Goal: Information Seeking & Learning: Understand process/instructions

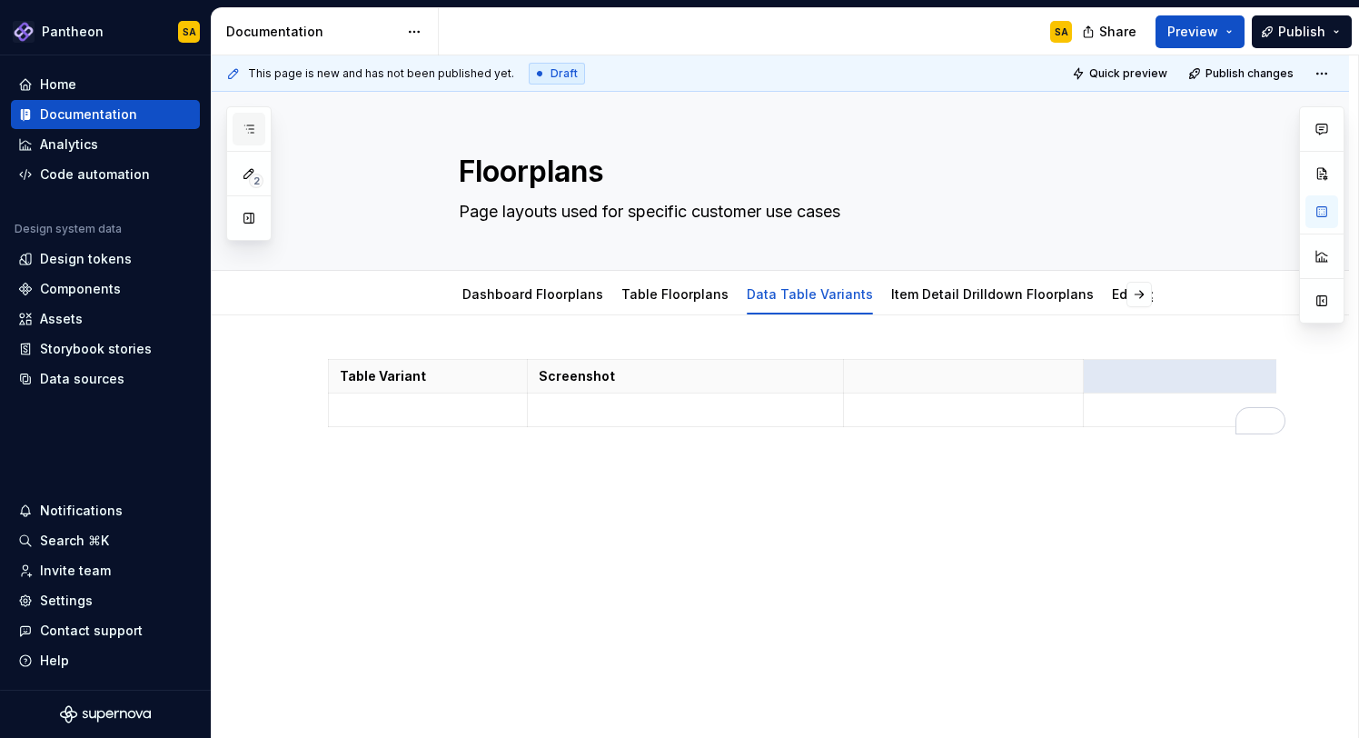
click at [263, 120] on button "button" at bounding box center [249, 129] width 33 height 33
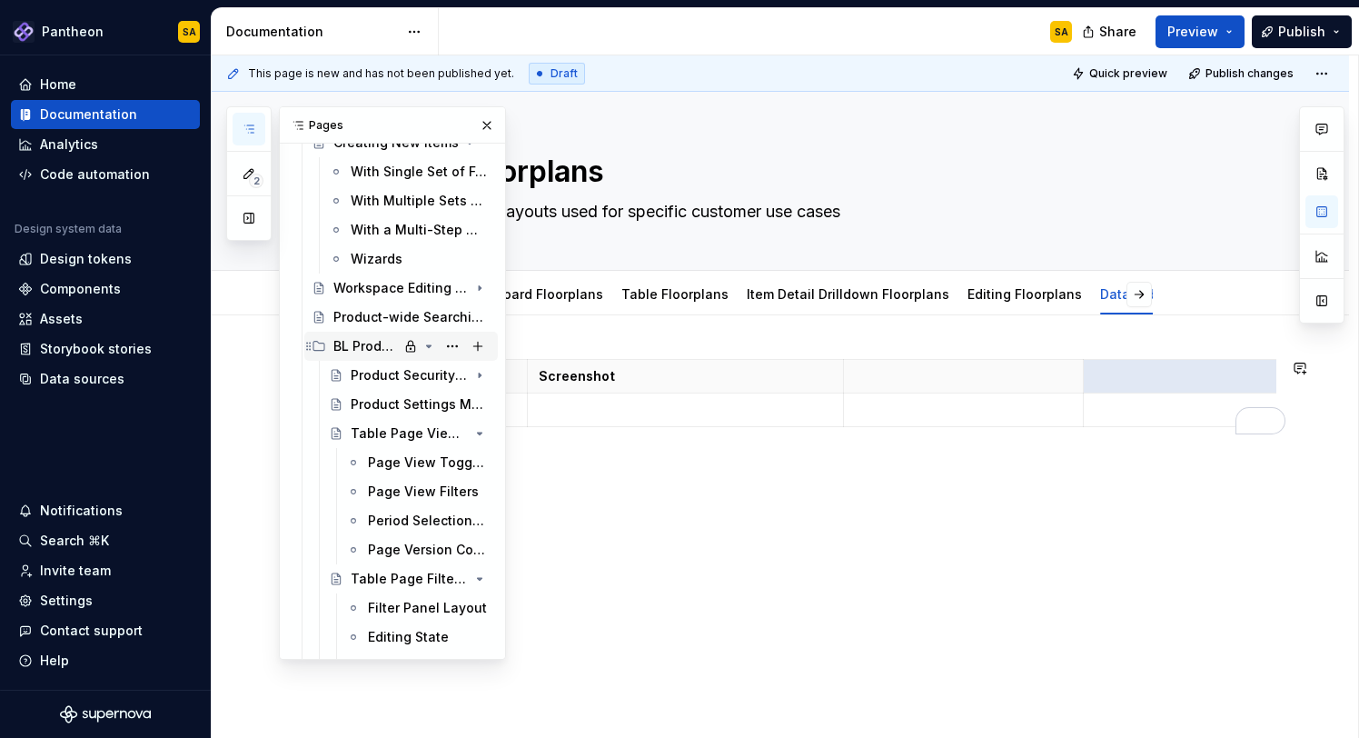
scroll to position [528, 0]
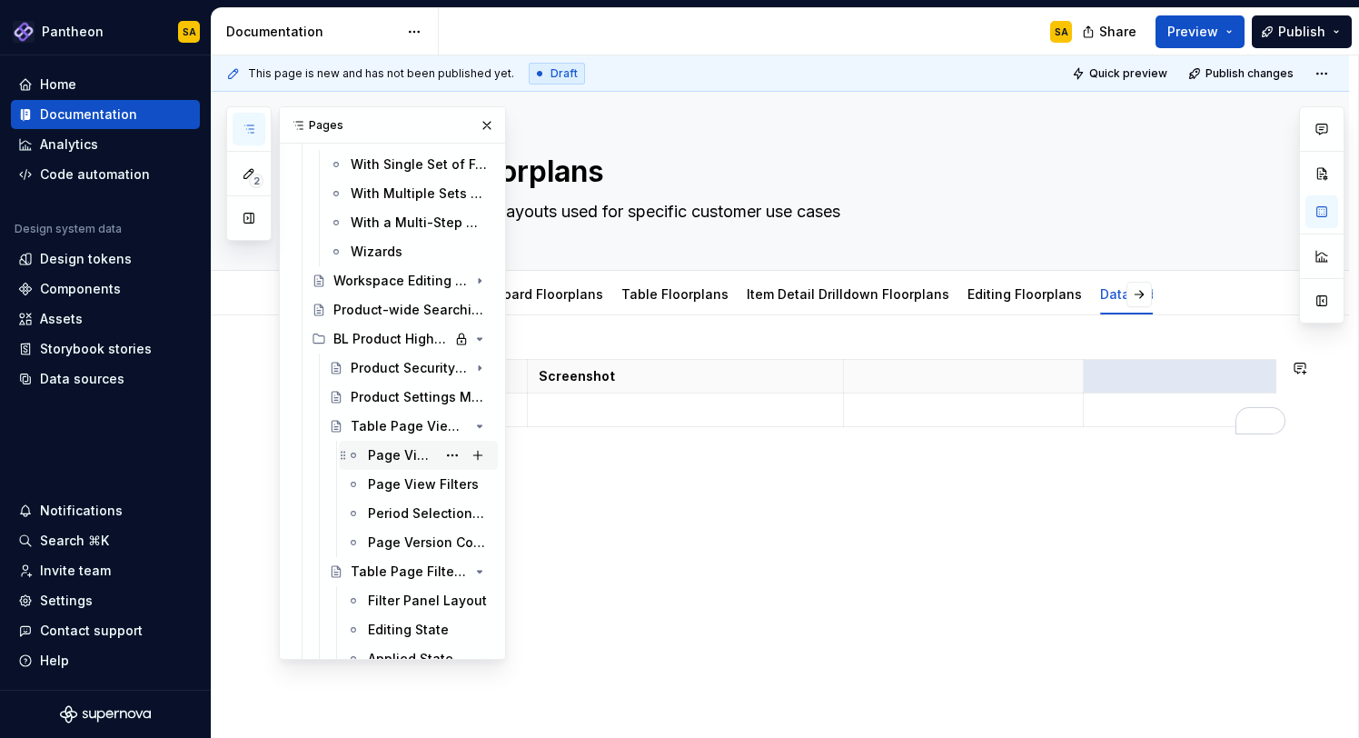
click at [407, 460] on div "Page View Toggling" at bounding box center [402, 455] width 68 height 18
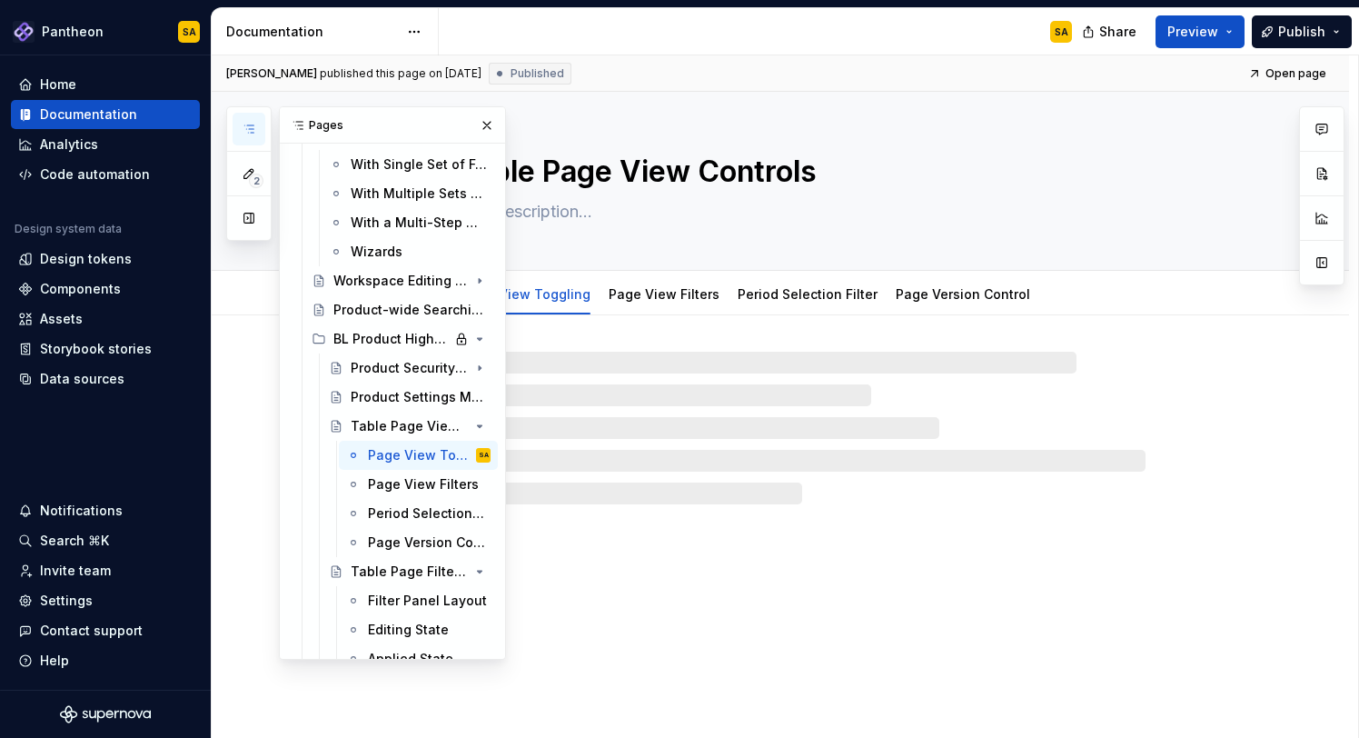
click at [768, 569] on div "Private page Table Page View Controls Page View Toggling Page View Filters Peri…" at bounding box center [780, 415] width 1137 height 647
click at [489, 124] on button "button" at bounding box center [486, 125] width 25 height 25
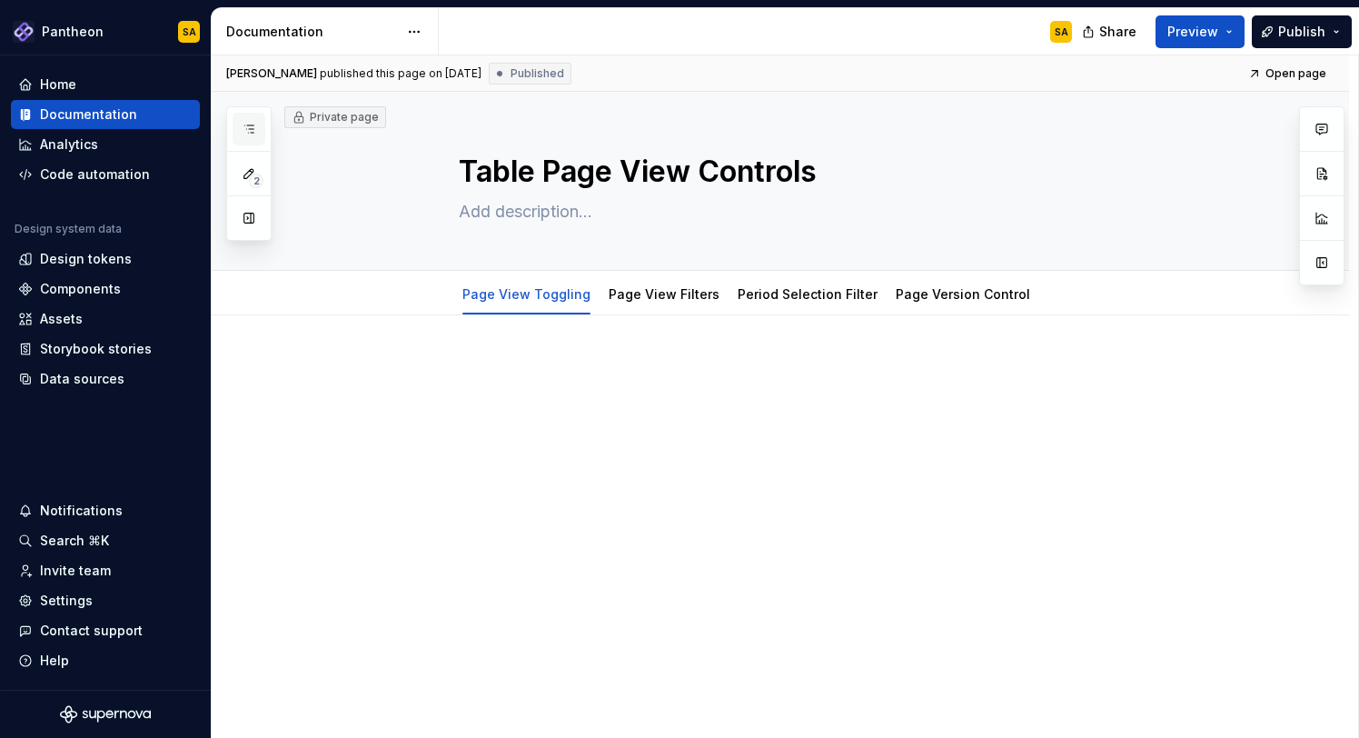
click at [250, 125] on icon "button" at bounding box center [249, 129] width 15 height 15
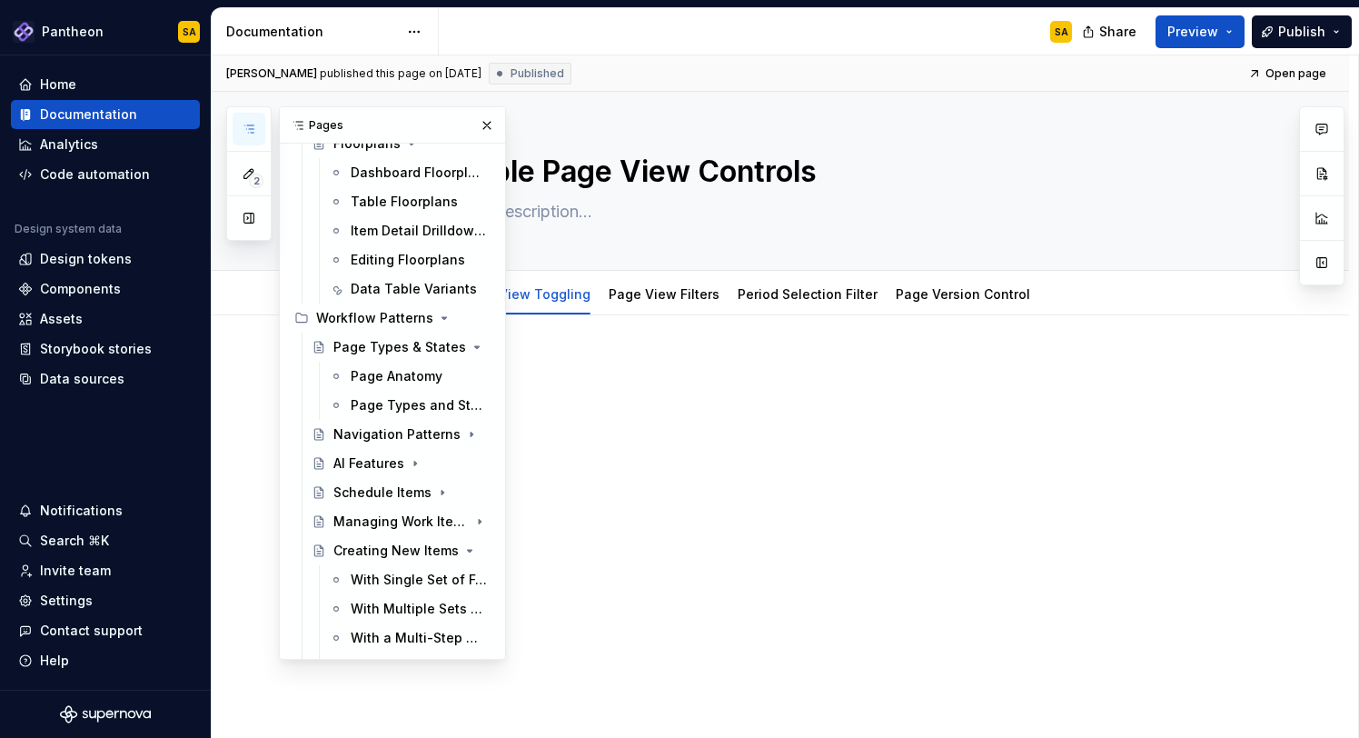
scroll to position [105, 0]
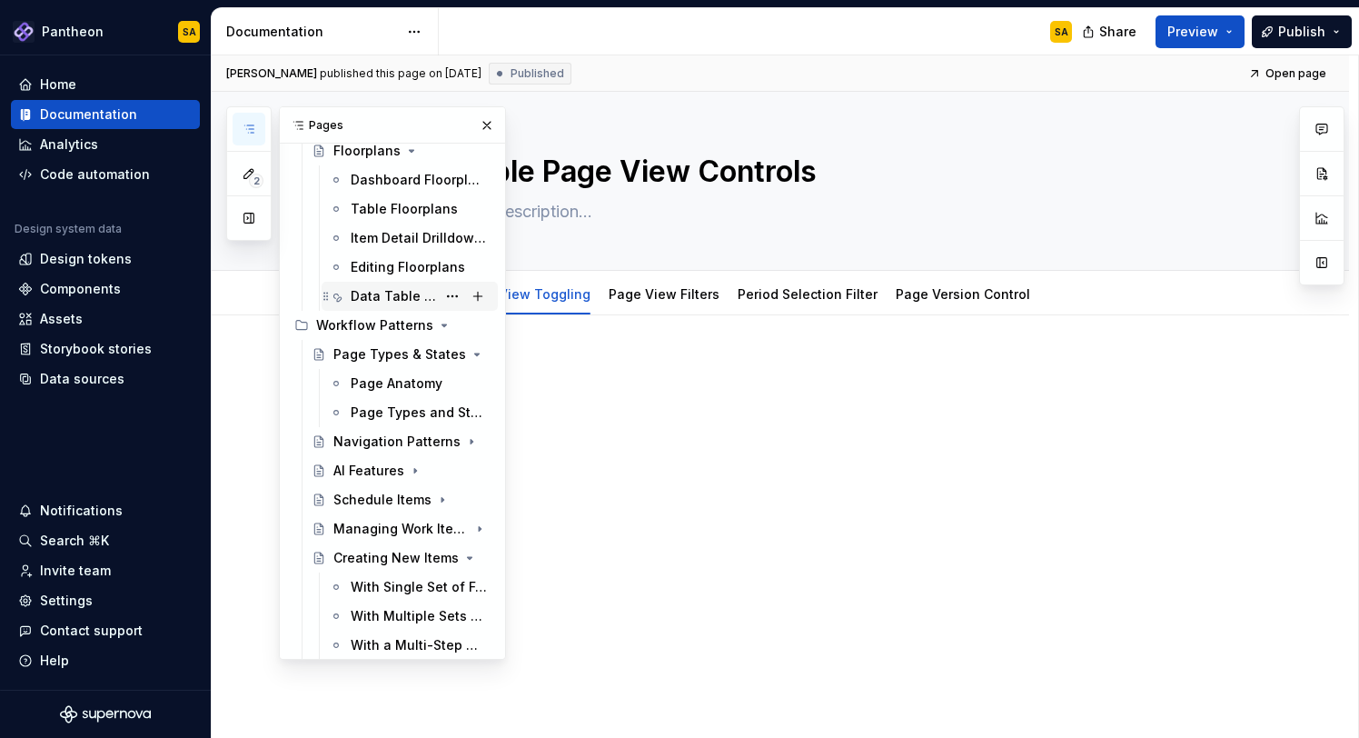
click at [411, 299] on div "Data Table Variants" at bounding box center [393, 296] width 85 height 18
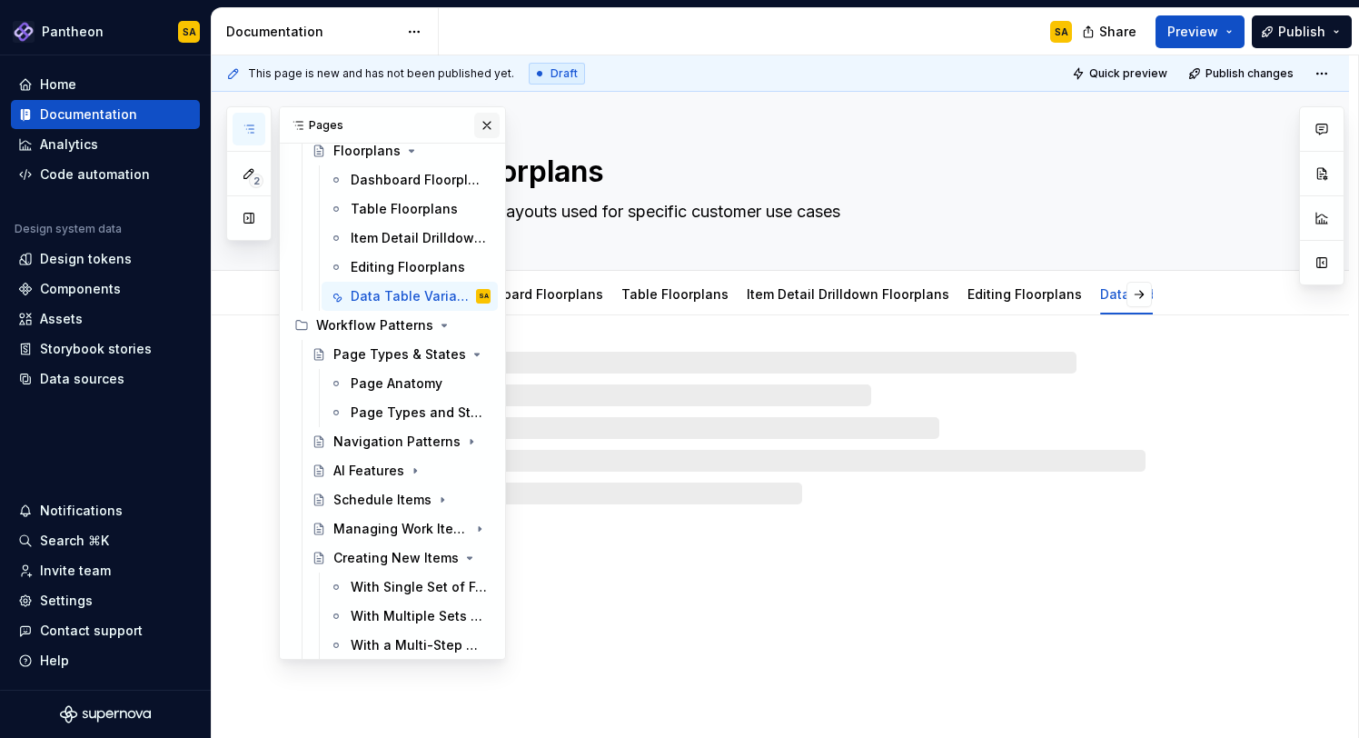
click at [488, 128] on button "button" at bounding box center [486, 125] width 25 height 25
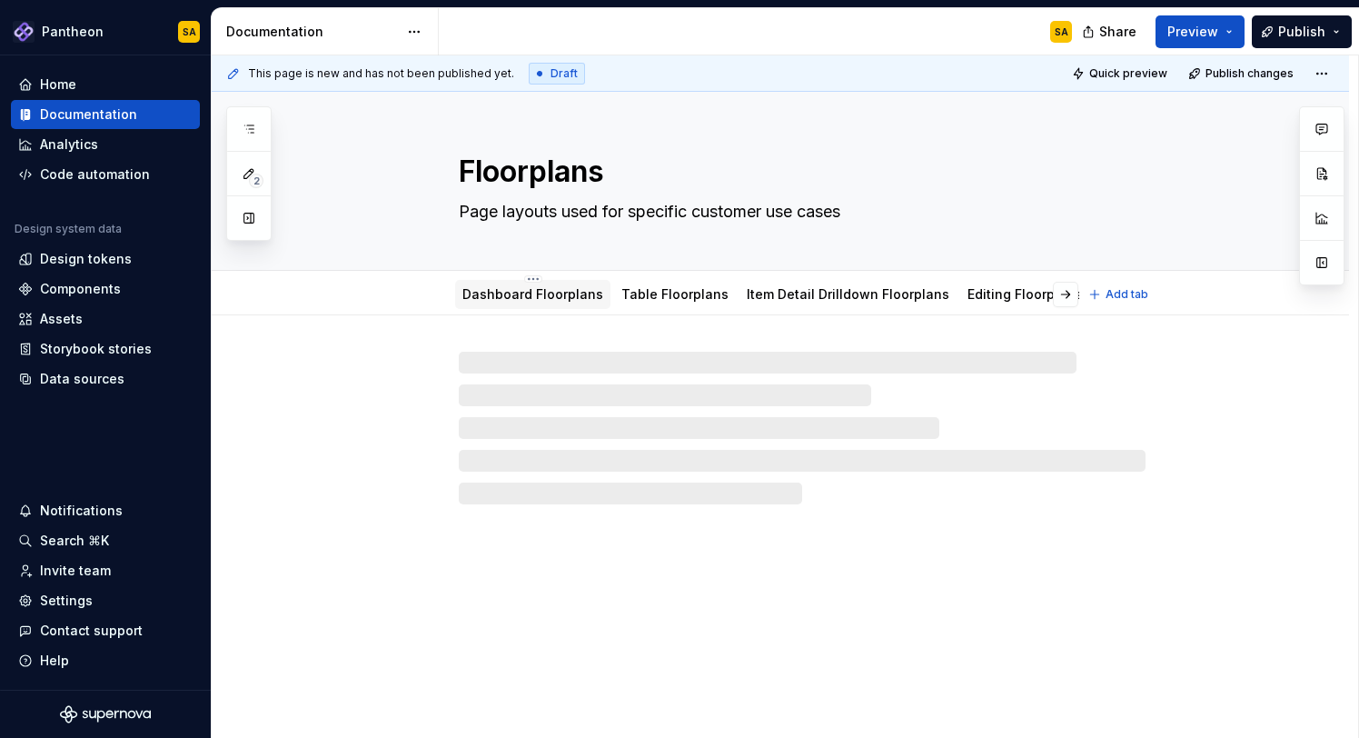
type textarea "*"
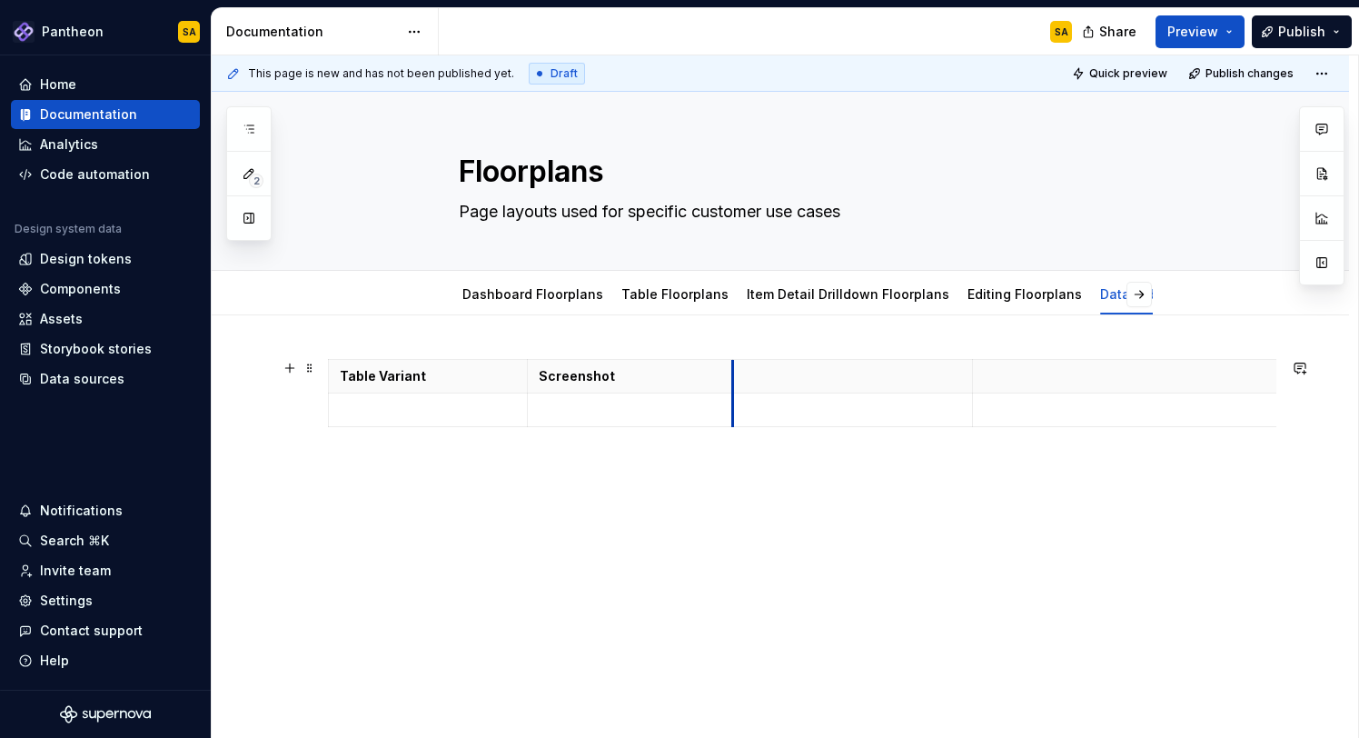
drag, startPoint x: 843, startPoint y: 375, endPoint x: 730, endPoint y: 375, distance: 112.6
click at [732, 375] on th at bounding box center [852, 377] width 241 height 34
click at [754, 375] on p at bounding box center [851, 376] width 218 height 18
click at [1026, 375] on p "To enrich screen reader interactions, please activate Accessibility in Grammarl…" at bounding box center [1177, 376] width 391 height 18
drag, startPoint x: 956, startPoint y: 528, endPoint x: 888, endPoint y: 466, distance: 91.3
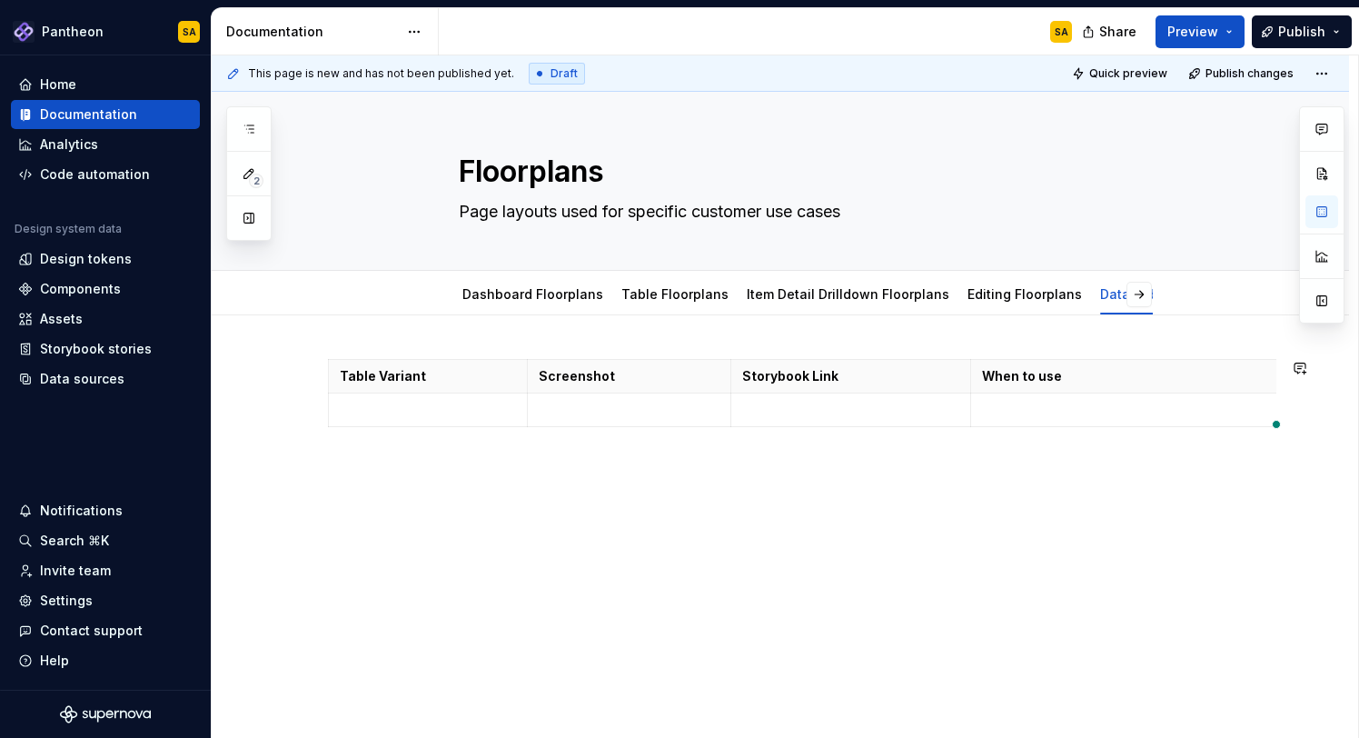
click at [956, 527] on div "This page is new and has not been published yet. Draft Quick preview Publish ch…" at bounding box center [785, 396] width 1146 height 683
click at [575, 407] on p "To enrich screen reader interactions, please activate Accessibility in Grammarl…" at bounding box center [629, 410] width 181 height 18
drag, startPoint x: 526, startPoint y: 380, endPoint x: 441, endPoint y: 378, distance: 84.5
drag, startPoint x: 441, startPoint y: 375, endPoint x: 494, endPoint y: 372, distance: 52.8
click at [701, 372] on th "Storybook Link" at bounding box center [819, 377] width 241 height 34
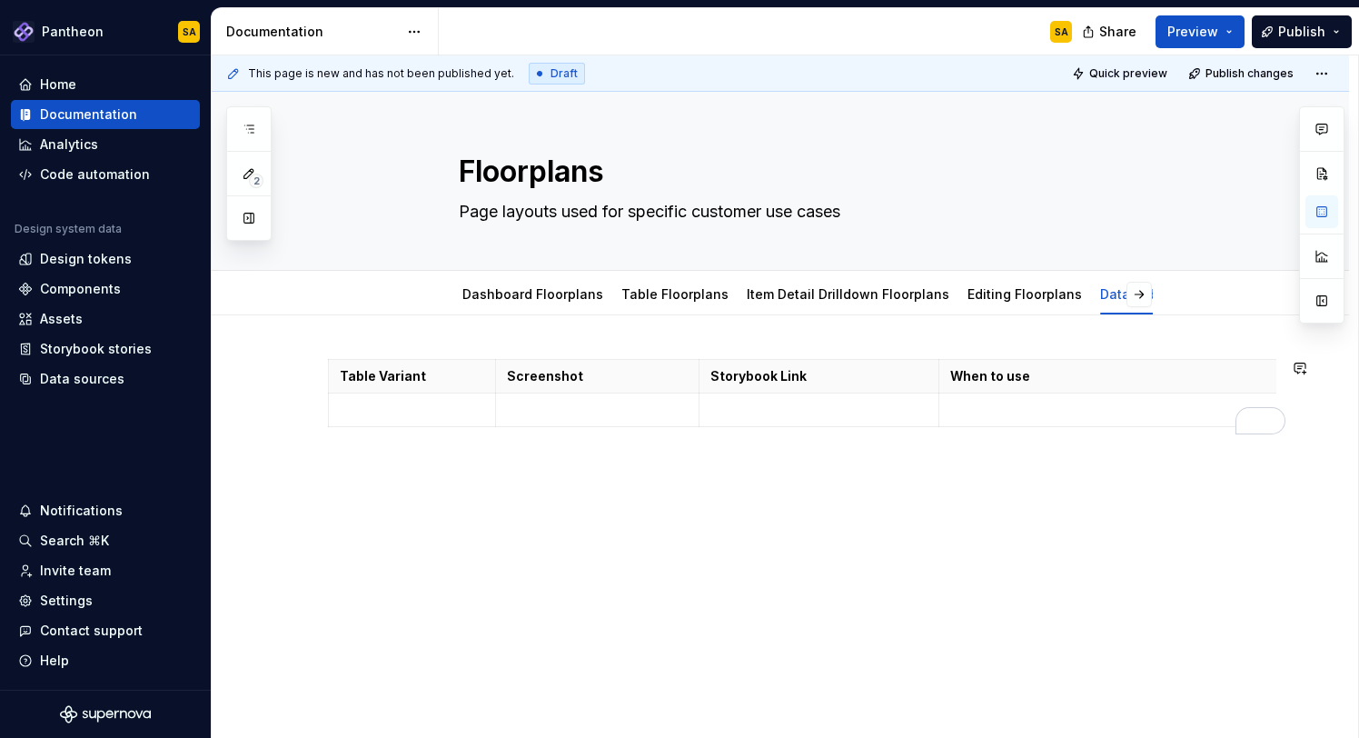
click at [1111, 417] on p "To enrich screen reader interactions, please activate Accessibility in Grammarl…" at bounding box center [1145, 410] width 391 height 18
click at [197, 57] on button "Collapse sidebar" at bounding box center [197, 55] width 25 height 25
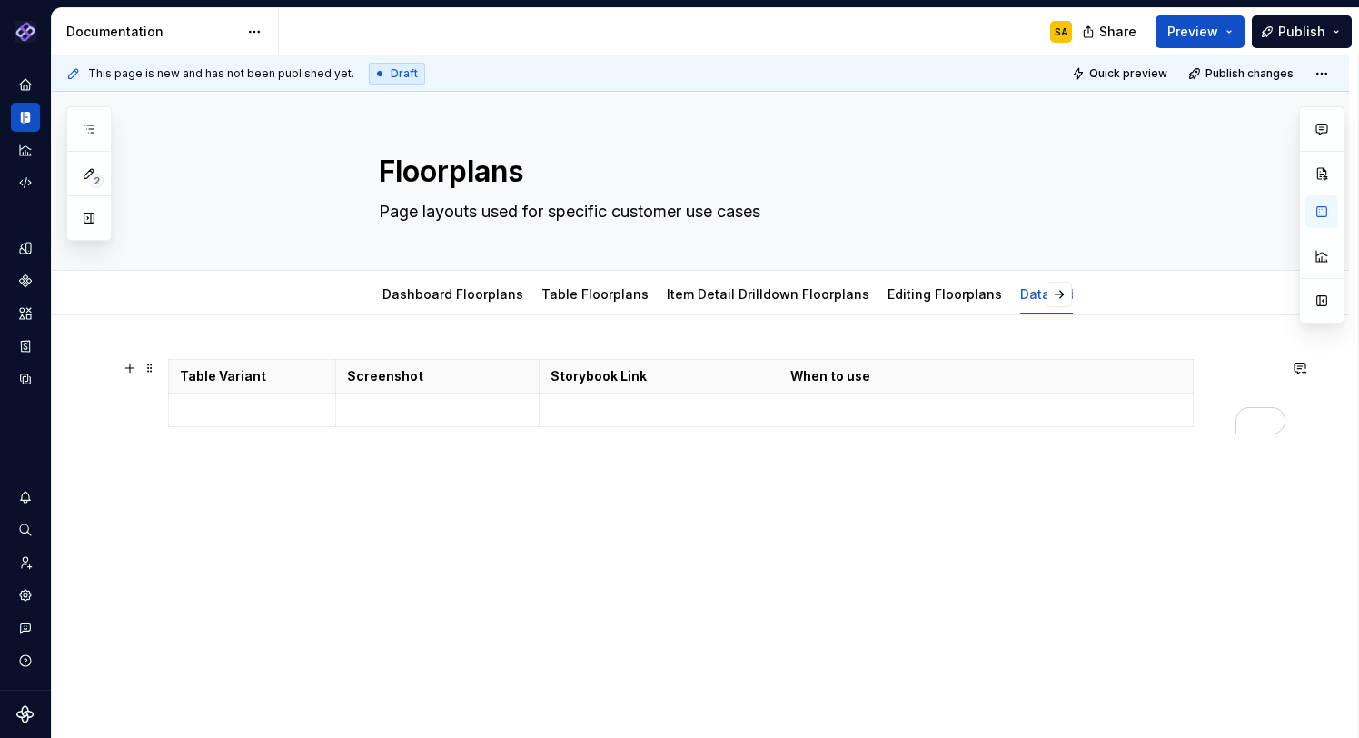
click at [987, 385] on th "When to use" at bounding box center [986, 377] width 414 height 34
drag, startPoint x: 1190, startPoint y: 372, endPoint x: 1358, endPoint y: 372, distance: 168.0
click at [295, 378] on p "Table Variant" at bounding box center [252, 376] width 144 height 18
click at [273, 415] on p "To enrich screen reader interactions, please activate Accessibility in Grammarl…" at bounding box center [252, 410] width 144 height 18
click at [166, 409] on div "Table Variant Screenshot Storybook Link When to use" at bounding box center [700, 496] width 1297 height 362
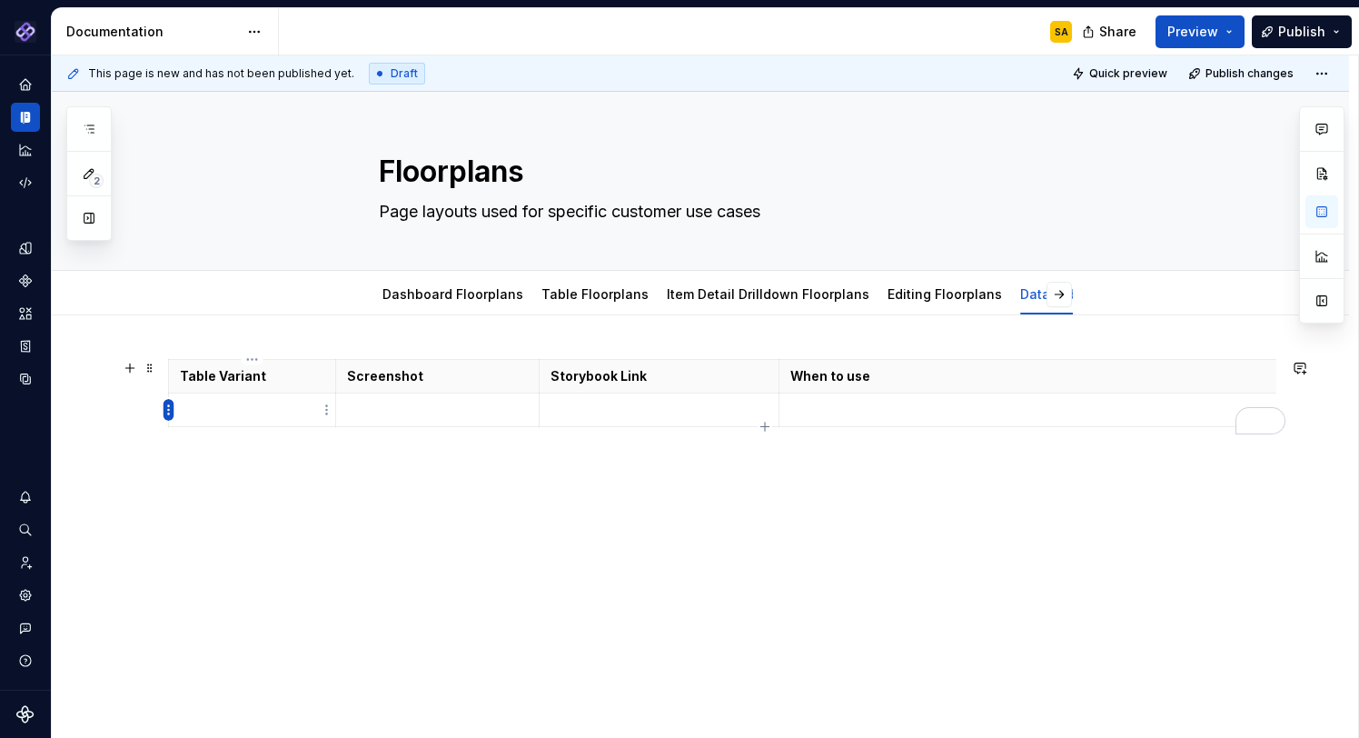
click at [166, 409] on html "Pantheon SA Design system data Documentation SA Share Preview Publish 2 Pages A…" at bounding box center [679, 369] width 1359 height 738
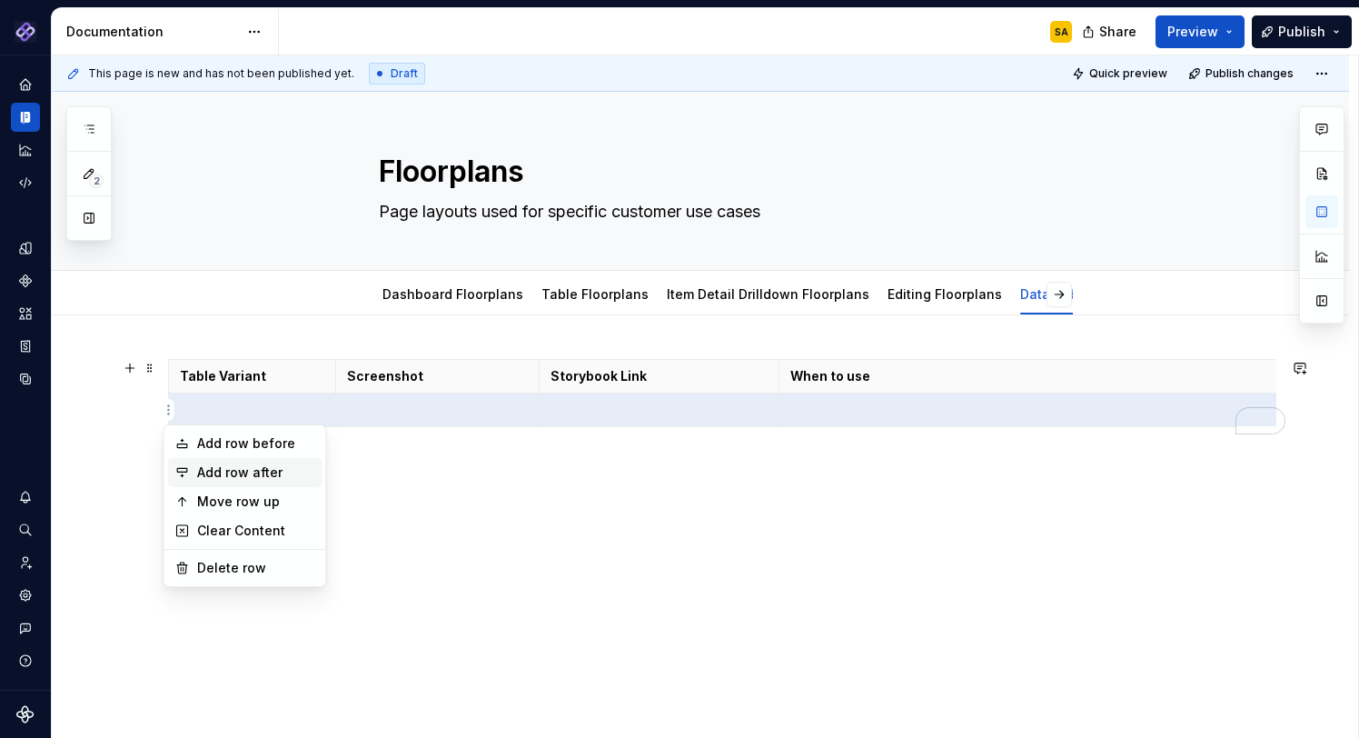
click at [269, 473] on div "Add row after" at bounding box center [256, 472] width 118 height 18
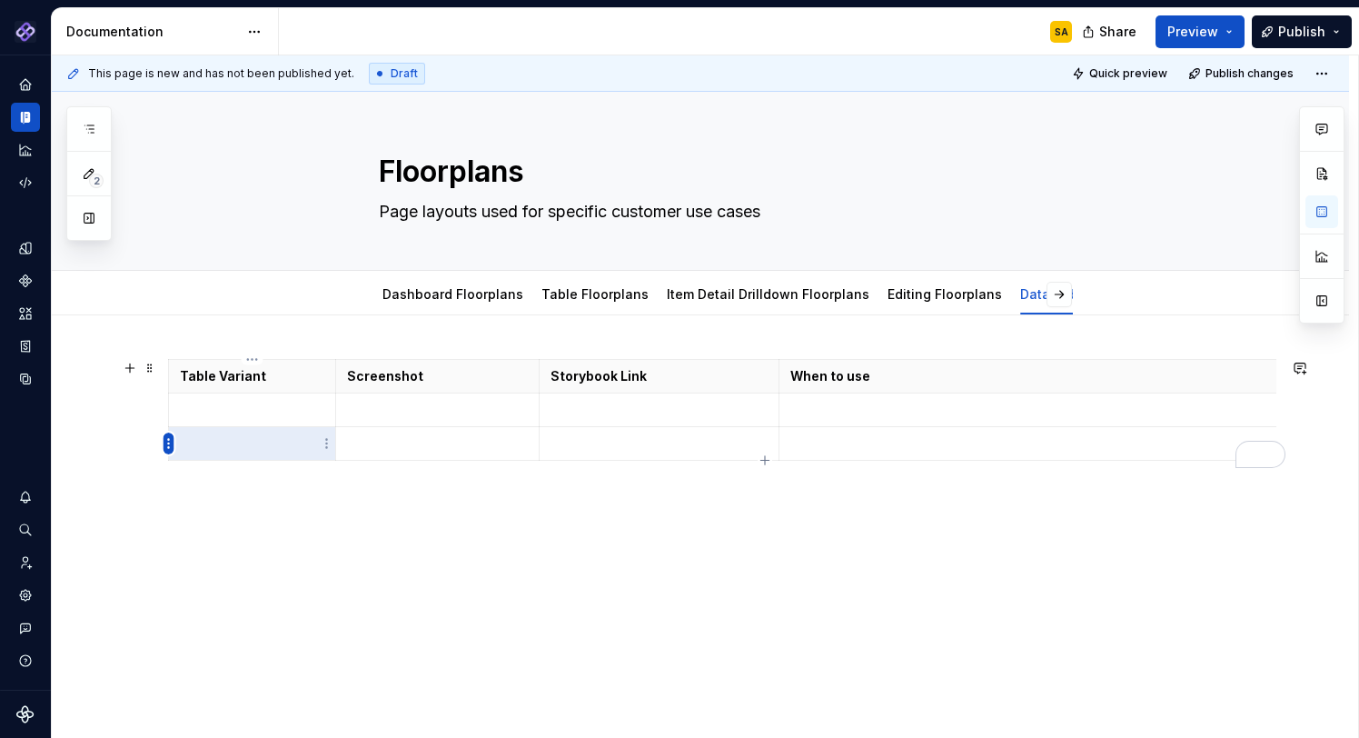
click at [164, 440] on html "Pantheon SA Design system data Documentation SA Share Preview Publish 2 Pages A…" at bounding box center [679, 369] width 1359 height 738
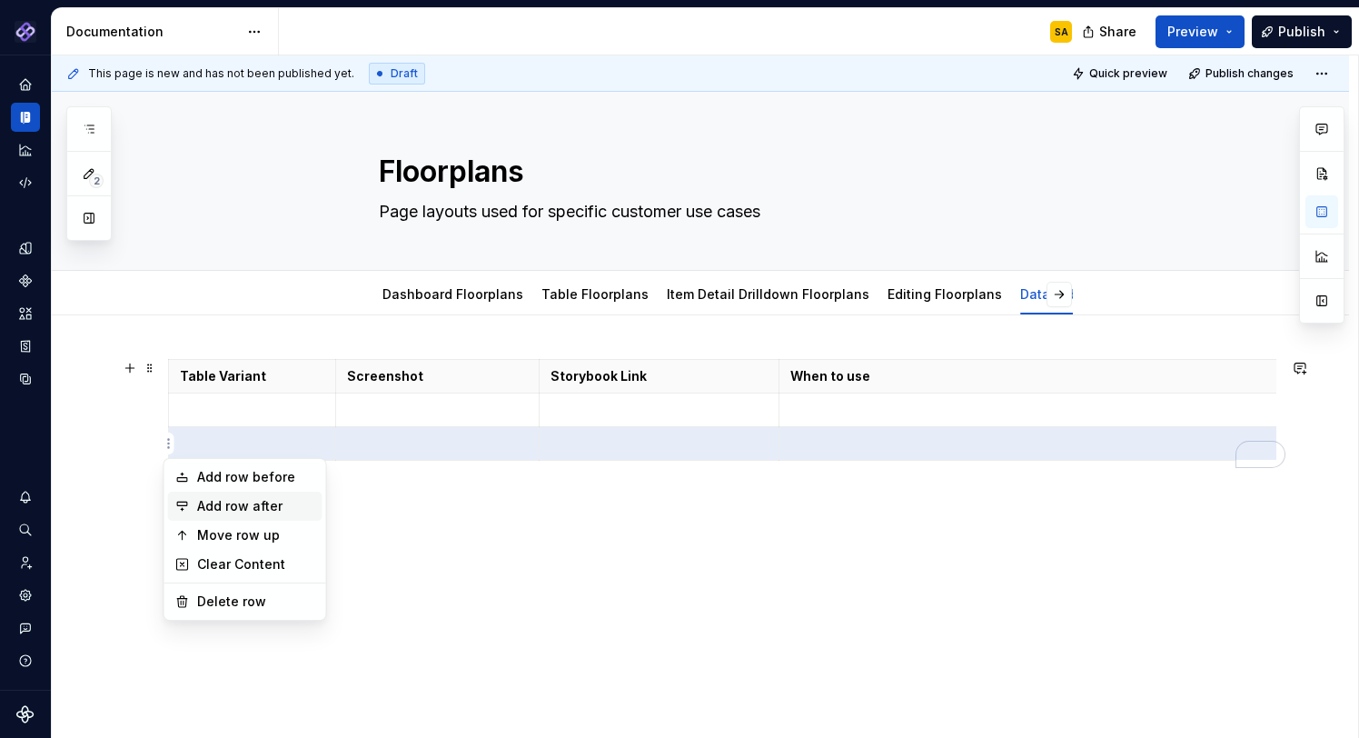
click at [244, 507] on div "Add row after" at bounding box center [256, 506] width 118 height 18
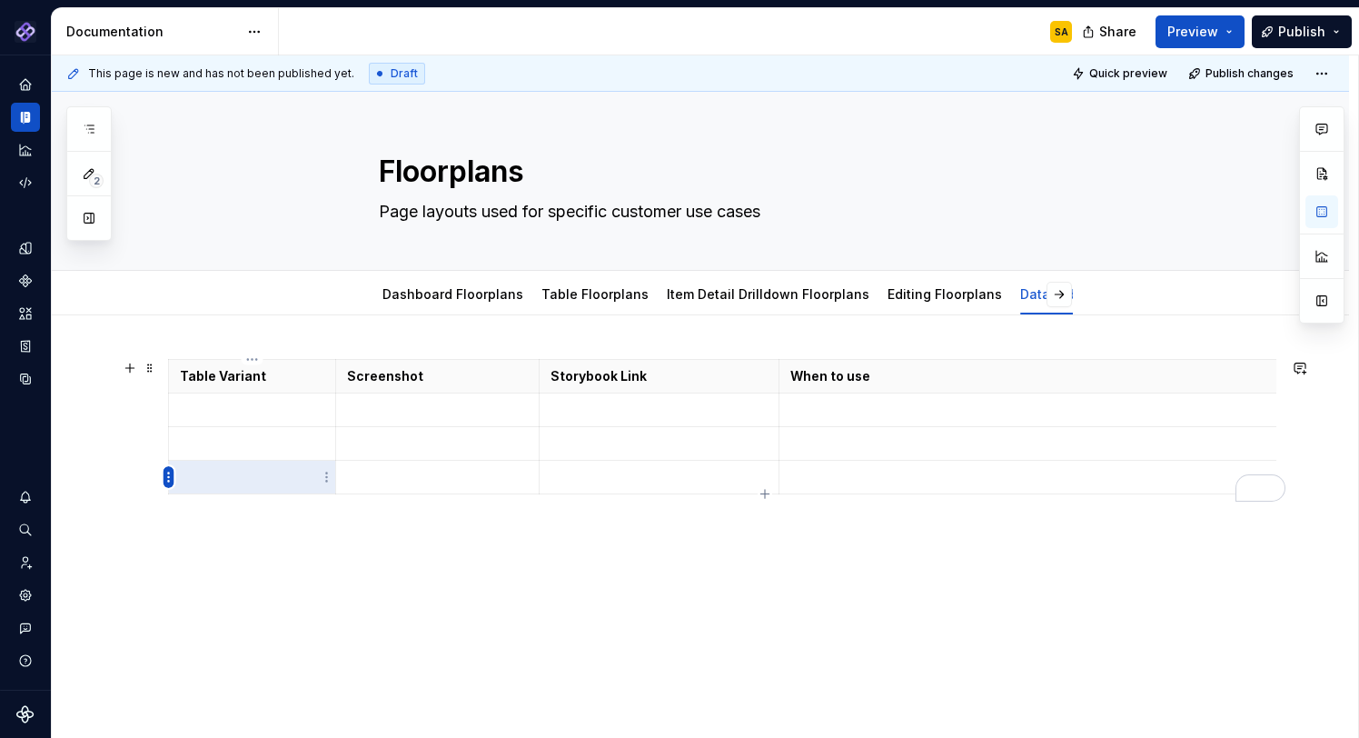
click at [170, 473] on html "Pantheon SA Design system data Documentation SA Share Preview Publish 2 Pages A…" at bounding box center [679, 369] width 1359 height 738
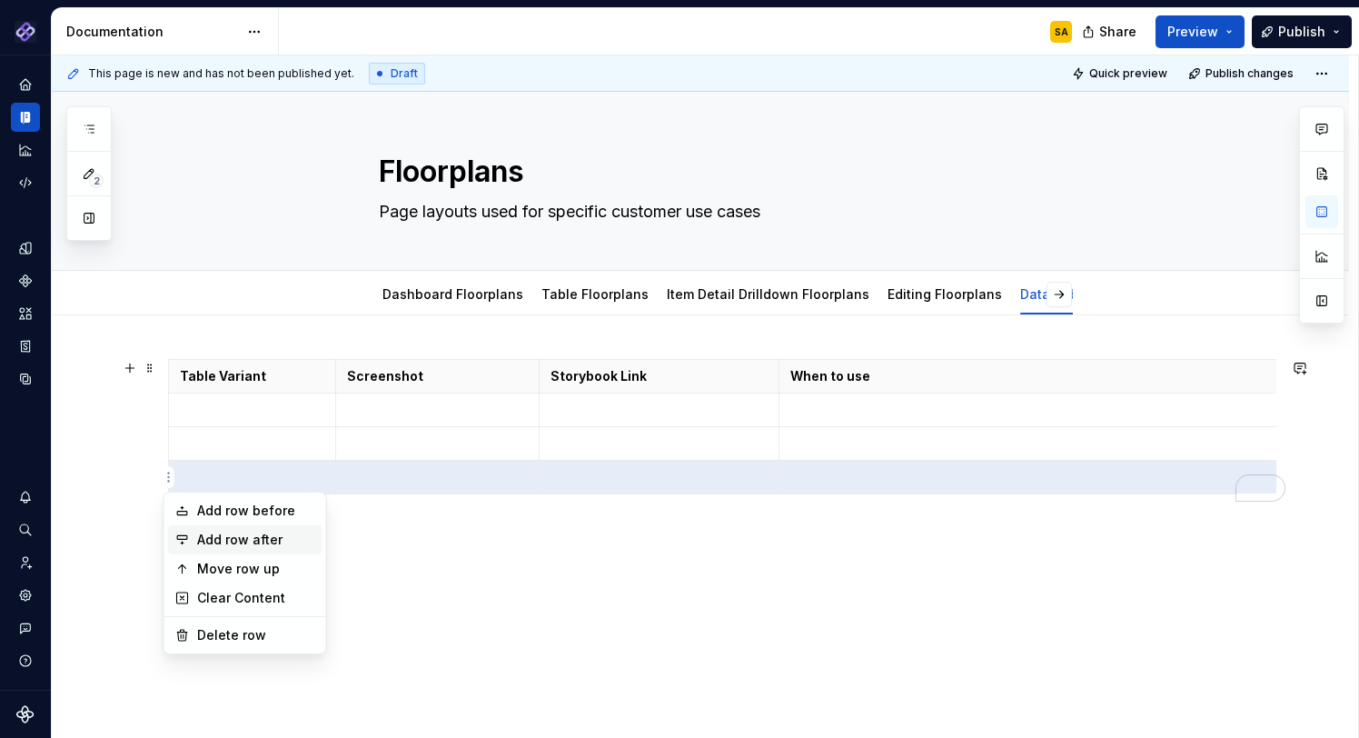
click at [278, 541] on div "Add row after" at bounding box center [256, 539] width 118 height 18
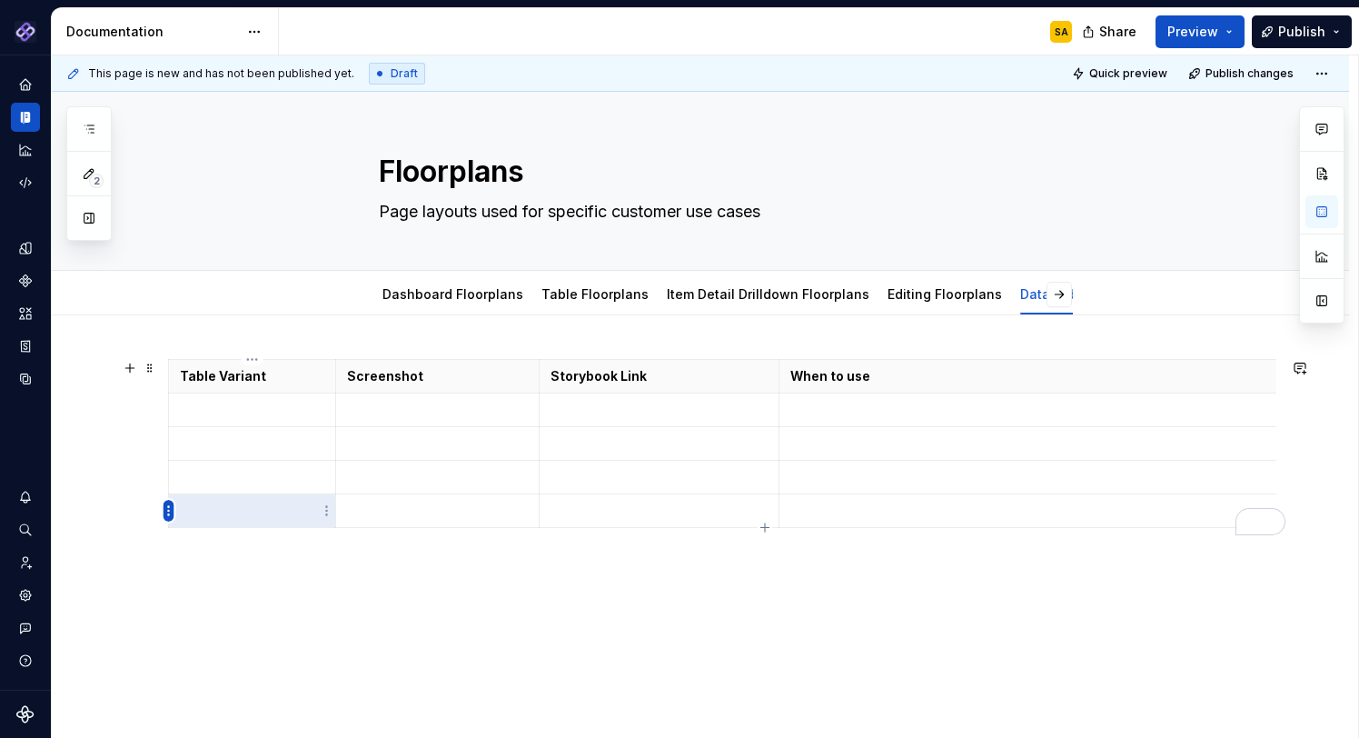
click at [167, 512] on html "Pantheon SA Design system data Documentation SA Share Preview Publish 2 Pages A…" at bounding box center [679, 369] width 1359 height 738
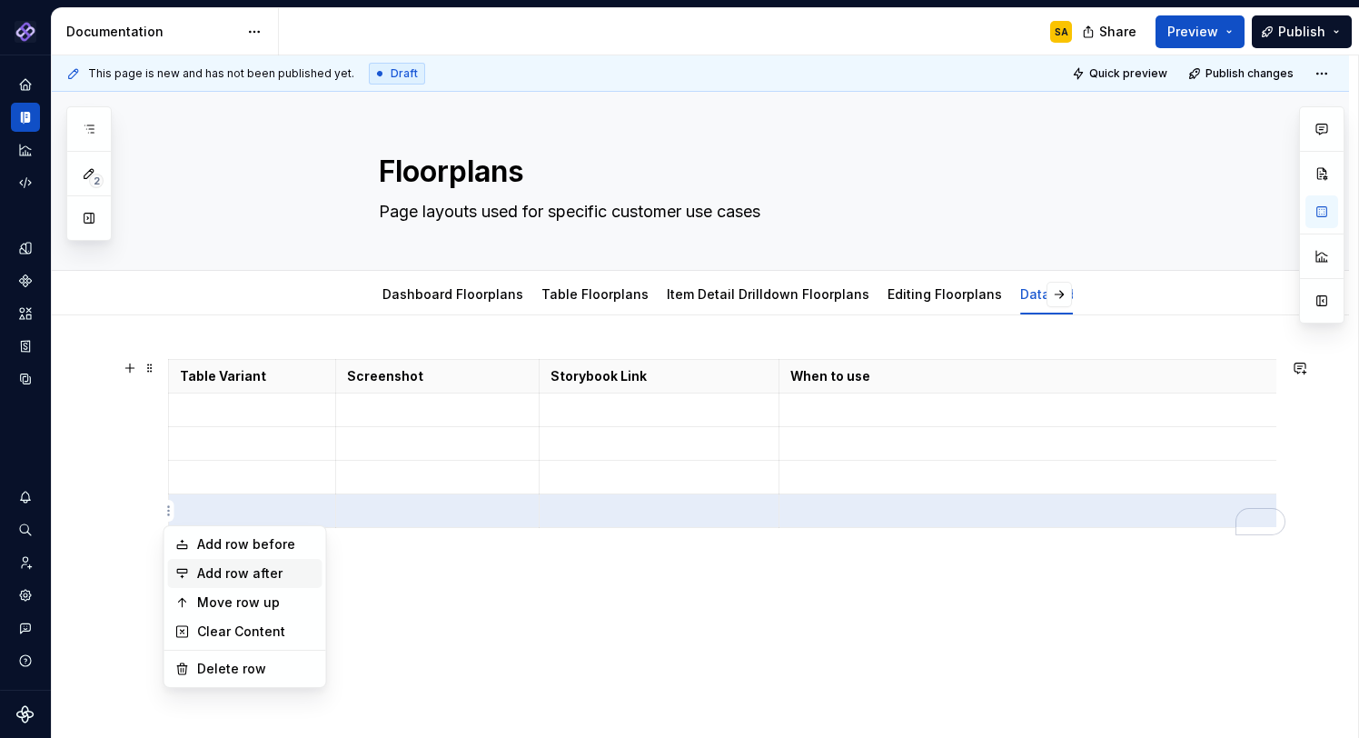
click at [236, 574] on div "Add row after" at bounding box center [256, 573] width 118 height 18
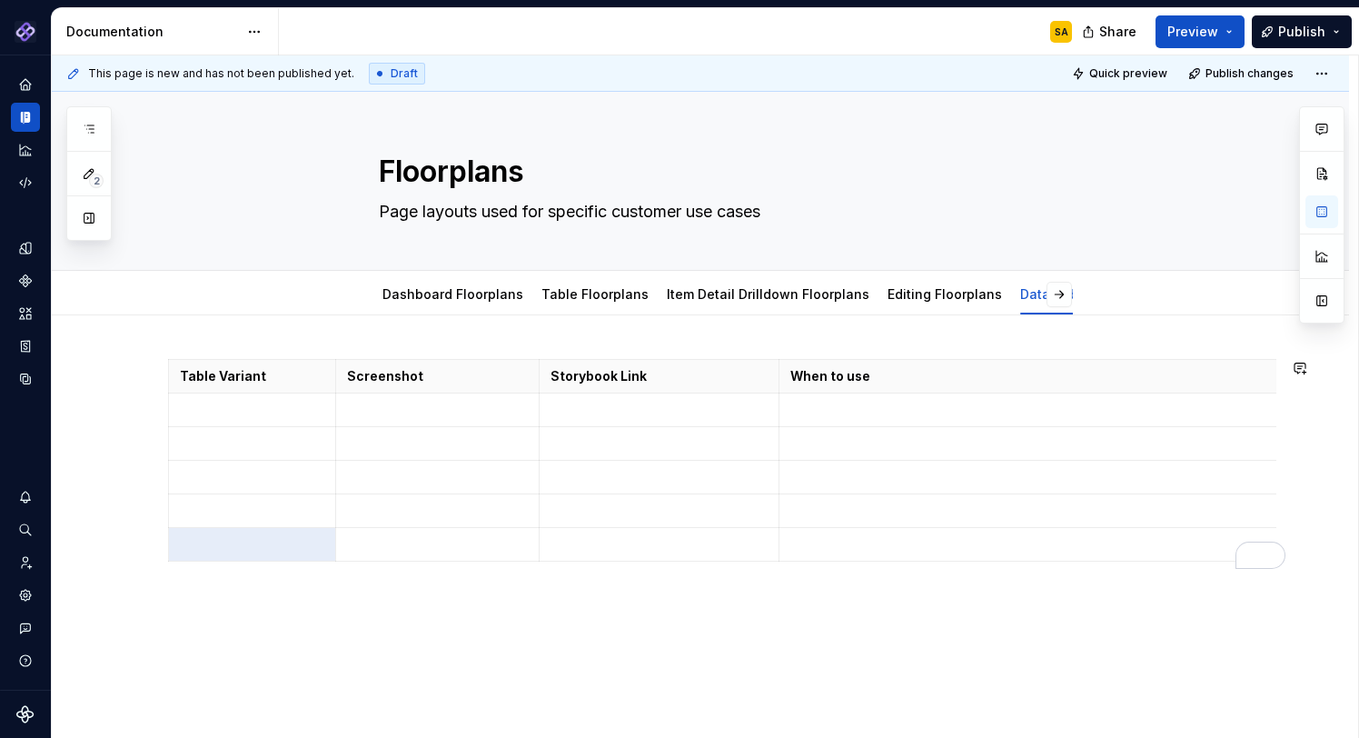
click at [410, 611] on div "Table Variant Screenshot Storybook Link When to use" at bounding box center [700, 563] width 1297 height 497
drag, startPoint x: 778, startPoint y: 378, endPoint x: 828, endPoint y: 366, distance: 51.3
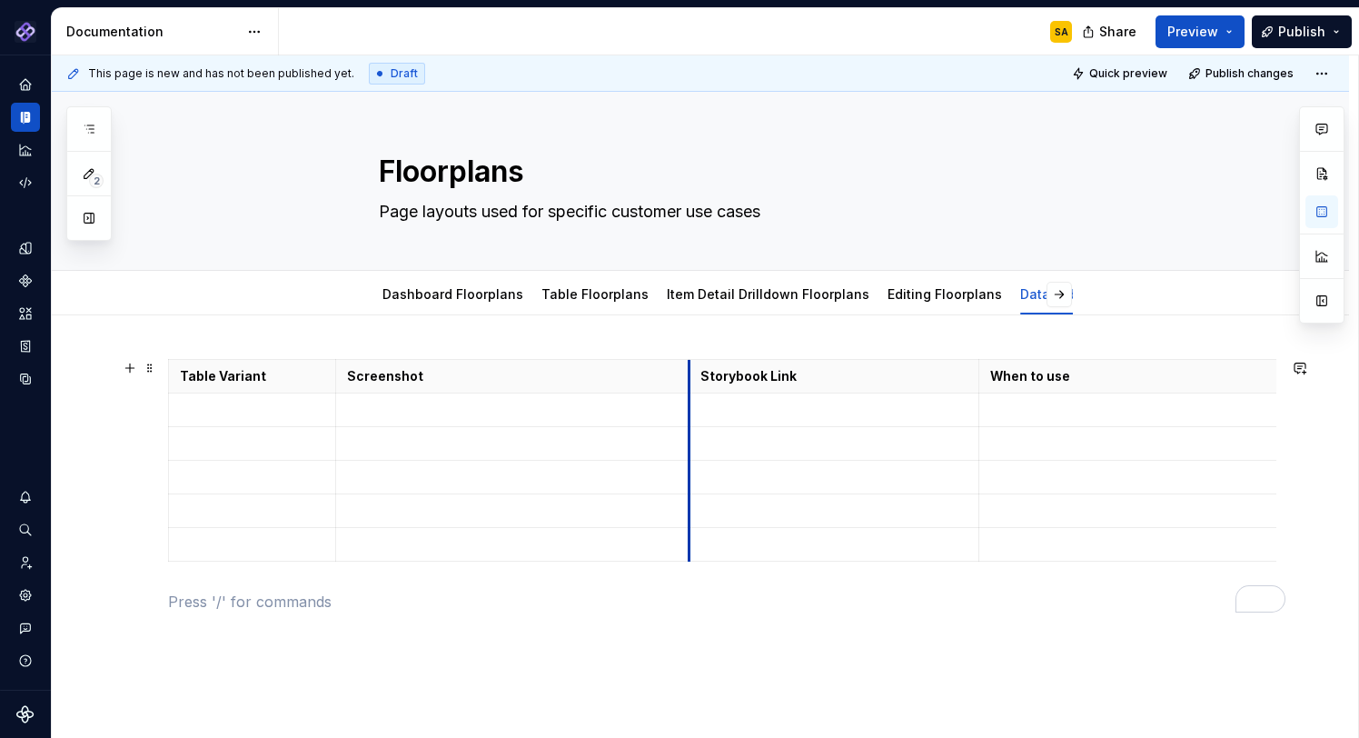
drag, startPoint x: 540, startPoint y: 376, endPoint x: 696, endPoint y: 400, distance: 158.0
click at [696, 400] on tbody "Table Variant Screenshot Storybook Link When to use" at bounding box center [865, 461] width 1392 height 202
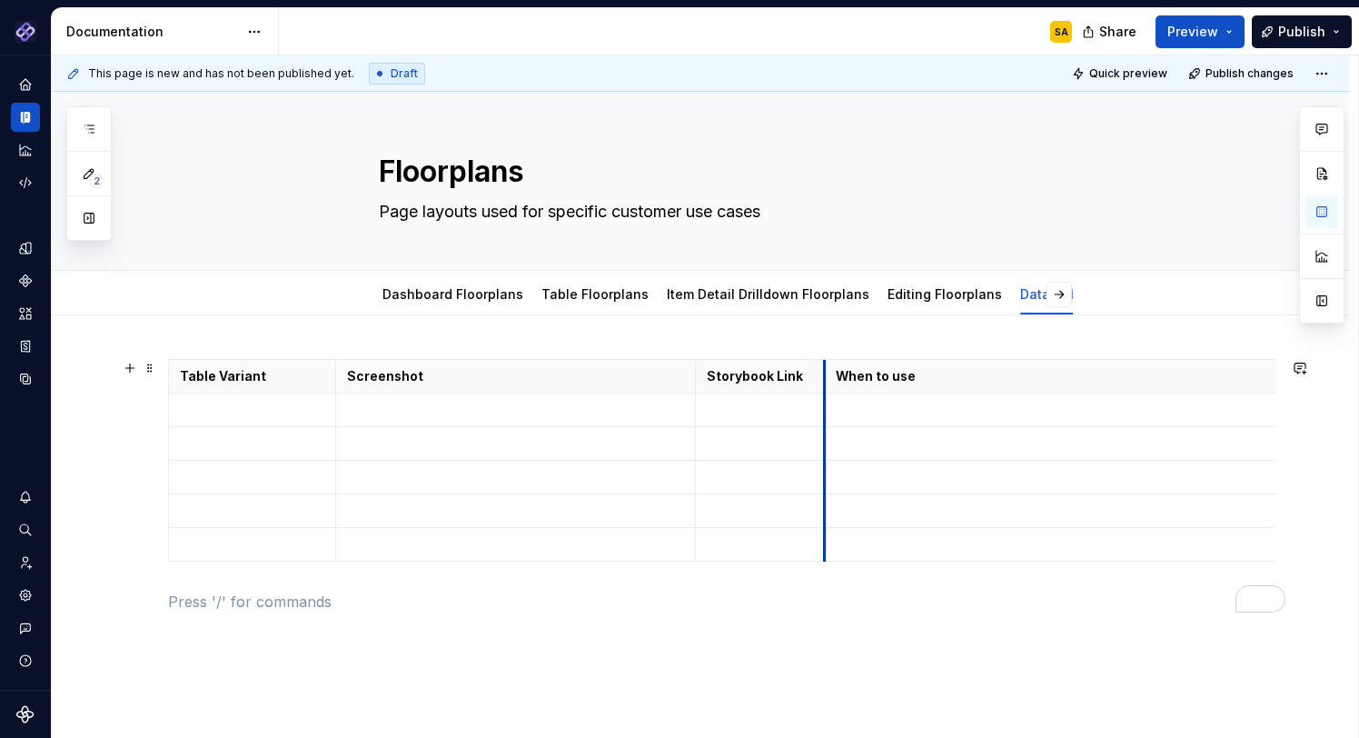
drag, startPoint x: 984, startPoint y: 375, endPoint x: 823, endPoint y: 377, distance: 160.8
click at [259, 401] on p "To enrich screen reader interactions, please activate Accessibility in Grammarl…" at bounding box center [252, 410] width 144 height 18
click at [175, 371] on th "Table Variant" at bounding box center [252, 377] width 167 height 34
click at [169, 372] on html "Pantheon SA Design system data Documentation SA Share Preview Publish 2 Pages A…" at bounding box center [679, 369] width 1359 height 738
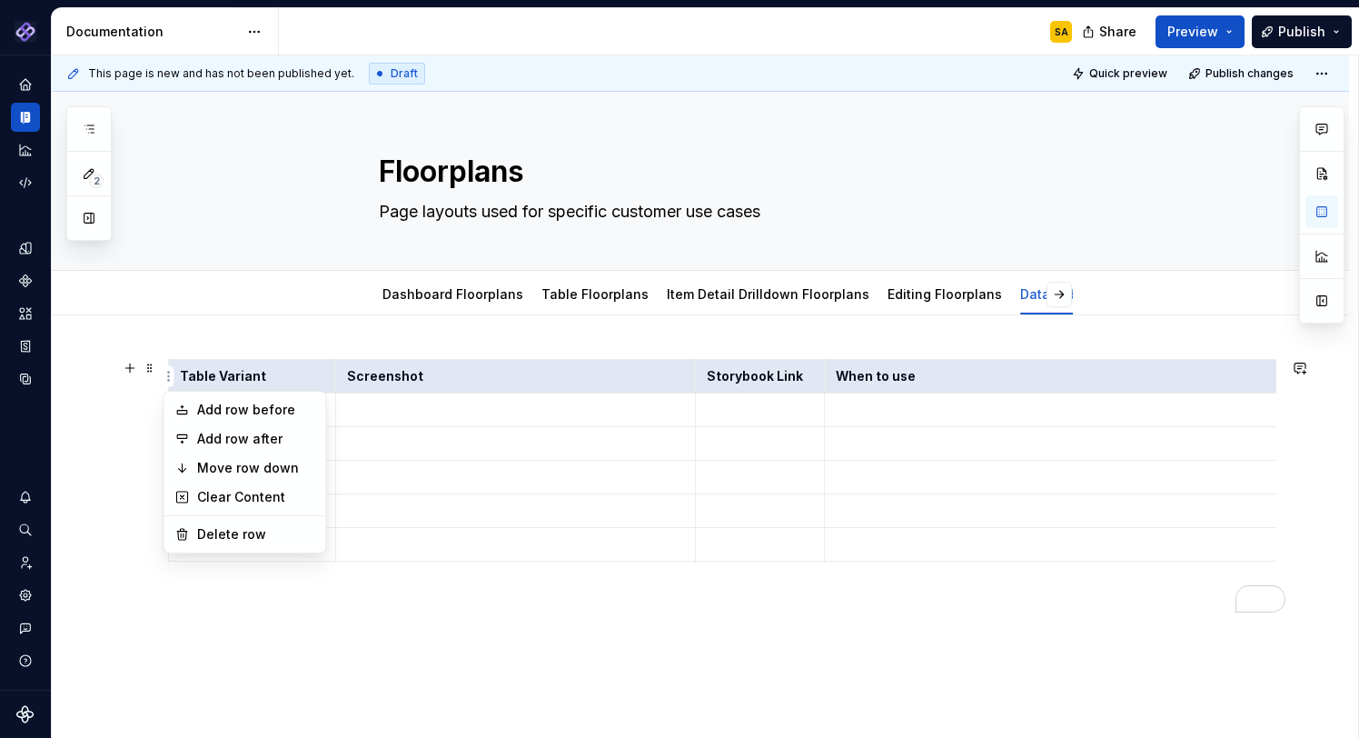
click at [135, 438] on html "Pantheon SA Design system data Documentation SA Share Preview Publish 2 Pages A…" at bounding box center [679, 369] width 1359 height 738
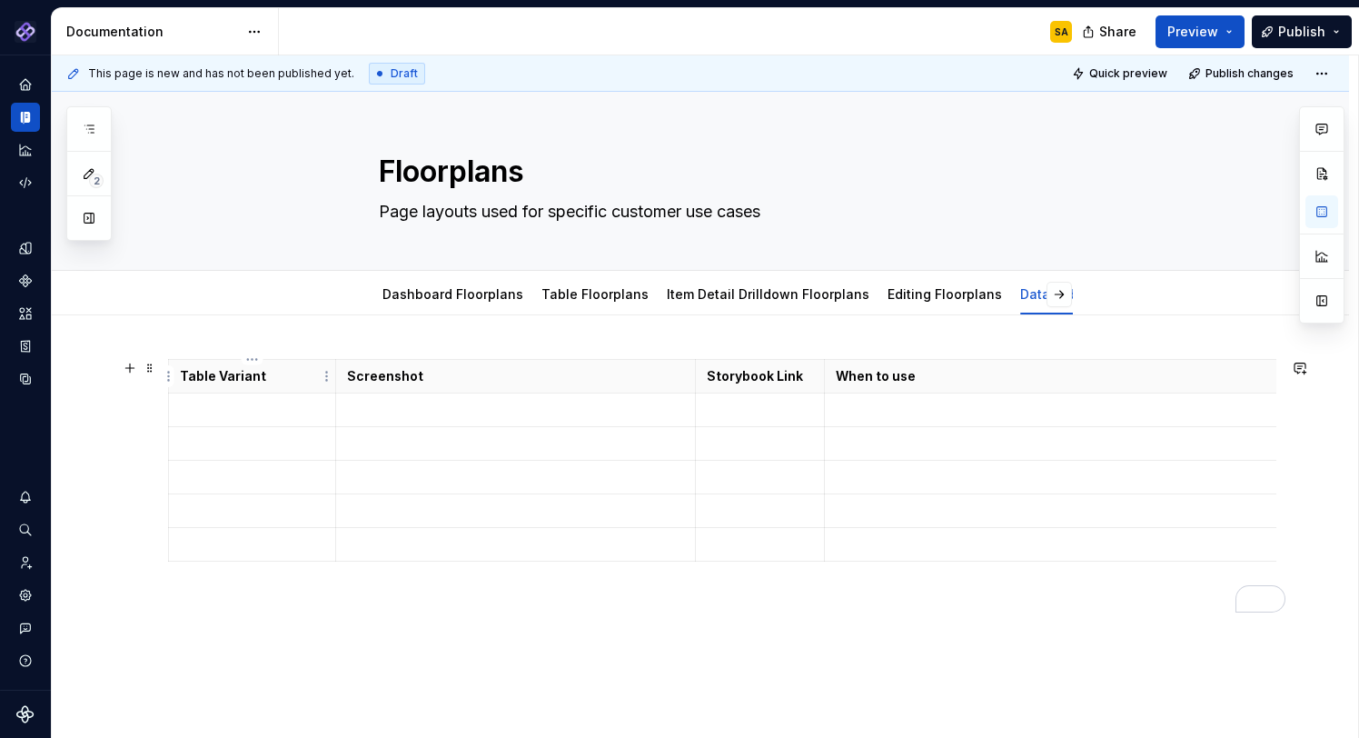
click at [231, 362] on th "Table Variant" at bounding box center [252, 377] width 167 height 34
click at [251, 357] on html "Pantheon SA Design system data Documentation SA Share Preview Publish 2 Pages A…" at bounding box center [679, 369] width 1359 height 738
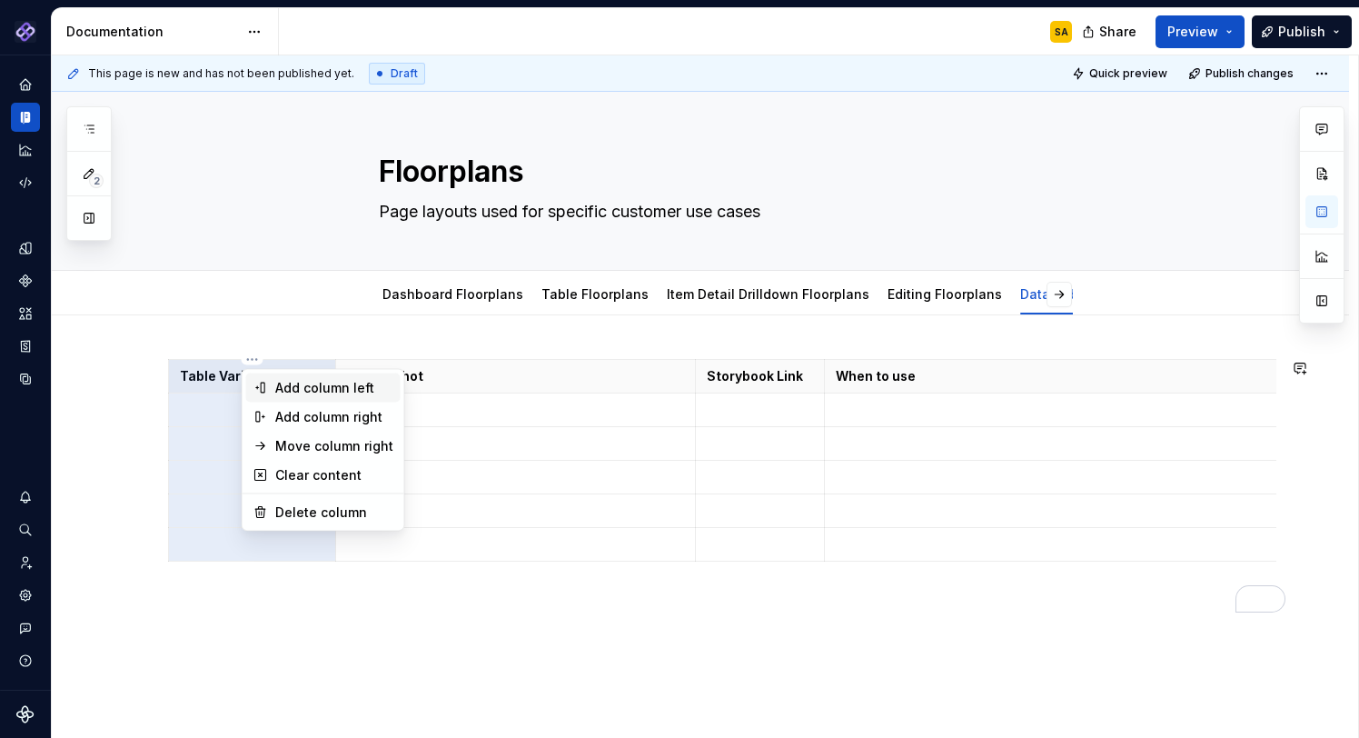
click at [314, 388] on div "Add column left" at bounding box center [334, 388] width 118 height 18
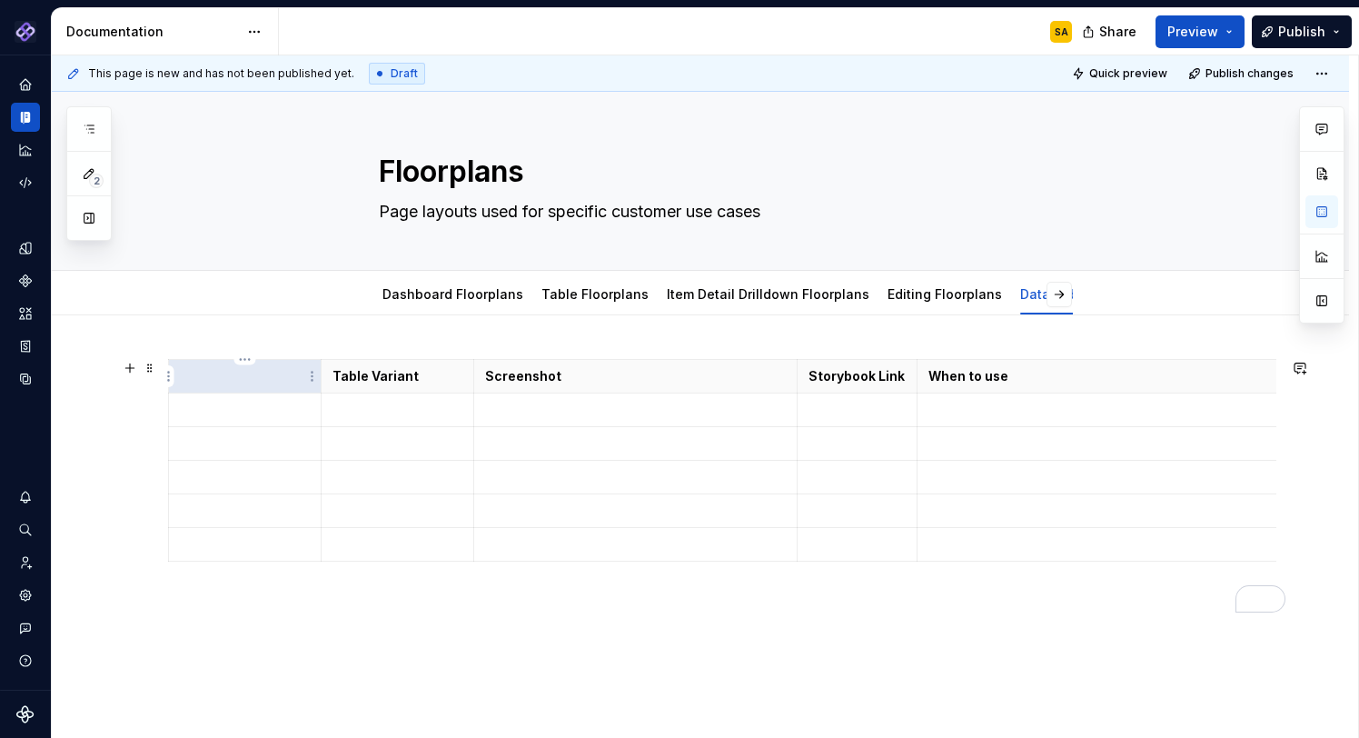
click at [218, 379] on p "To enrich screen reader interactions, please activate Accessibility in Grammarl…" at bounding box center [245, 376] width 130 height 18
click at [196, 408] on p "To enrich screen reader interactions, please activate Accessibility in Grammarl…" at bounding box center [245, 410] width 130 height 18
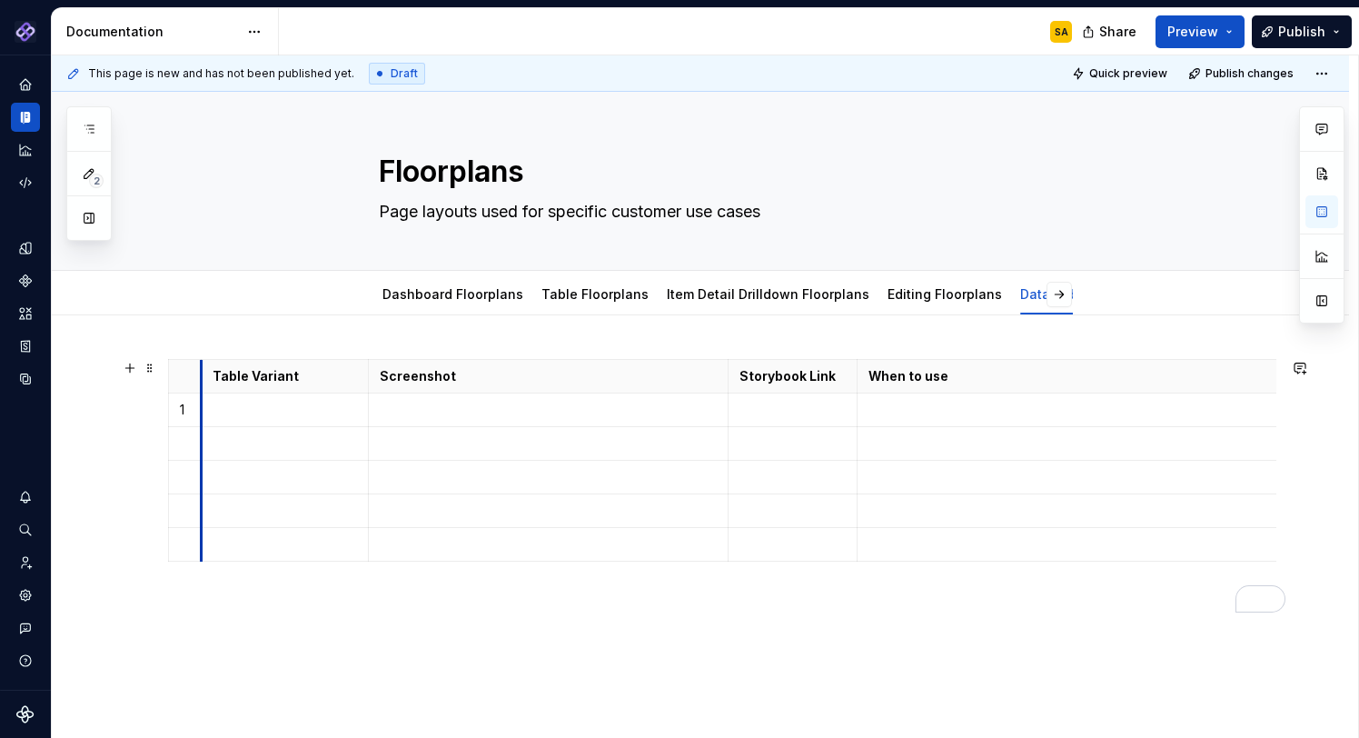
drag, startPoint x: 322, startPoint y: 376, endPoint x: 201, endPoint y: 372, distance: 120.9
click at [202, 372] on th "Table Variant" at bounding box center [285, 377] width 167 height 34
click at [187, 433] on html "Pantheon SA Design system data Documentation SA Share Preview Publish 2 Pages A…" at bounding box center [679, 369] width 1359 height 738
click at [177, 441] on html "Pantheon SA Design system data Documentation SA Share Preview Publish 2 Pages A…" at bounding box center [679, 369] width 1359 height 738
click at [182, 474] on p "To enrich screen reader interactions, please activate Accessibility in Grammarl…" at bounding box center [185, 477] width 10 height 18
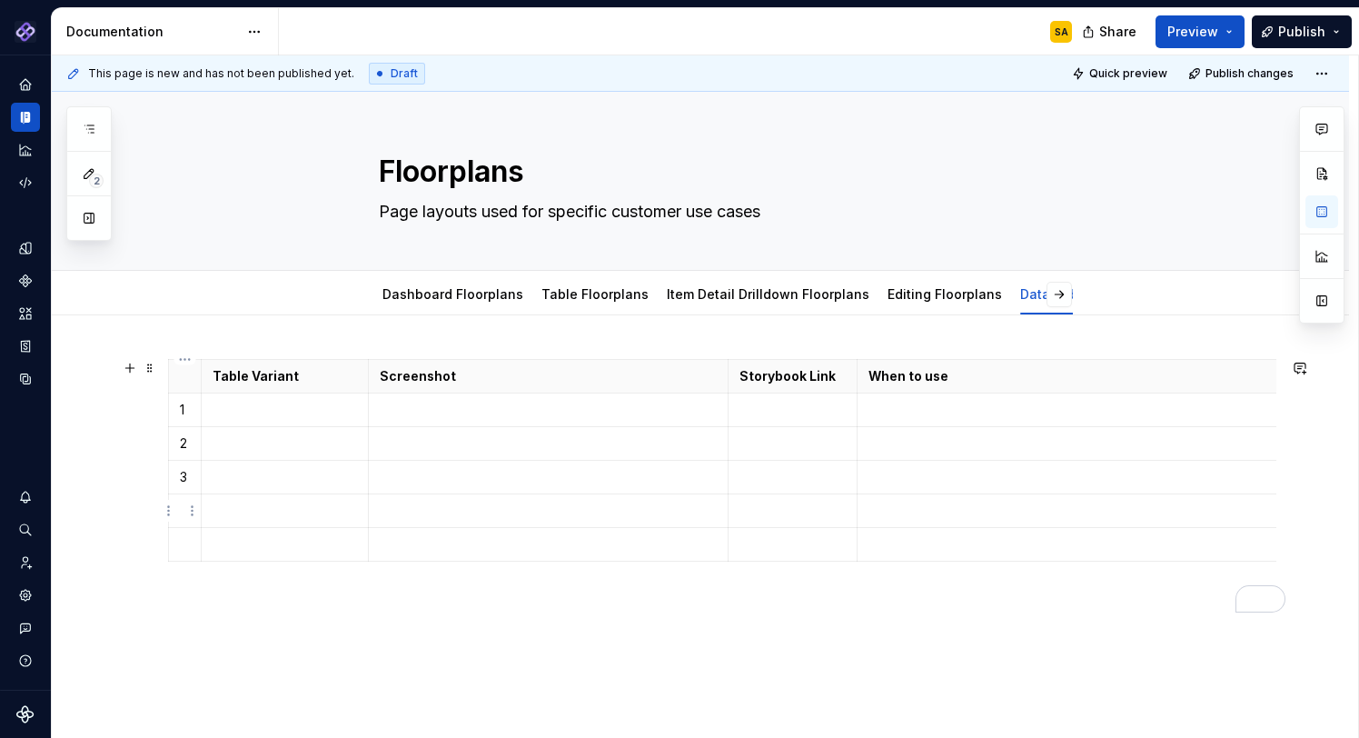
click at [183, 514] on p "To enrich screen reader interactions, please activate Accessibility in Grammarl…" at bounding box center [185, 510] width 10 height 18
click at [183, 547] on p "To enrich screen reader interactions, please activate Accessibility in Grammarl…" at bounding box center [185, 544] width 10 height 18
click at [254, 593] on p "To enrich screen reader interactions, please activate Accessibility in Grammarl…" at bounding box center [722, 601] width 1108 height 22
click at [995, 294] on button "button" at bounding box center [985, 294] width 25 height 25
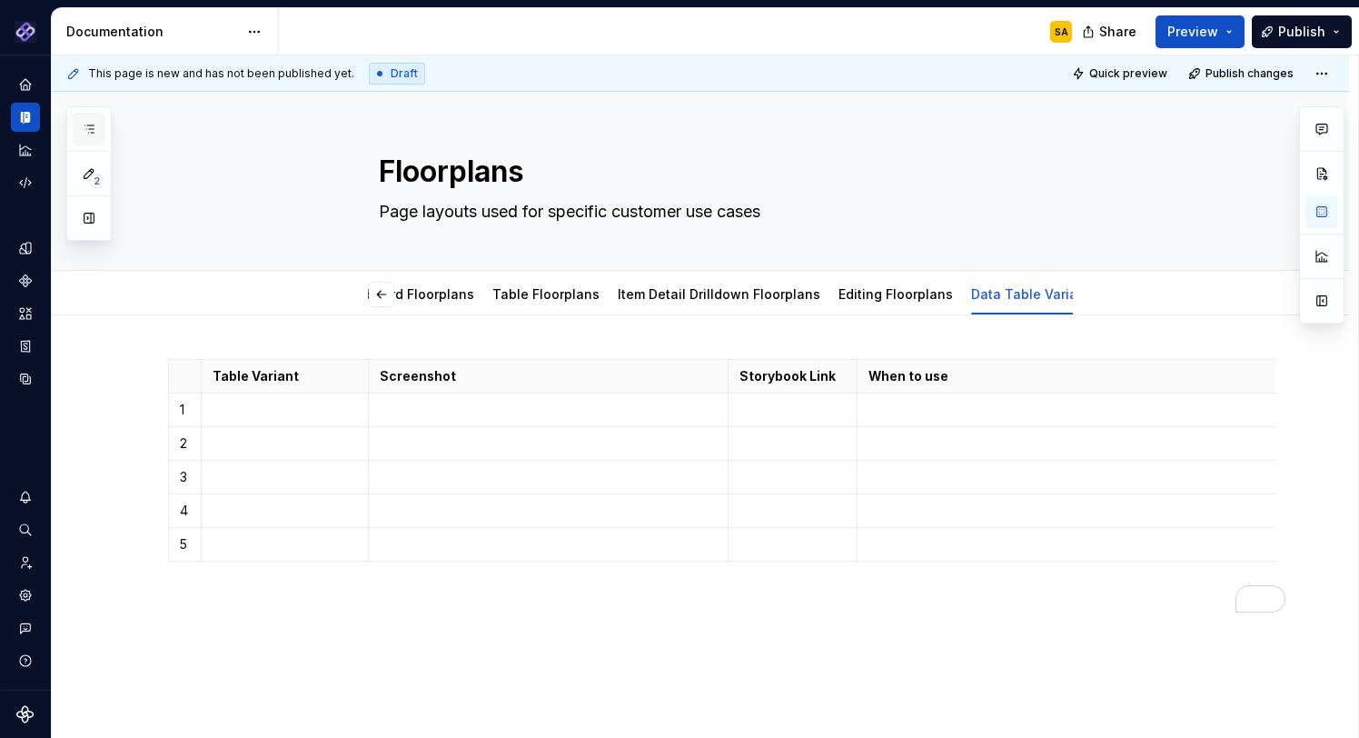
click at [93, 126] on icon "button" at bounding box center [89, 129] width 15 height 15
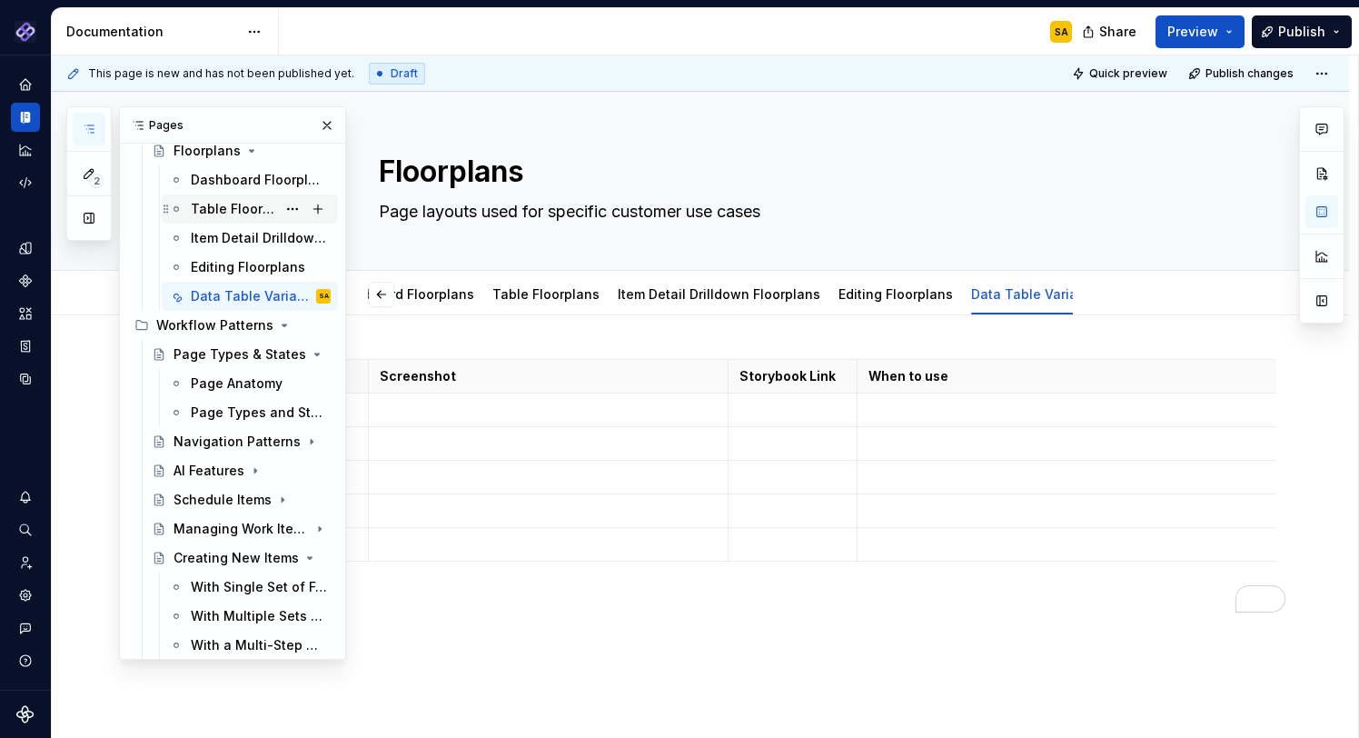
click at [229, 209] on div "Table Floorplans" at bounding box center [233, 209] width 85 height 18
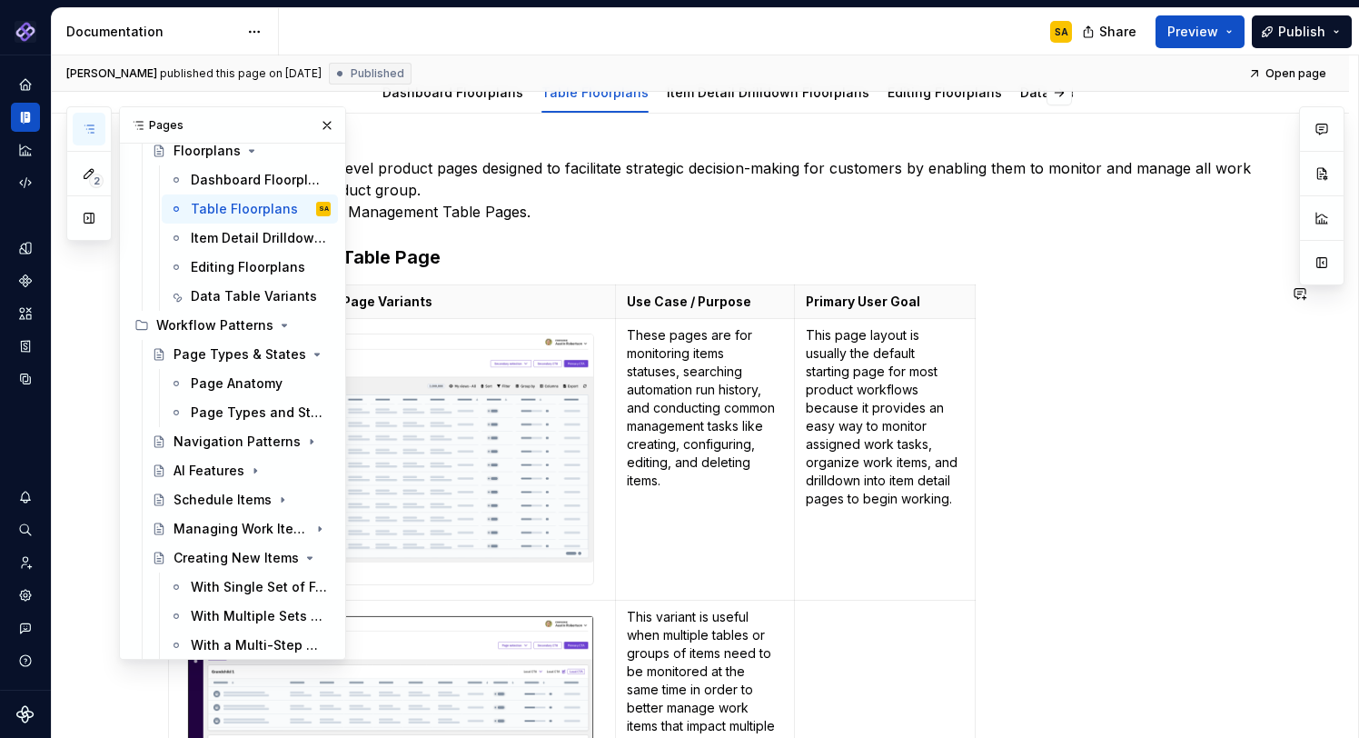
scroll to position [203, 0]
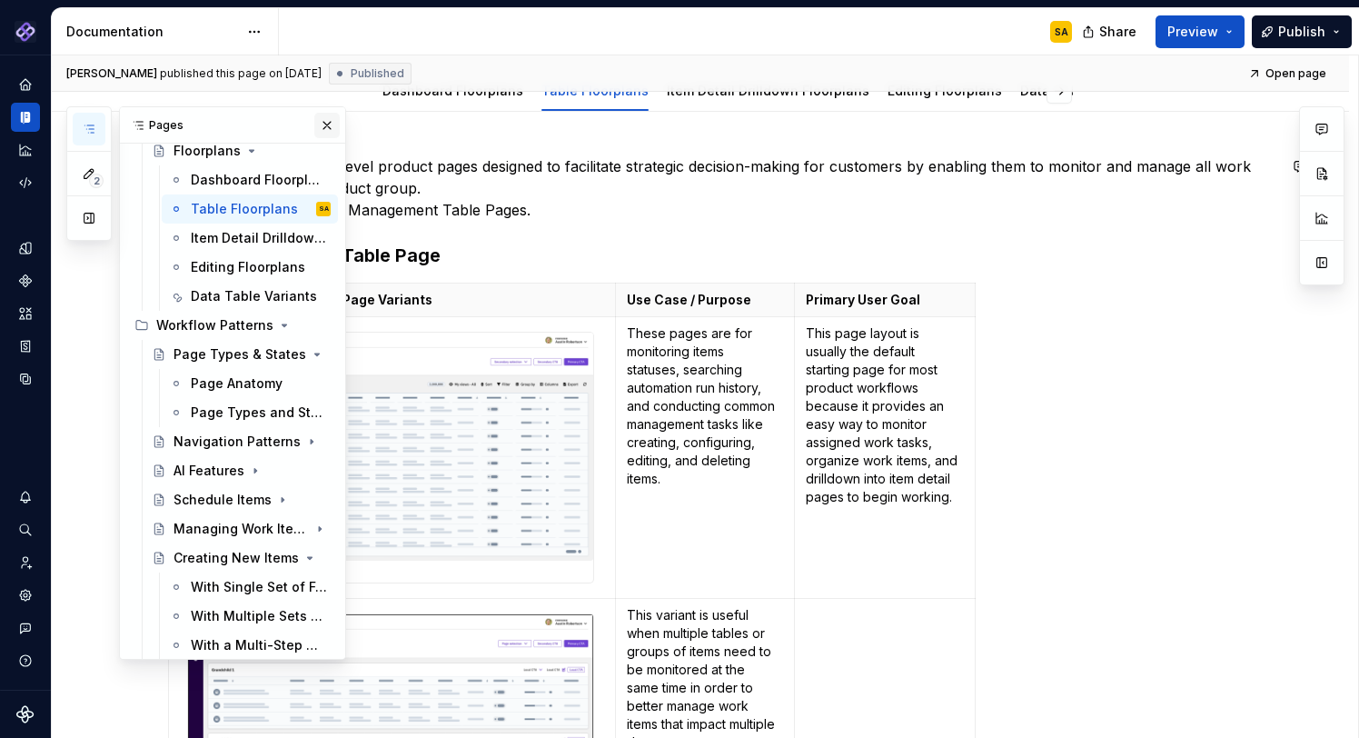
click at [328, 122] on button "button" at bounding box center [326, 125] width 25 height 25
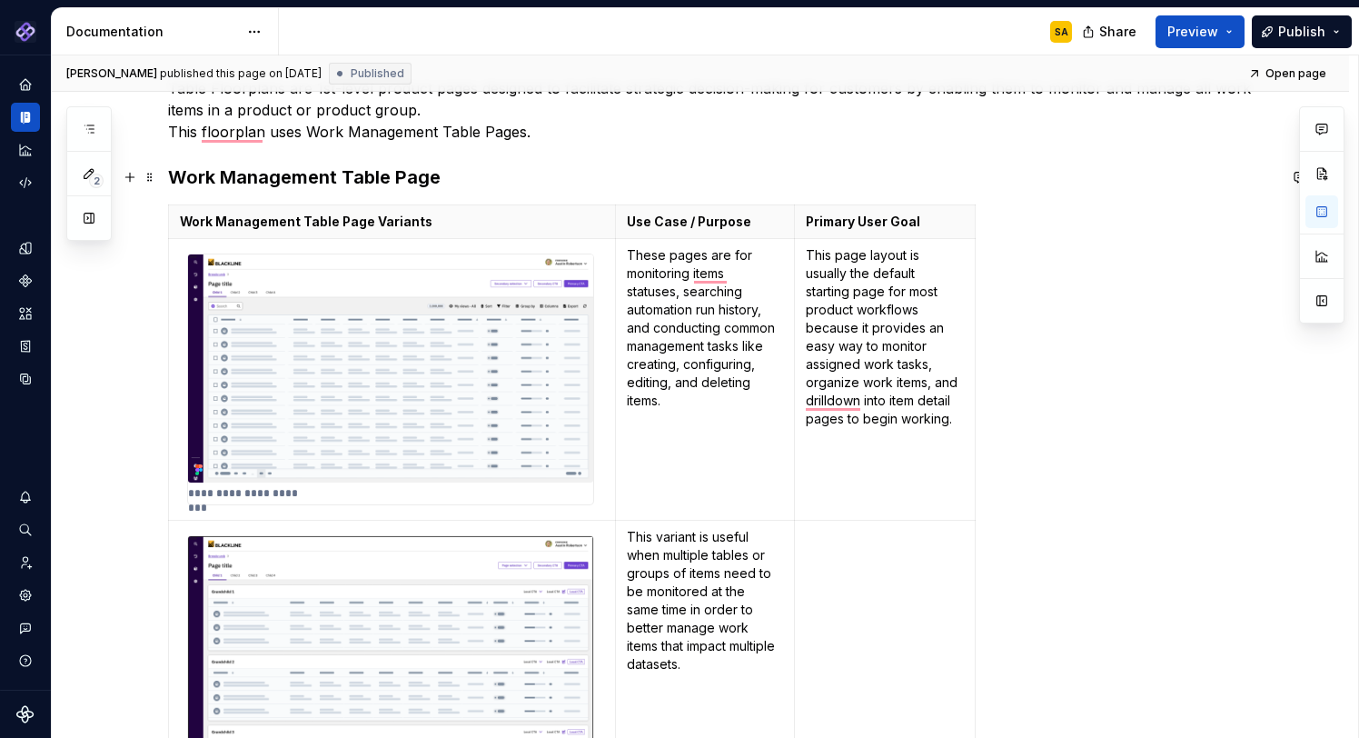
scroll to position [282, 0]
click at [169, 176] on h3 "Work Management Table Page" at bounding box center [722, 176] width 1108 height 25
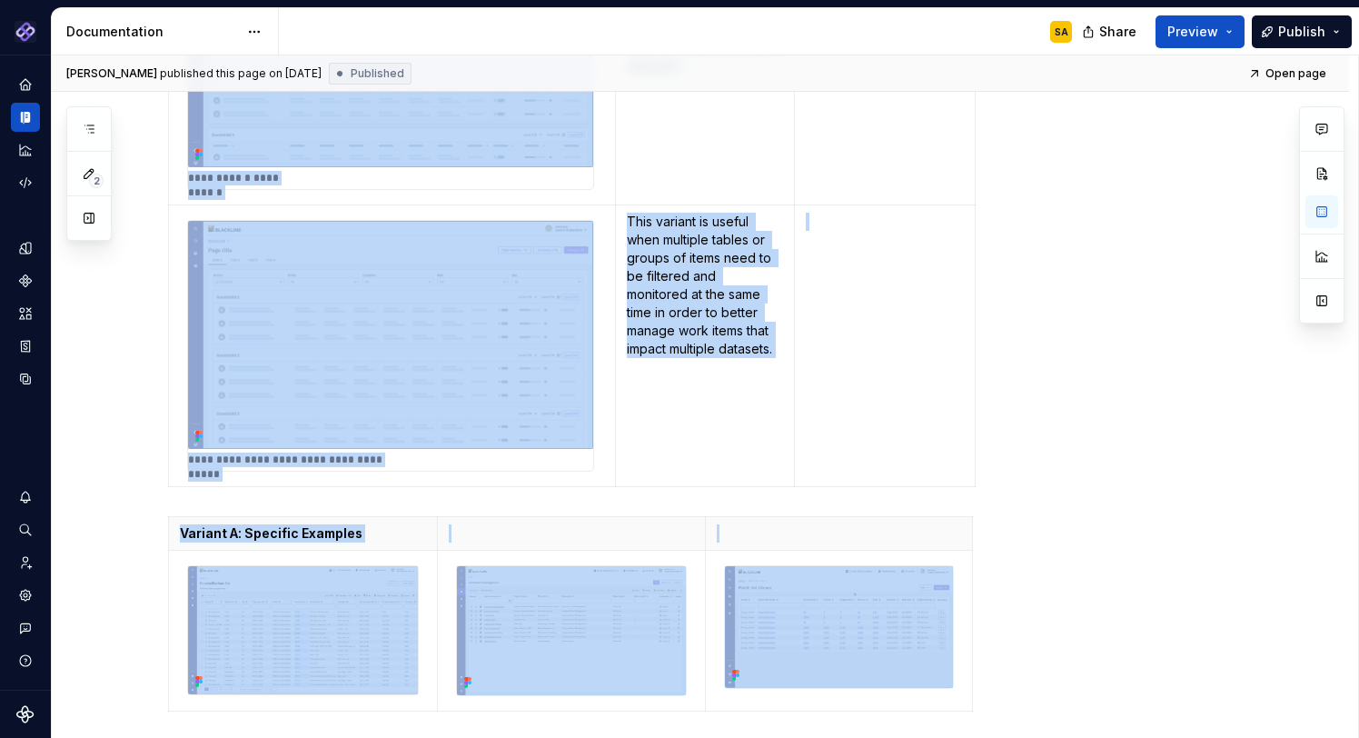
scroll to position [1075, 0]
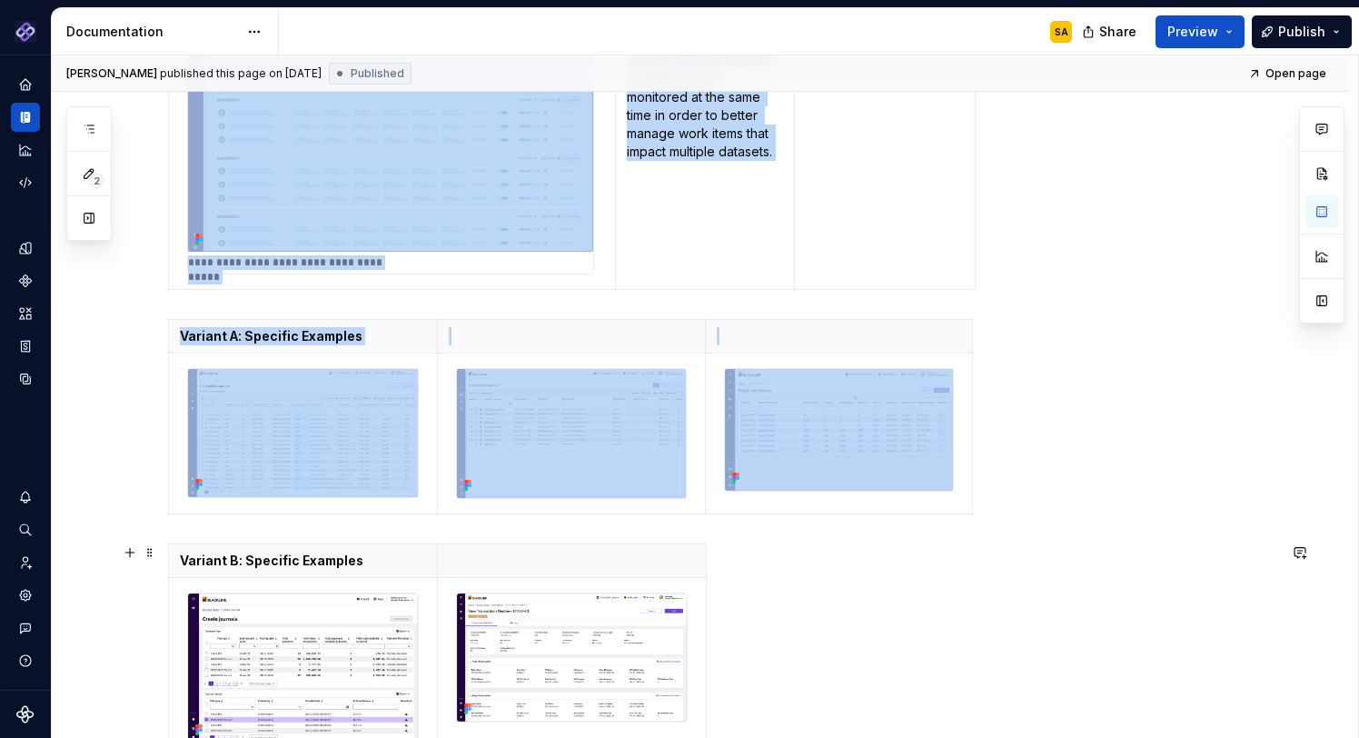
drag, startPoint x: 167, startPoint y: 177, endPoint x: 887, endPoint y: 563, distance: 817.2
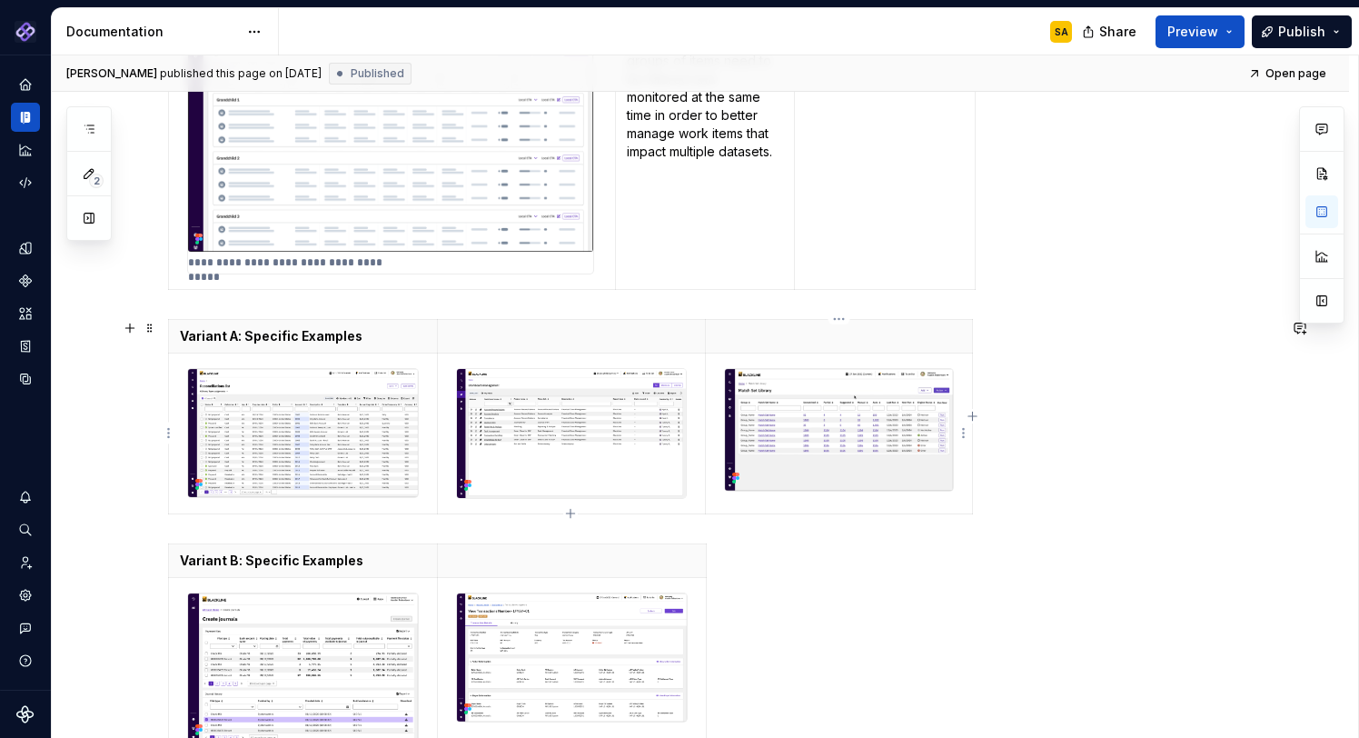
click at [942, 504] on td "To enrich screen reader interactions, please activate Accessibility in Grammarl…" at bounding box center [838, 432] width 267 height 161
click at [172, 376] on td "To enrich screen reader interactions, please activate Accessibility in Grammarl…" at bounding box center [303, 432] width 269 height 161
click at [174, 365] on td "To enrich screen reader interactions, please activate Accessibility in Grammarl…" at bounding box center [303, 432] width 269 height 161
click at [176, 374] on td "To enrich screen reader interactions, please activate Accessibility in Grammarl…" at bounding box center [303, 432] width 269 height 161
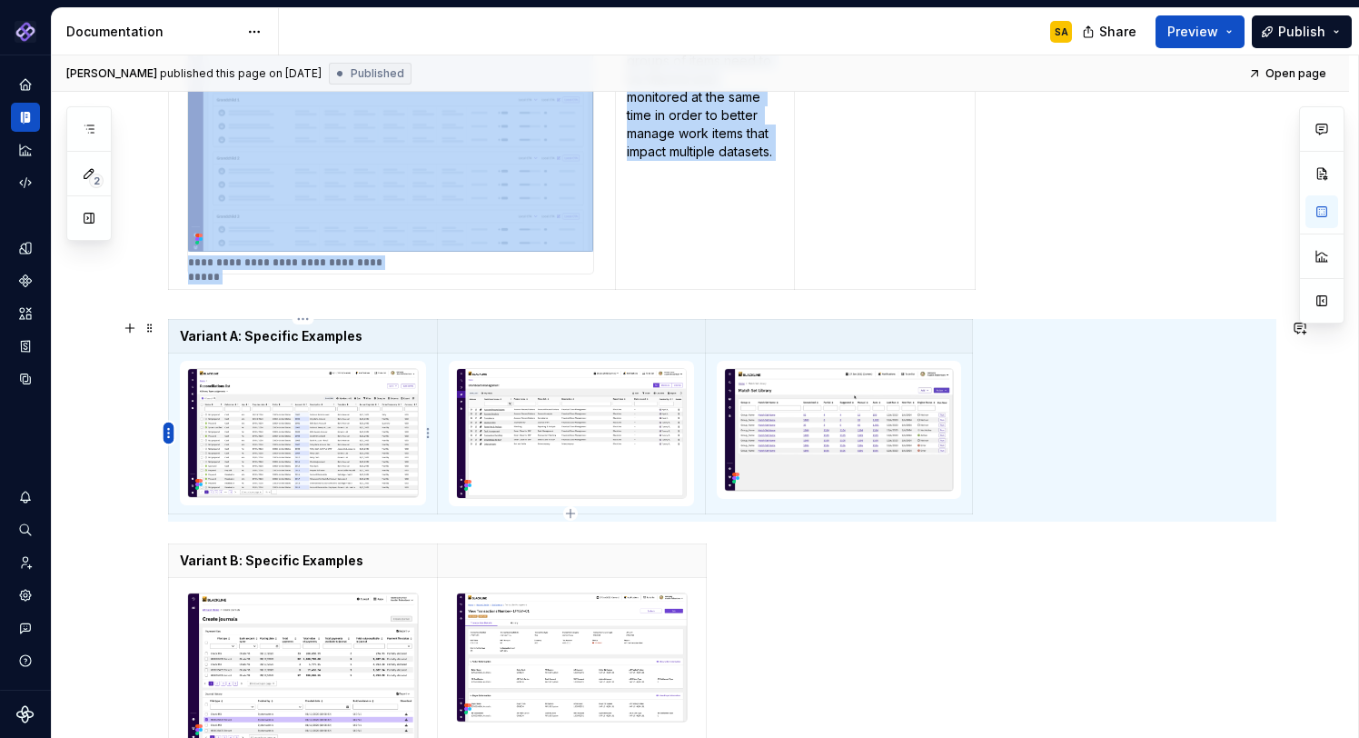
click at [171, 431] on html "Pantheon SA Design system data Documentation SA Share Preview Publish 2 Pages A…" at bounding box center [679, 369] width 1359 height 738
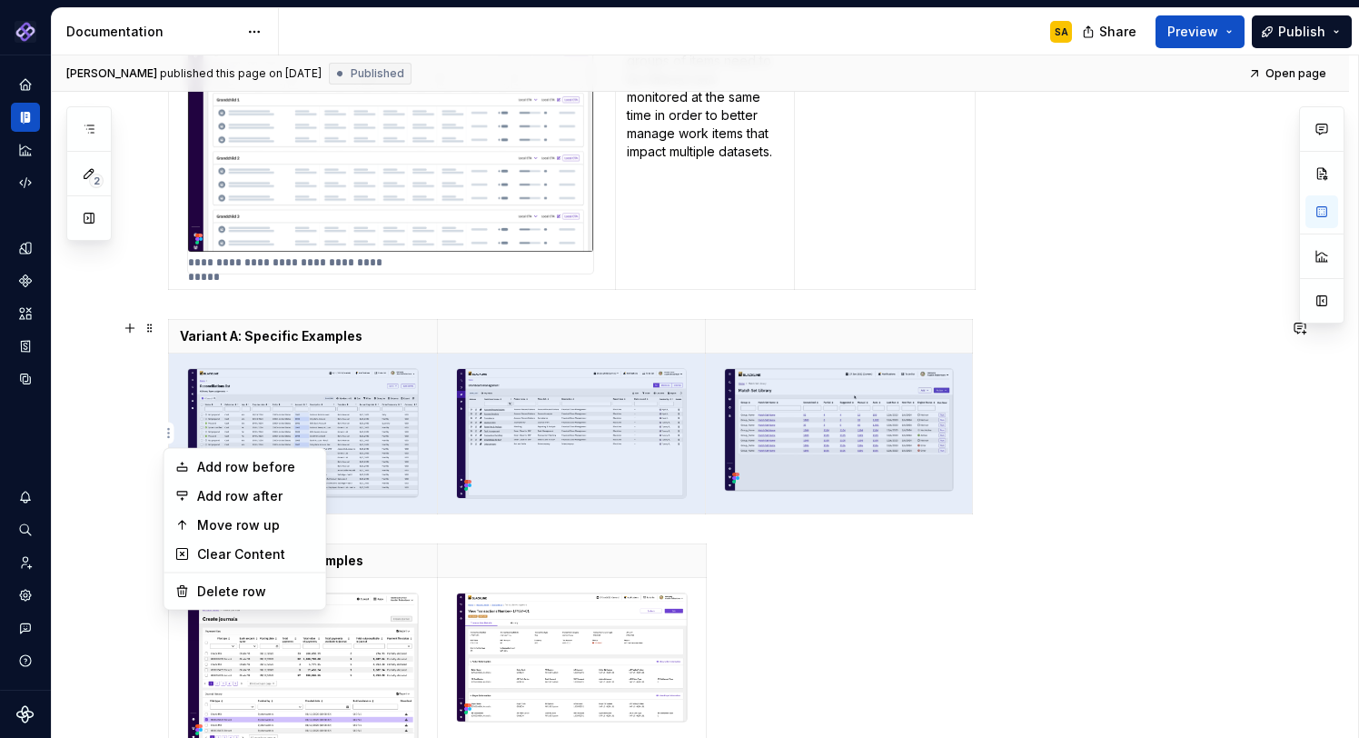
click at [121, 431] on html "Pantheon SA Design system data Documentation SA Share Preview Publish 2 Pages A…" at bounding box center [679, 369] width 1359 height 738
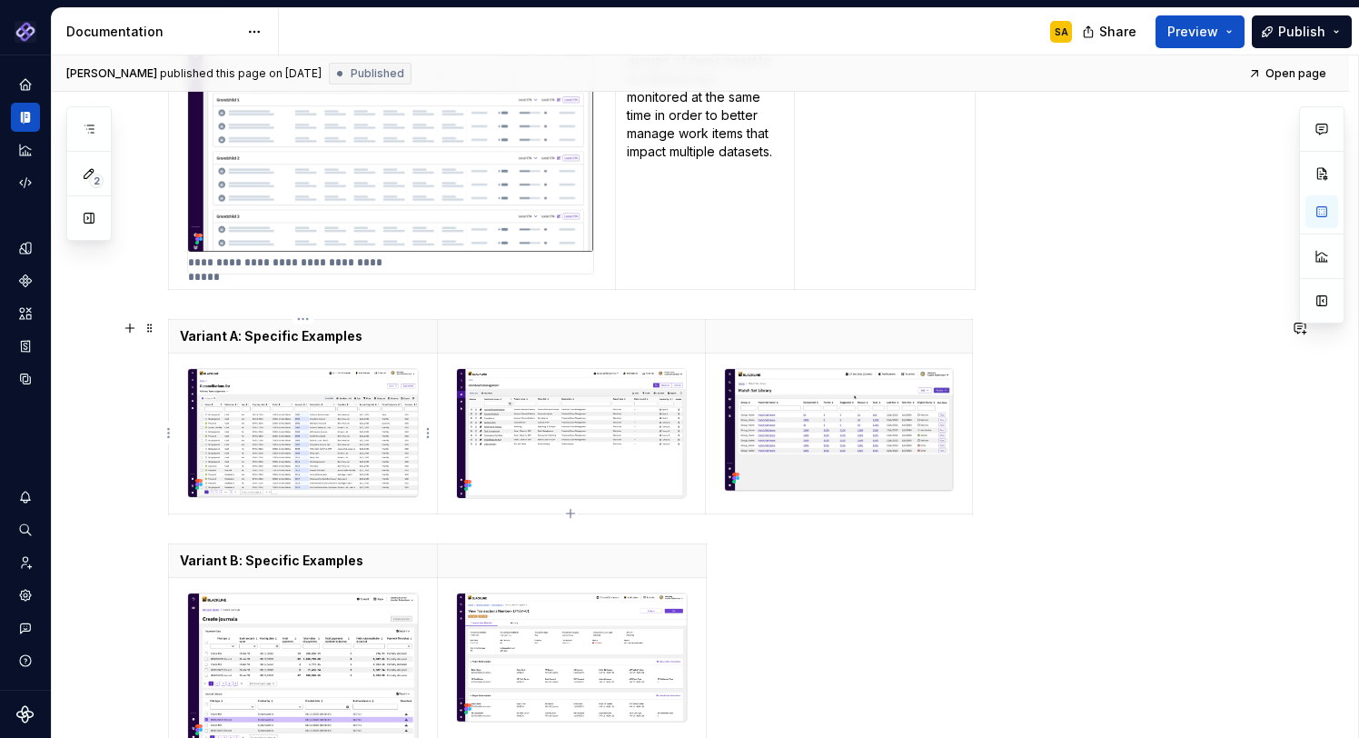
click at [174, 404] on td "To enrich screen reader interactions, please activate Accessibility in Grammarl…" at bounding box center [303, 432] width 269 height 161
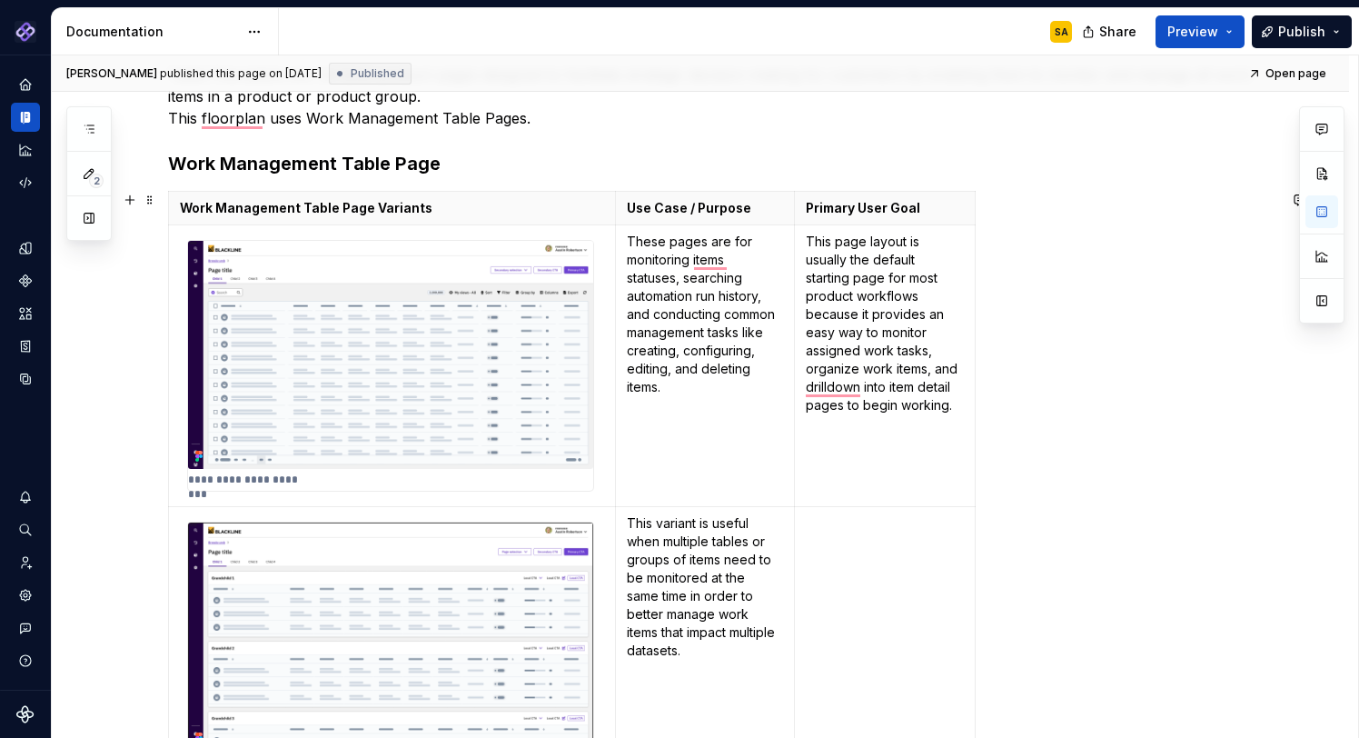
scroll to position [170, 0]
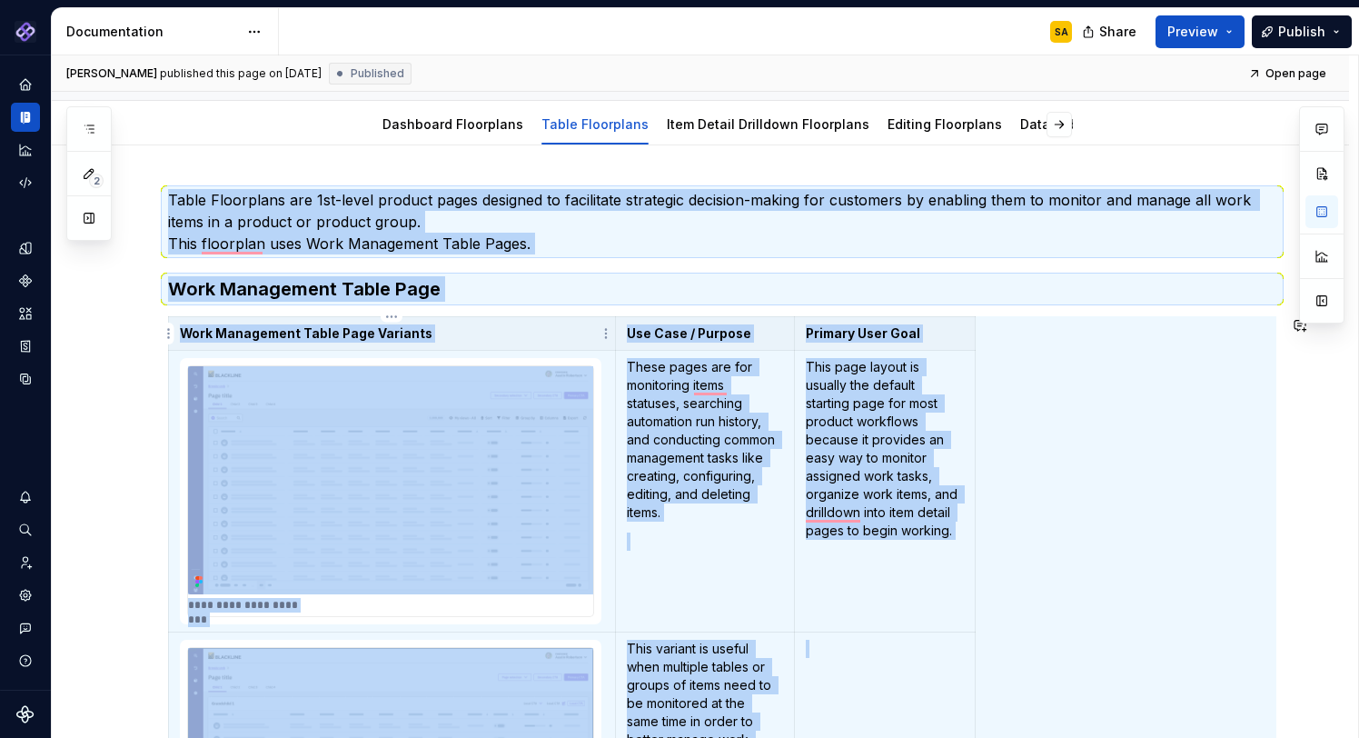
copy div "**********"
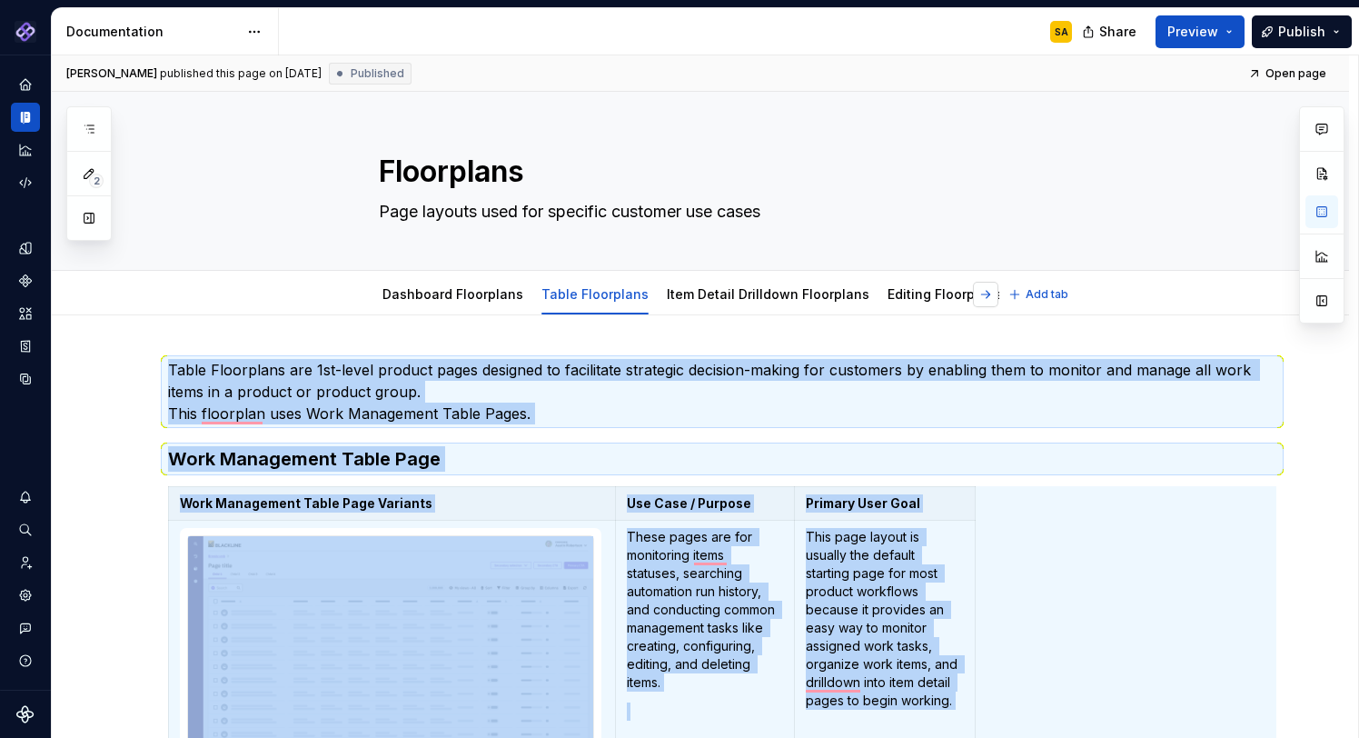
click at [997, 295] on button "button" at bounding box center [985, 294] width 25 height 25
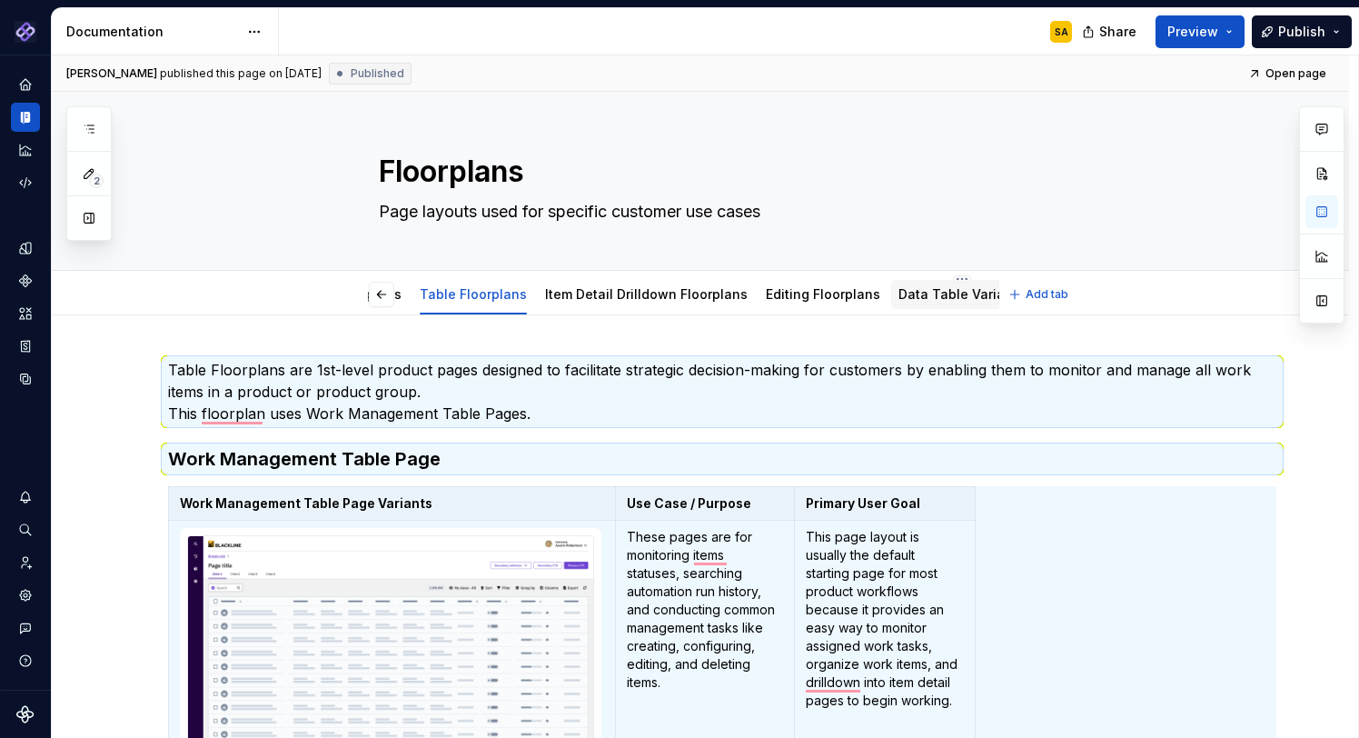
click at [927, 305] on div "Data Table Variants" at bounding box center [961, 294] width 141 height 29
click at [971, 291] on link "Data Table Variants" at bounding box center [1034, 293] width 126 height 15
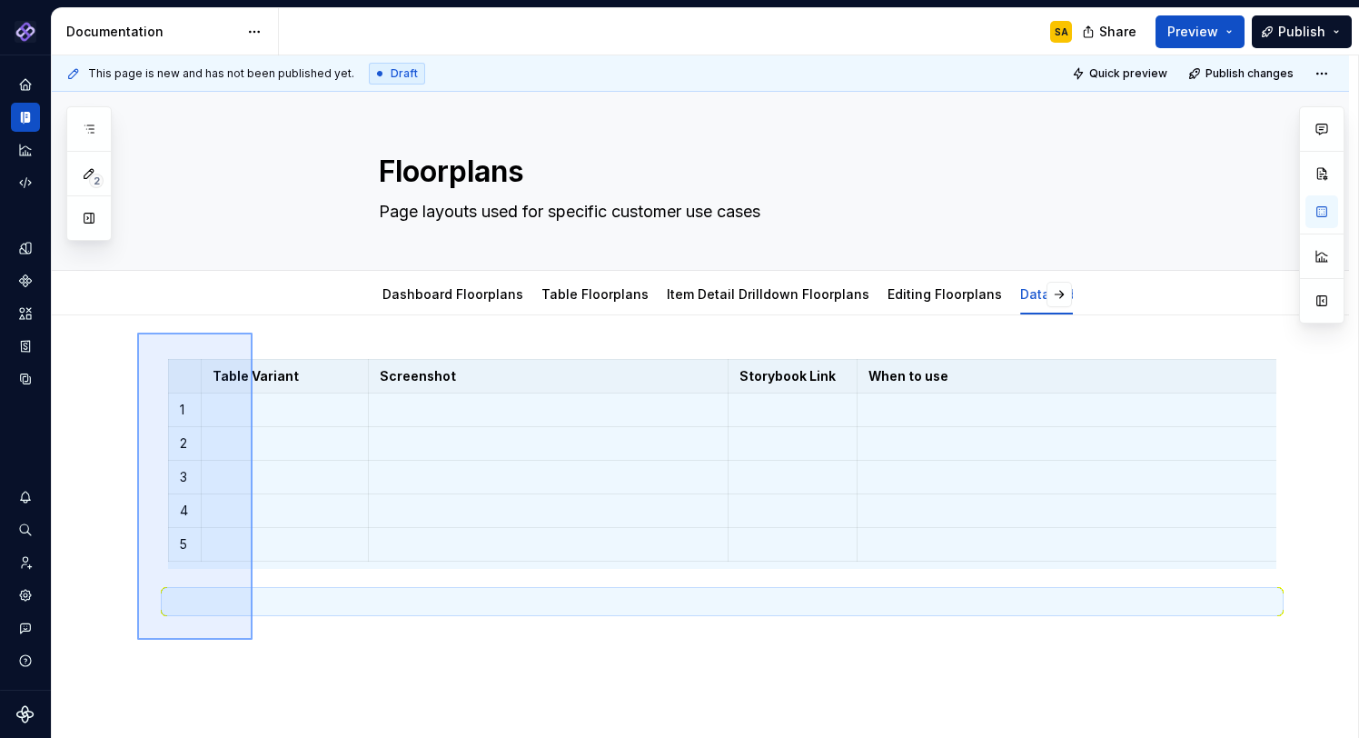
drag, startPoint x: 182, startPoint y: 467, endPoint x: 137, endPoint y: 332, distance: 141.6
click at [137, 332] on div "This page is new and has not been published yet. Draft Quick preview Publish ch…" at bounding box center [705, 396] width 1306 height 683
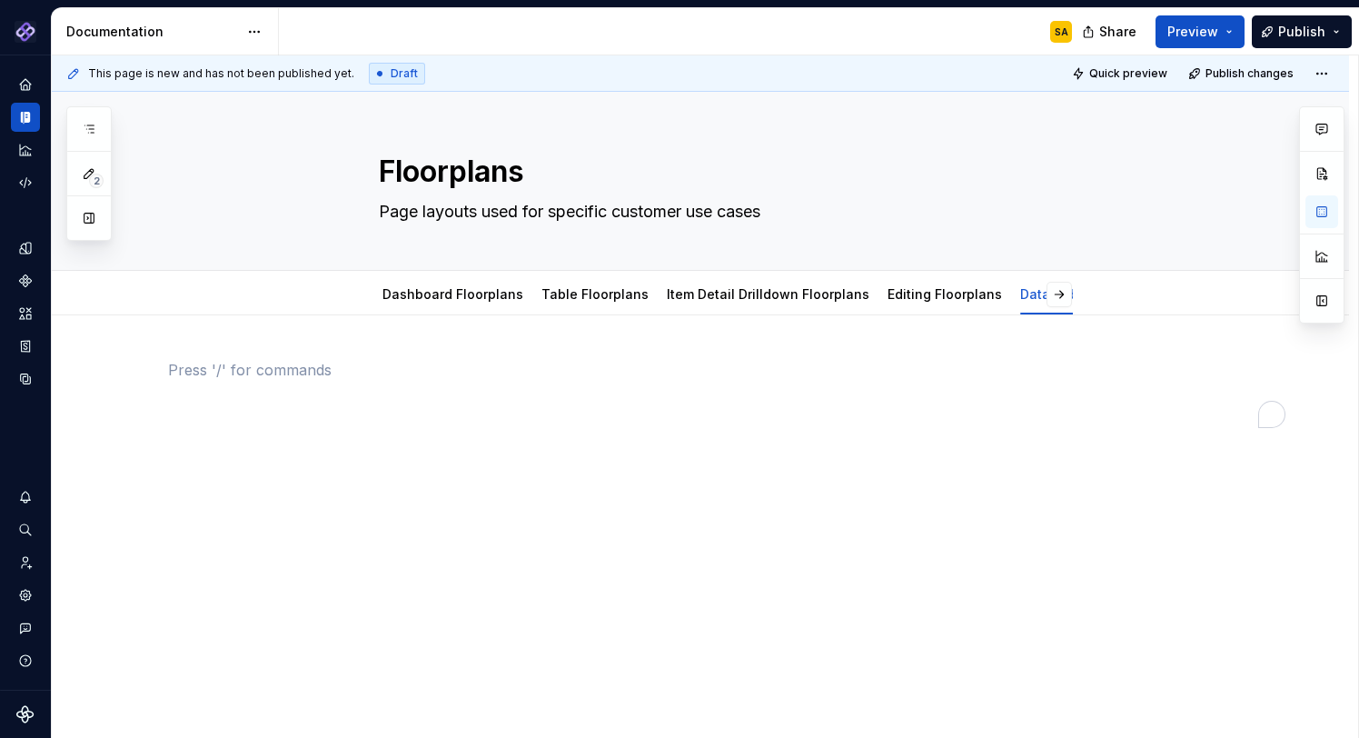
type textarea "*"
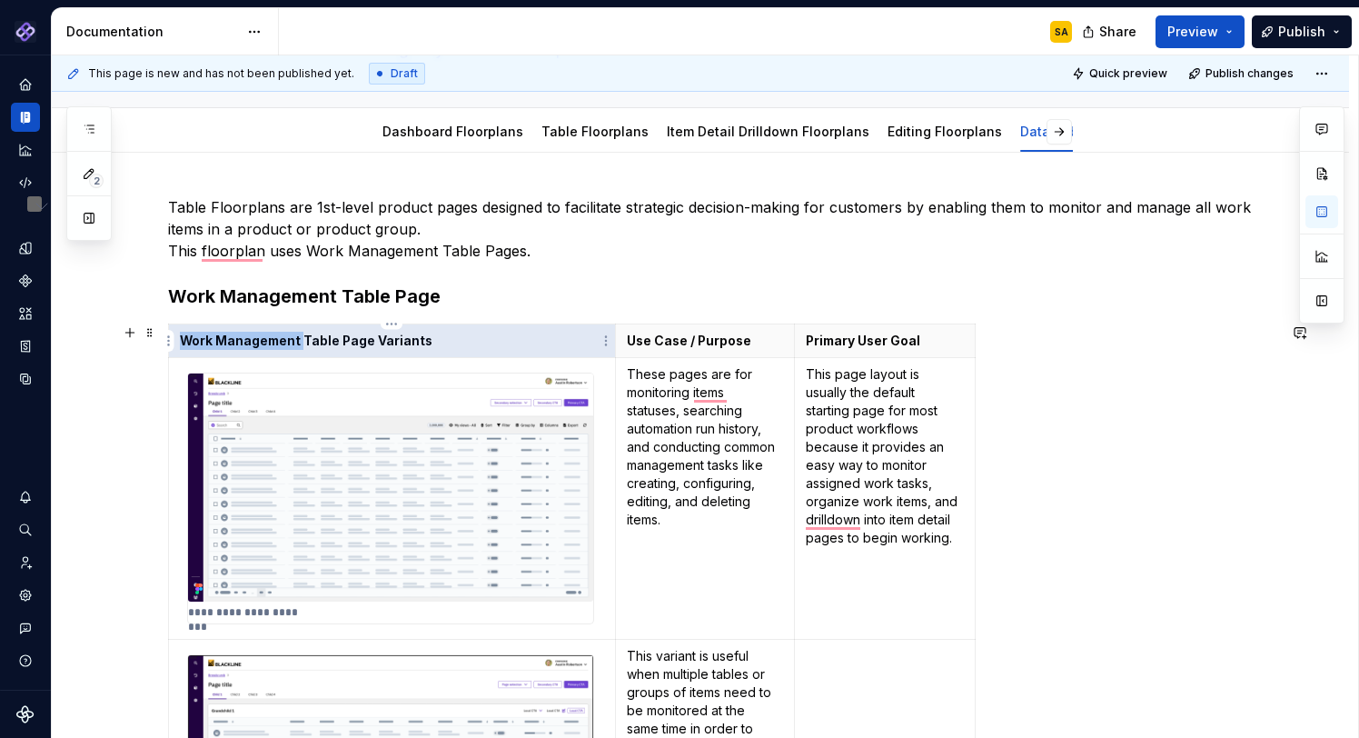
drag, startPoint x: 302, startPoint y: 339, endPoint x: 176, endPoint y: 337, distance: 125.4
click at [176, 337] on th "Work Management Table Page Variants" at bounding box center [392, 341] width 447 height 34
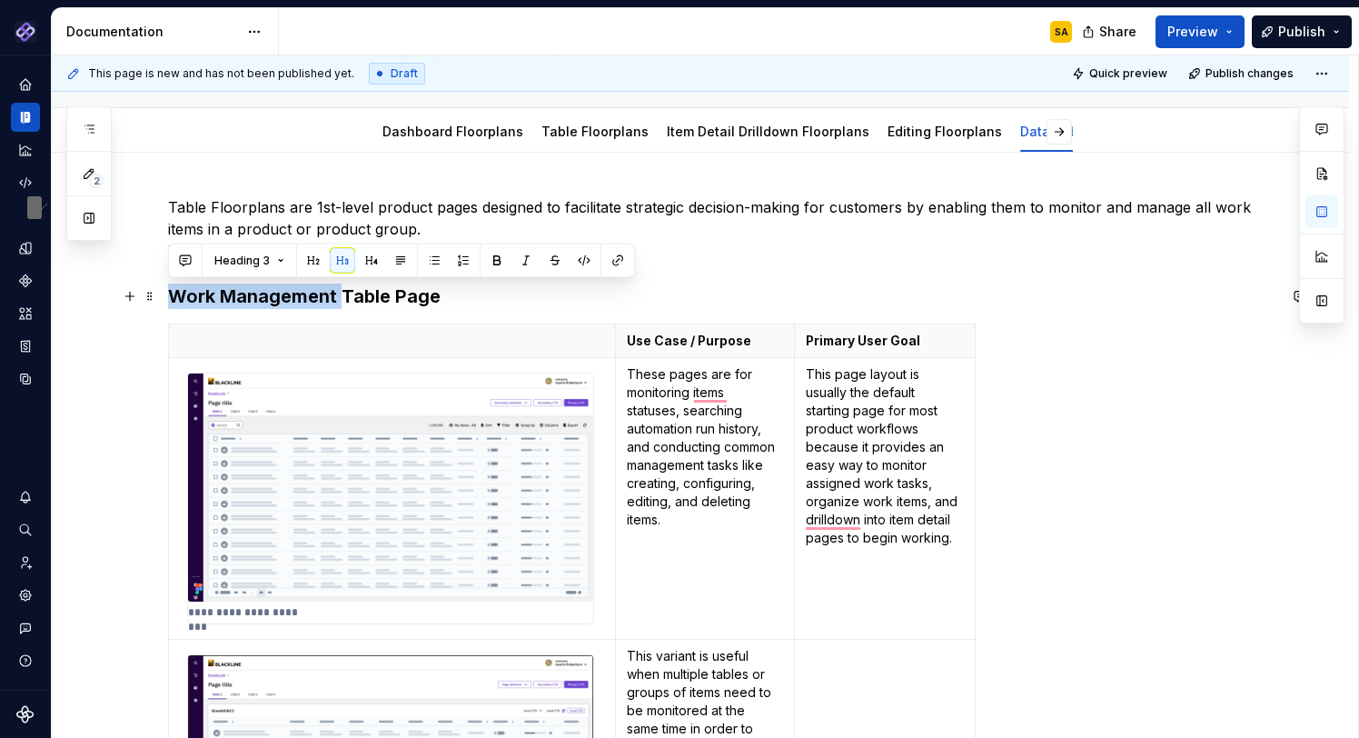
drag, startPoint x: 211, startPoint y: 289, endPoint x: 170, endPoint y: 290, distance: 40.9
click at [170, 290] on h3 "Work Management Table Page" at bounding box center [722, 295] width 1108 height 25
click at [305, 342] on p "Work Management Table Page Variants" at bounding box center [392, 341] width 424 height 18
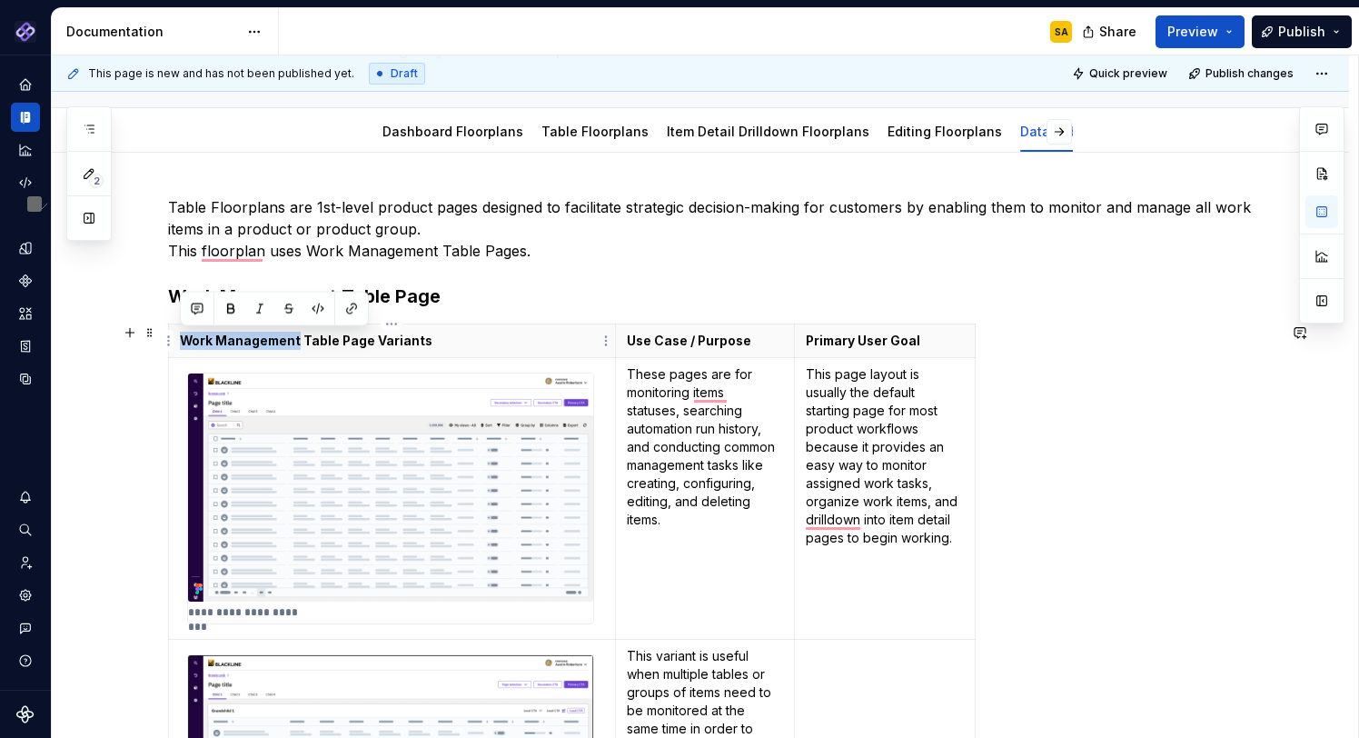
drag, startPoint x: 298, startPoint y: 338, endPoint x: 183, endPoint y: 339, distance: 115.4
click at [183, 339] on p "Work Management Table Page Variants" at bounding box center [392, 341] width 424 height 18
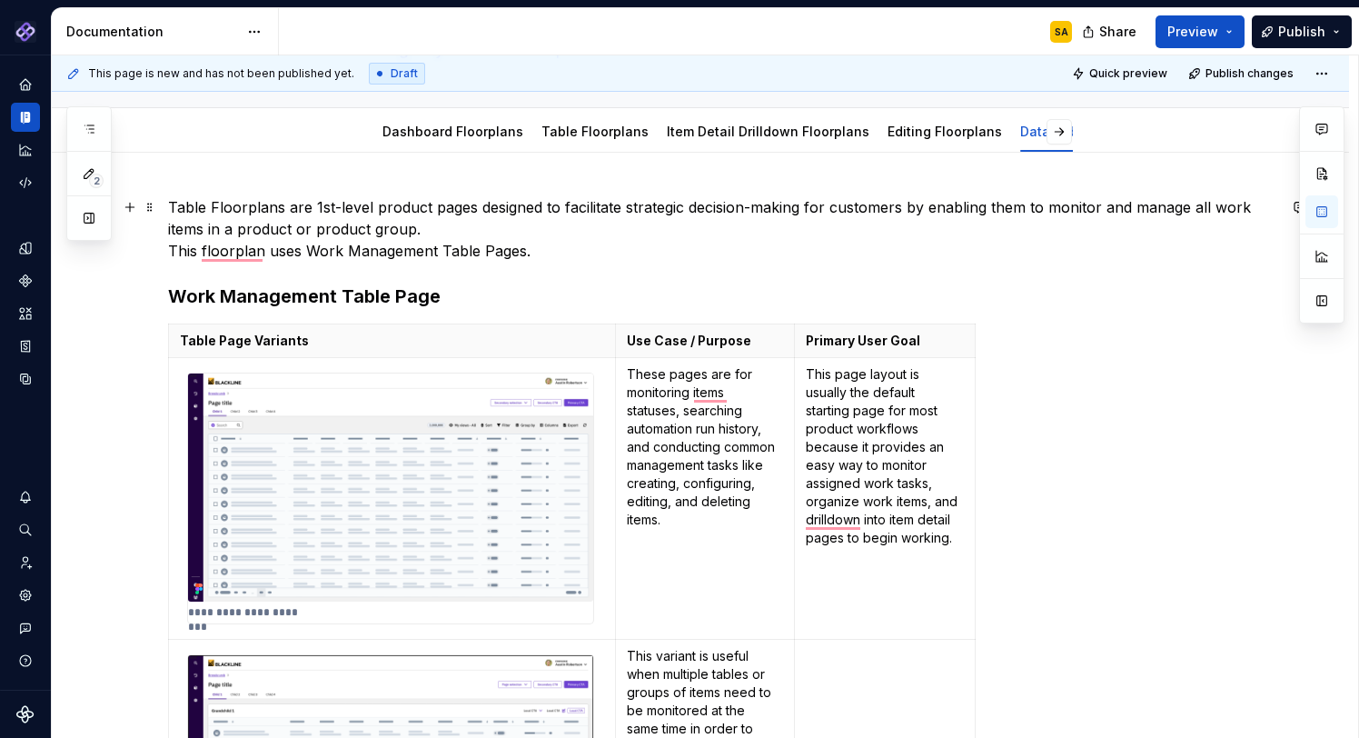
click at [0, 0] on span "******" at bounding box center [0, 0] width 0 height 0
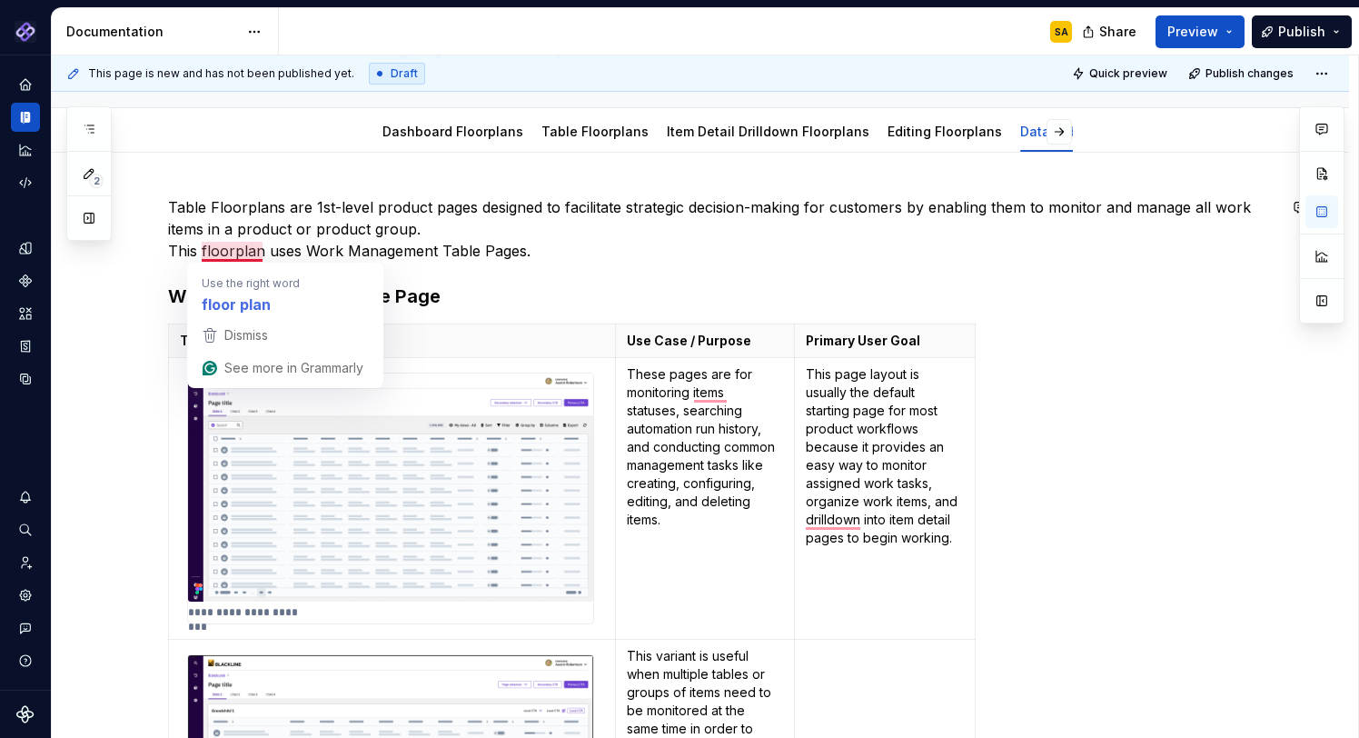
click at [0, 0] on span "******" at bounding box center [0, 0] width 0 height 0
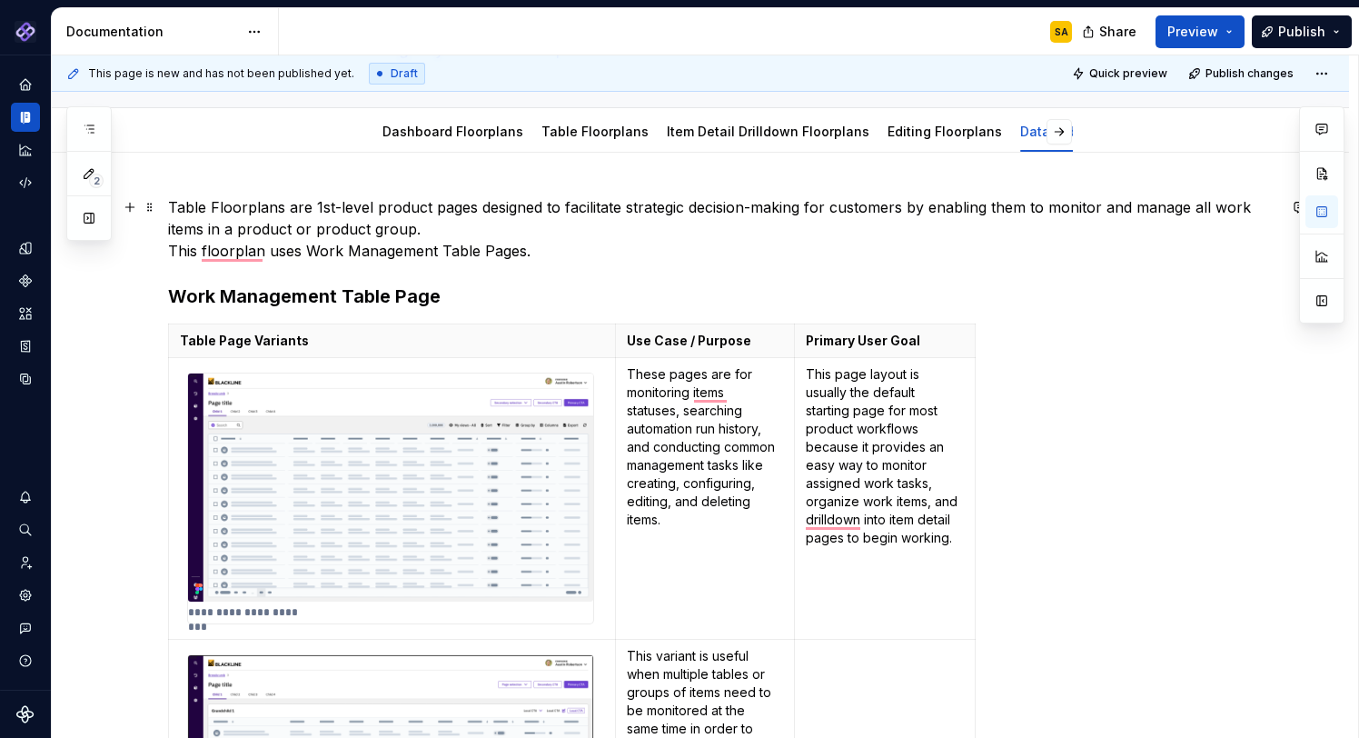
click at [346, 242] on p "Table Floorplans are 1st-level product pages designed to facilitate strategic d…" at bounding box center [722, 228] width 1108 height 65
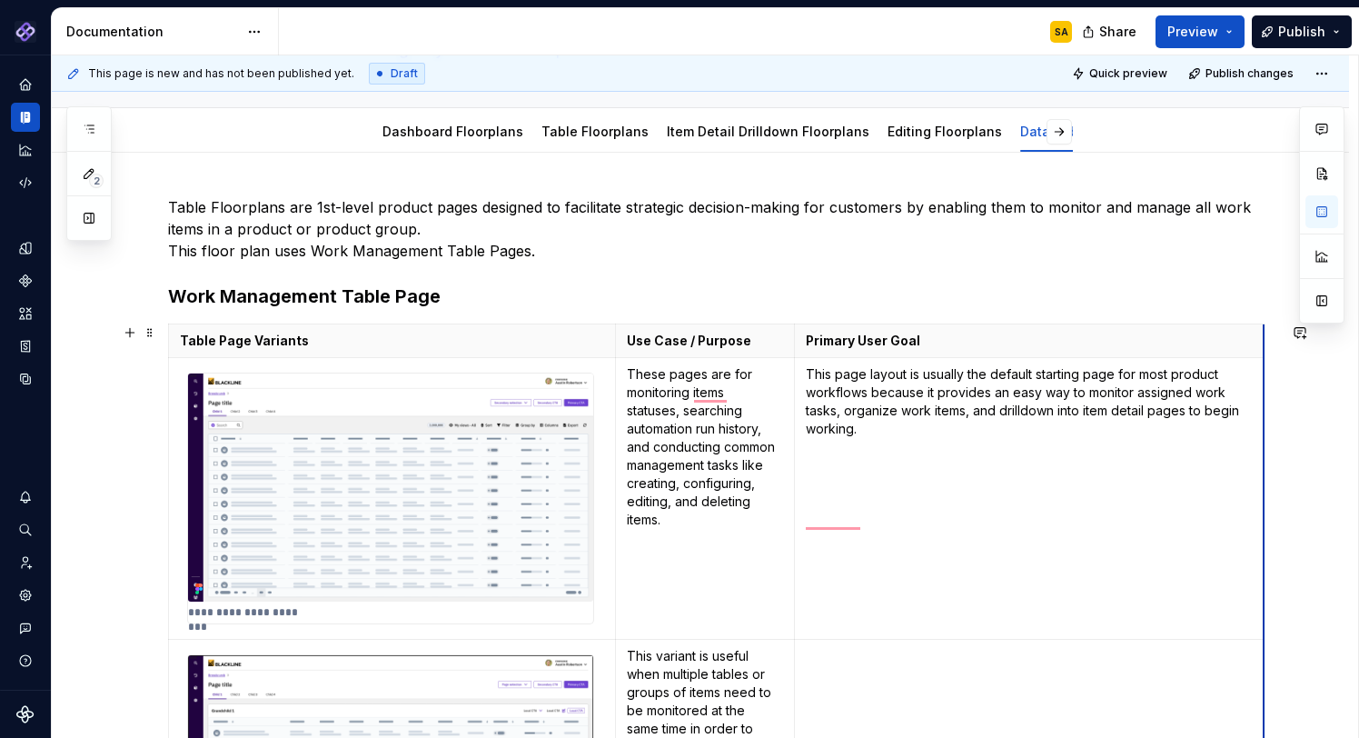
drag, startPoint x: 973, startPoint y: 336, endPoint x: 1262, endPoint y: 332, distance: 288.9
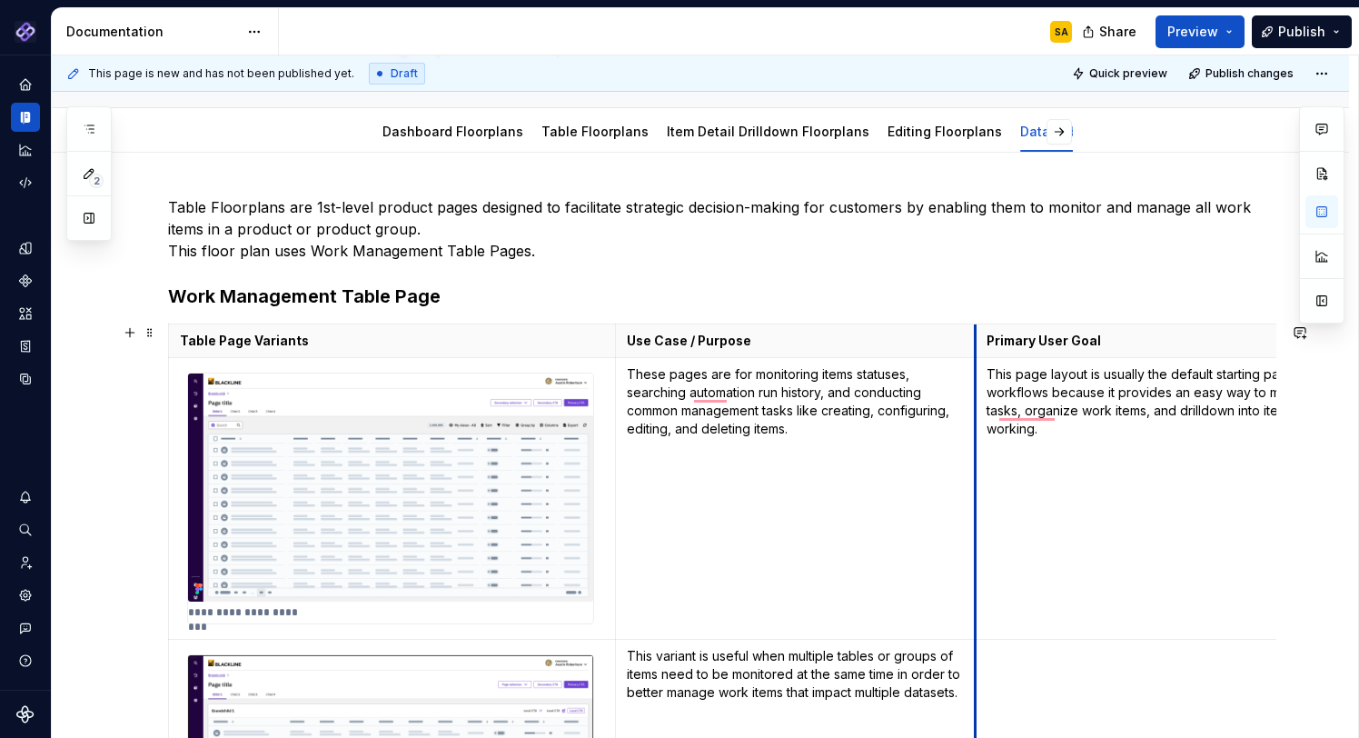
drag, startPoint x: 791, startPoint y: 342, endPoint x: 972, endPoint y: 349, distance: 180.9
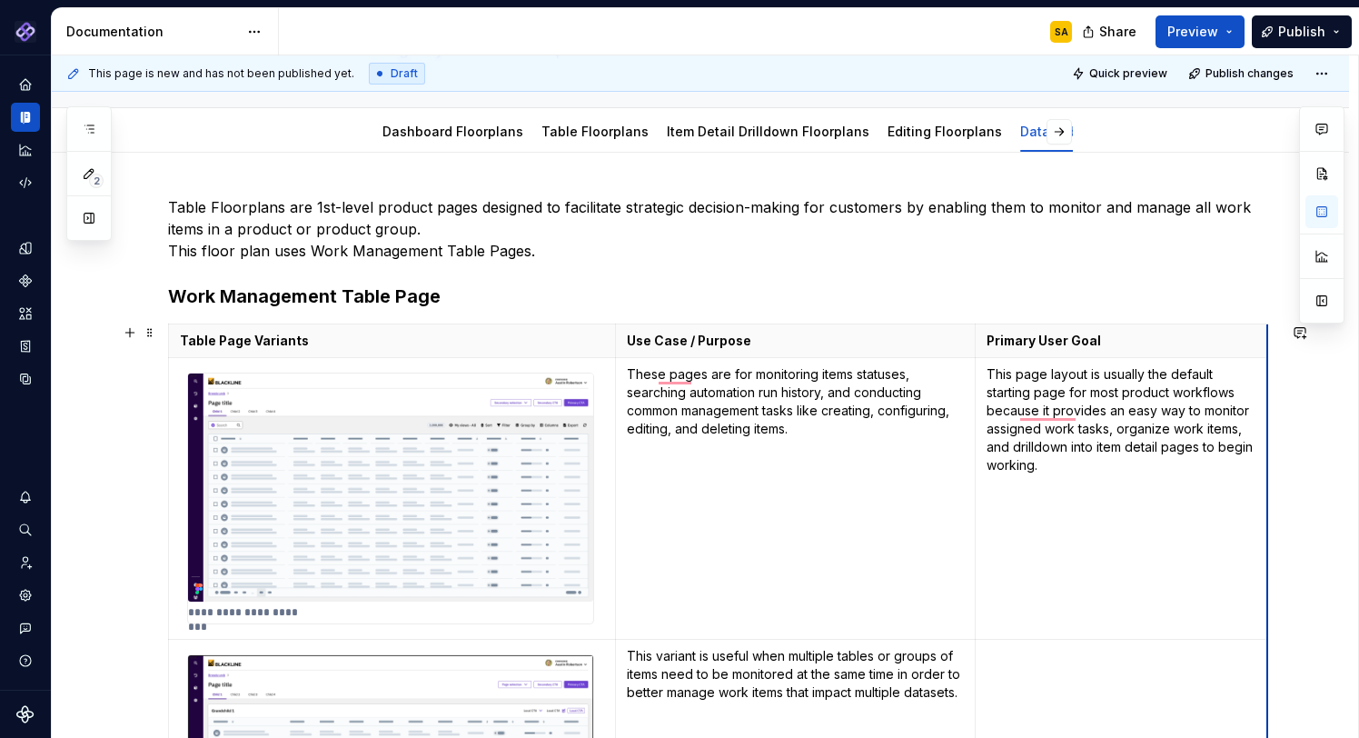
drag, startPoint x: 1282, startPoint y: 339, endPoint x: 1105, endPoint y: 343, distance: 176.3
click at [221, 223] on p "Table Floorplans are 1st-level product pages designed to facilitate strategic d…" at bounding box center [722, 228] width 1108 height 65
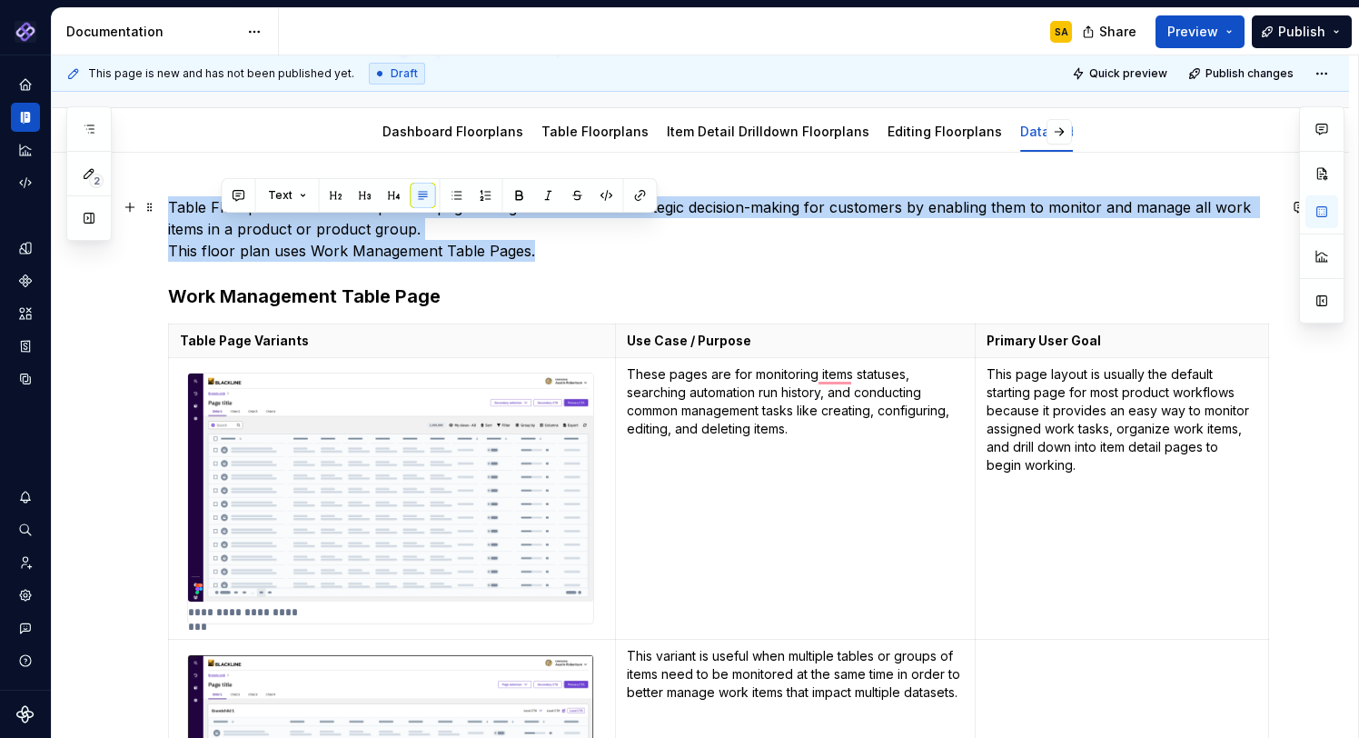
click at [221, 223] on p "Table Floorplans are 1st-level product pages designed to facilitate strategic d…" at bounding box center [722, 228] width 1108 height 65
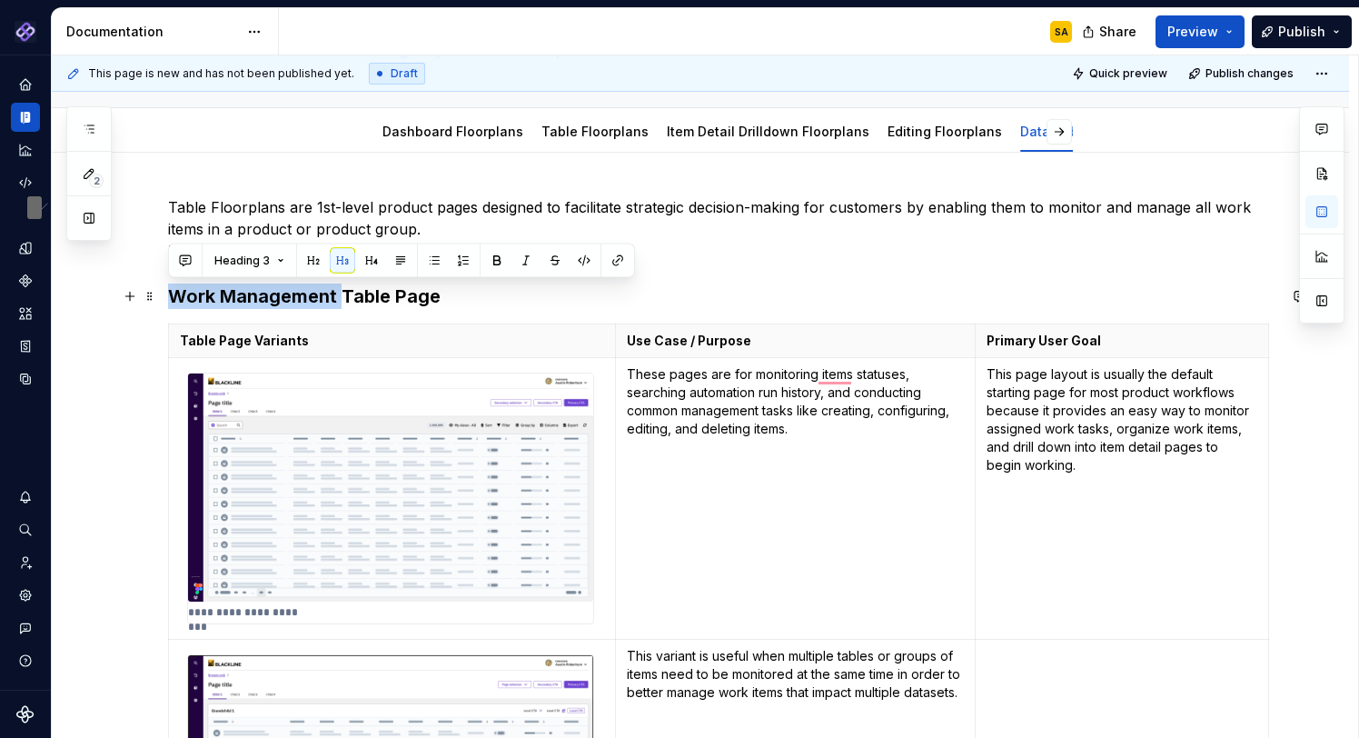
drag, startPoint x: 341, startPoint y: 294, endPoint x: 175, endPoint y: 290, distance: 165.4
click at [174, 290] on h3 "Work Management Table Page" at bounding box center [722, 295] width 1108 height 25
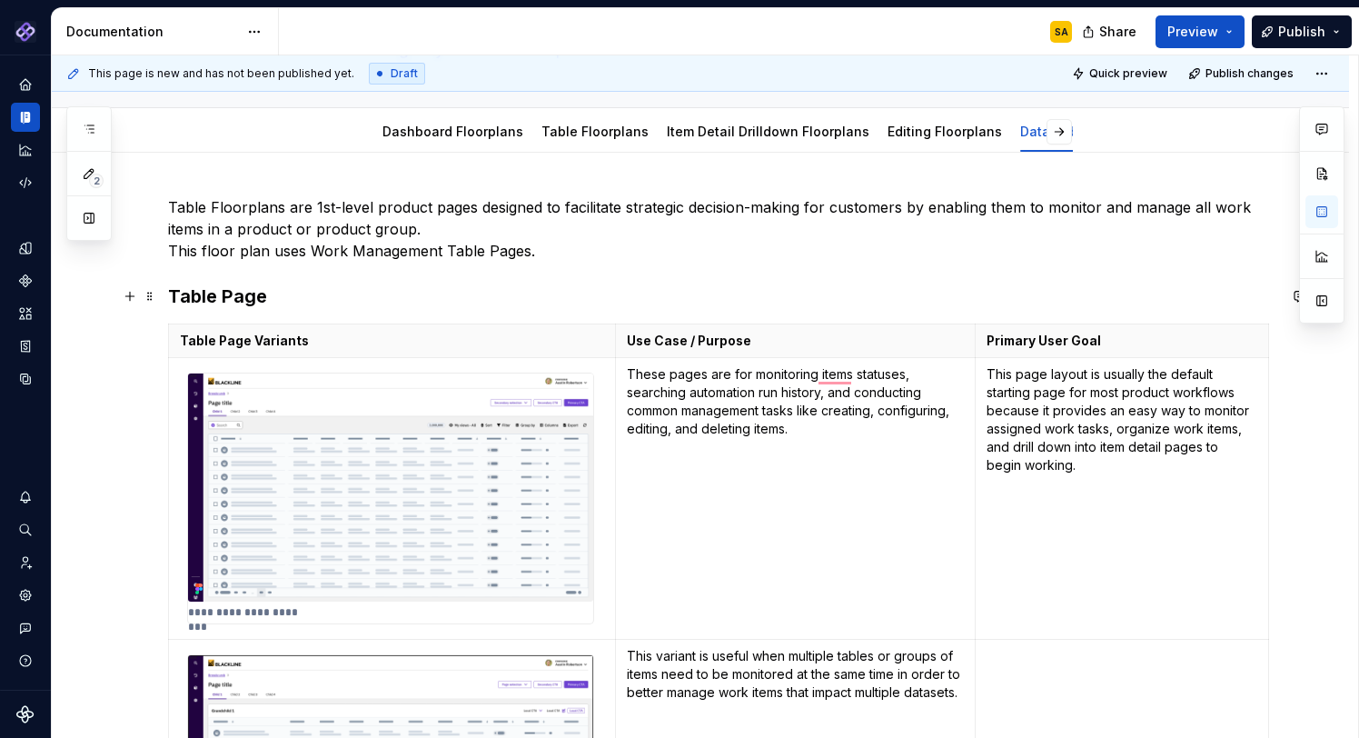
click at [308, 301] on h3 "Table Page" at bounding box center [722, 295] width 1108 height 25
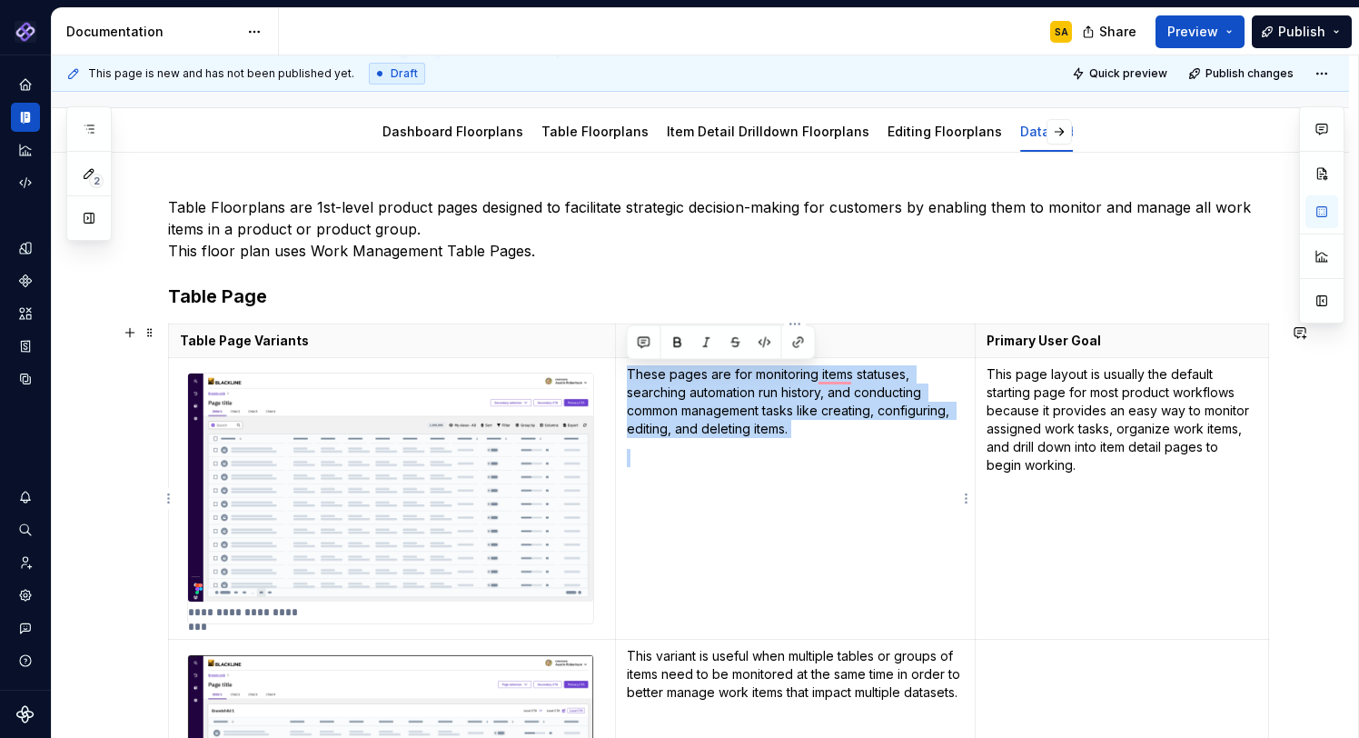
drag, startPoint x: 630, startPoint y: 378, endPoint x: 780, endPoint y: 442, distance: 163.2
click at [780, 443] on td "These pages are for monitoring items statuses, searching automation run history…" at bounding box center [795, 499] width 360 height 282
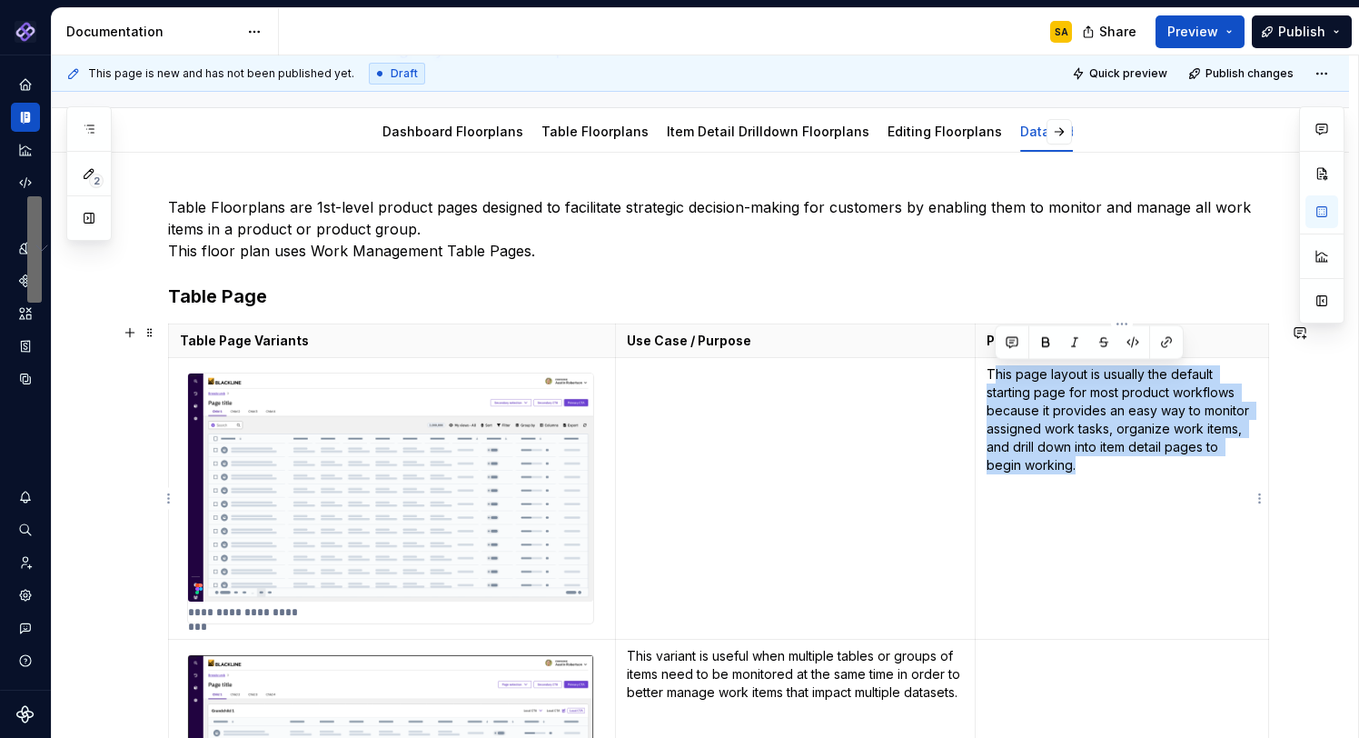
drag, startPoint x: 990, startPoint y: 373, endPoint x: 1077, endPoint y: 487, distance: 143.2
click at [1077, 487] on td "This page layout is usually the default starting page for most product workflow…" at bounding box center [1121, 499] width 293 height 282
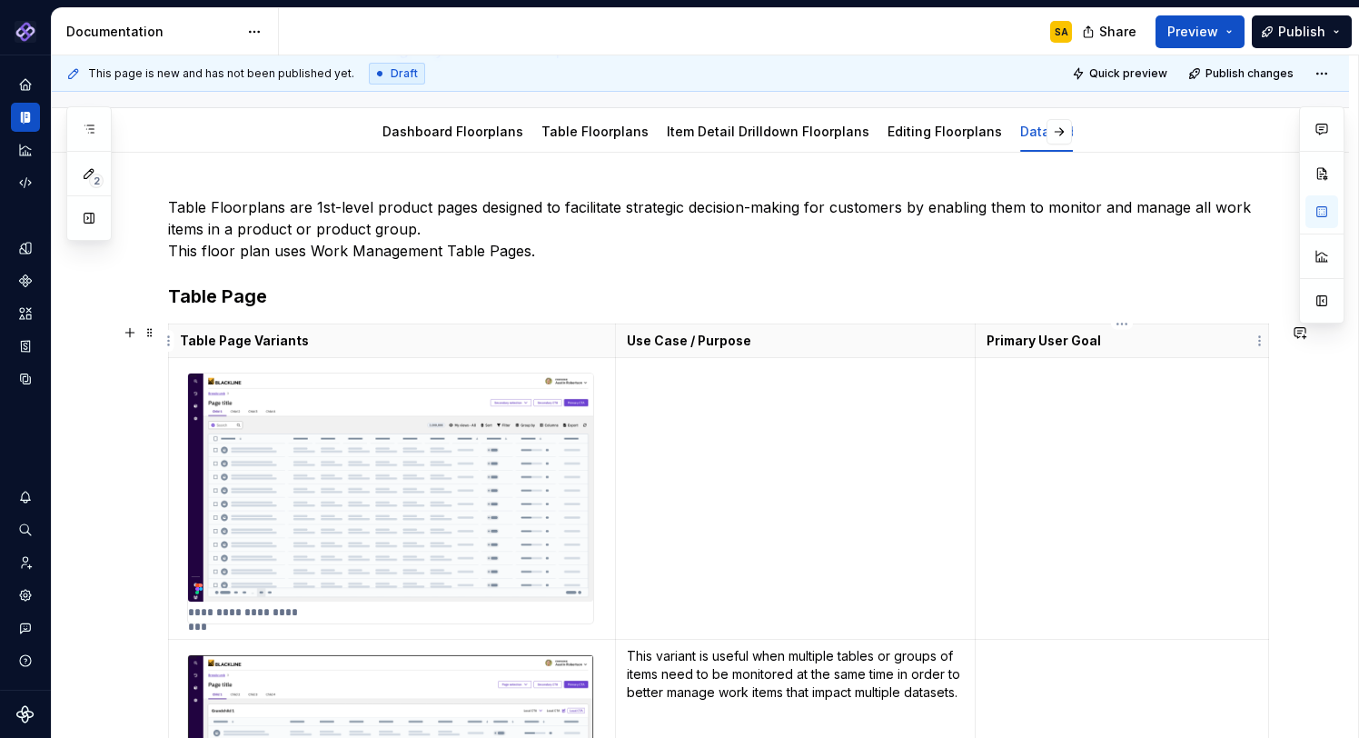
click at [1048, 339] on p "Primary User Goal" at bounding box center [1121, 341] width 271 height 18
click at [459, 443] on img "To enrich screen reader interactions, please activate Accessibility in Grammarl…" at bounding box center [390, 487] width 405 height 228
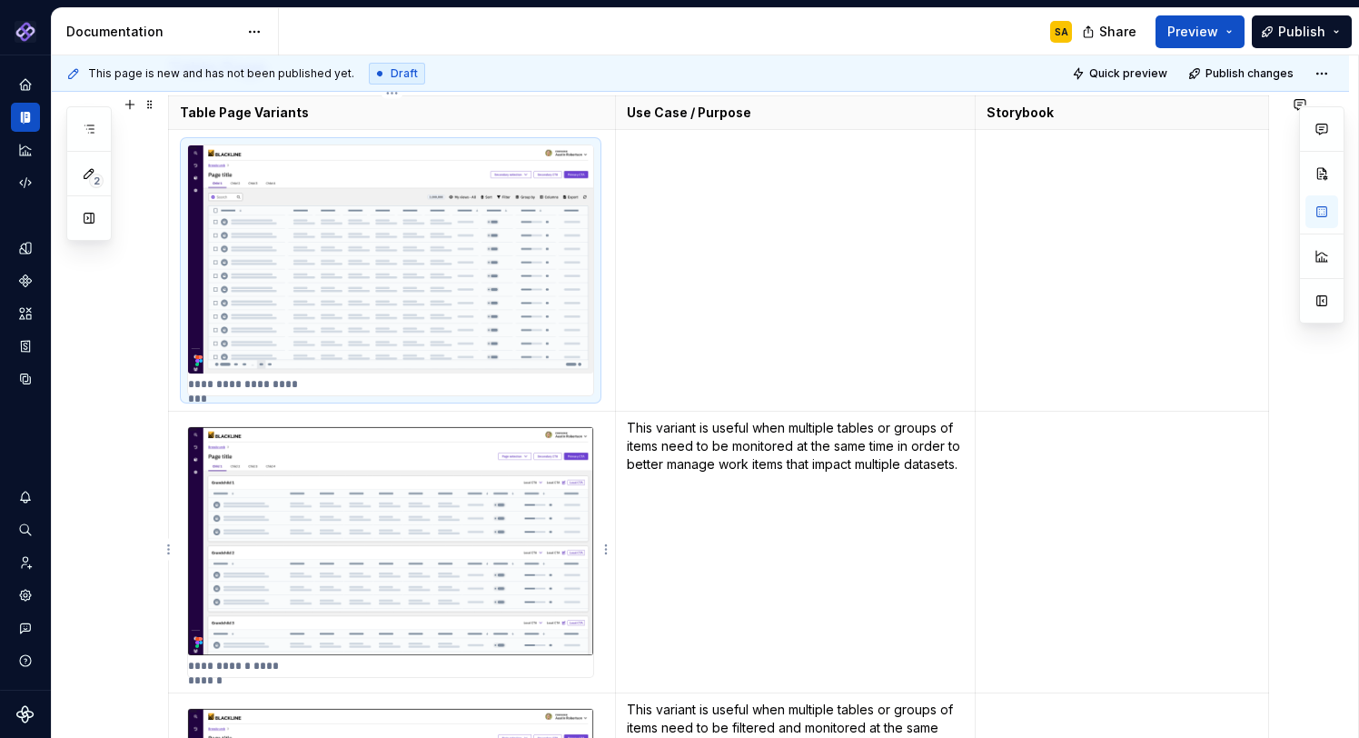
scroll to position [393, 0]
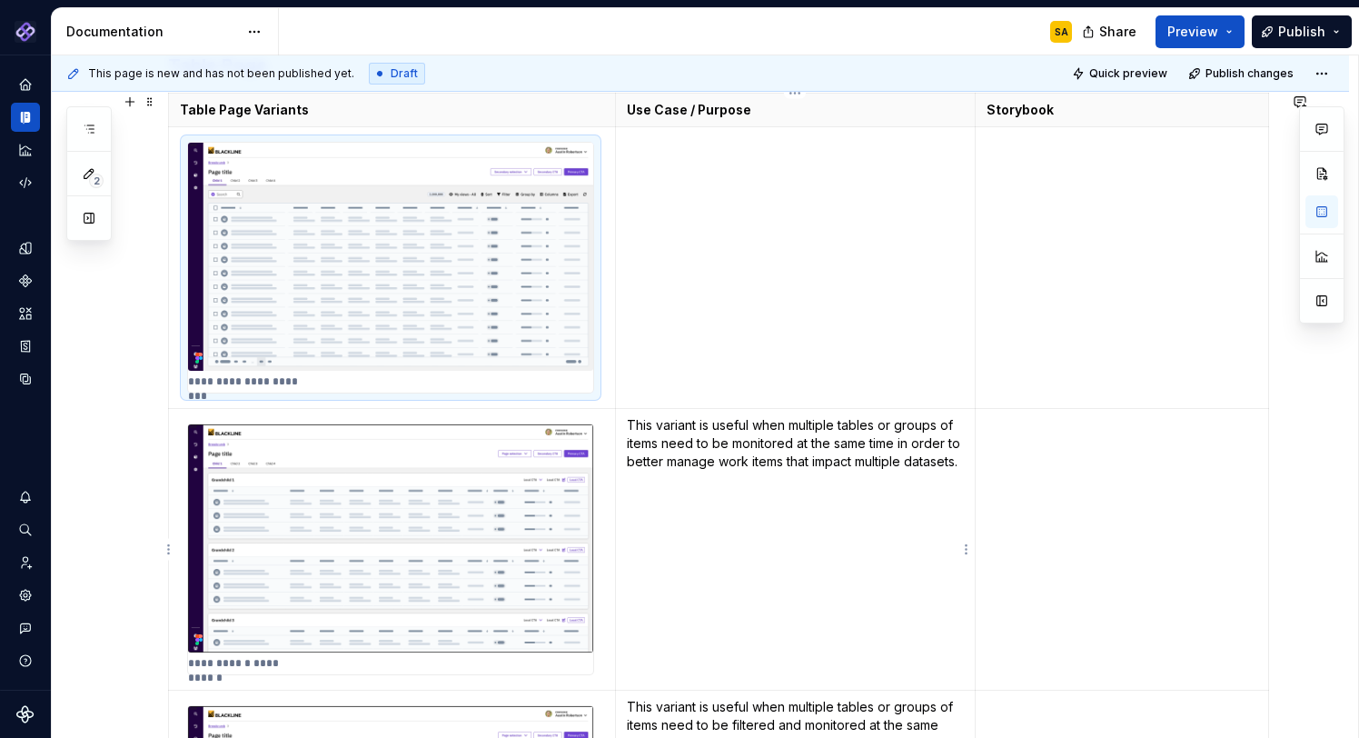
click at [708, 443] on p "This variant is useful when multiple tables or groups of items need to be monit…" at bounding box center [795, 443] width 337 height 55
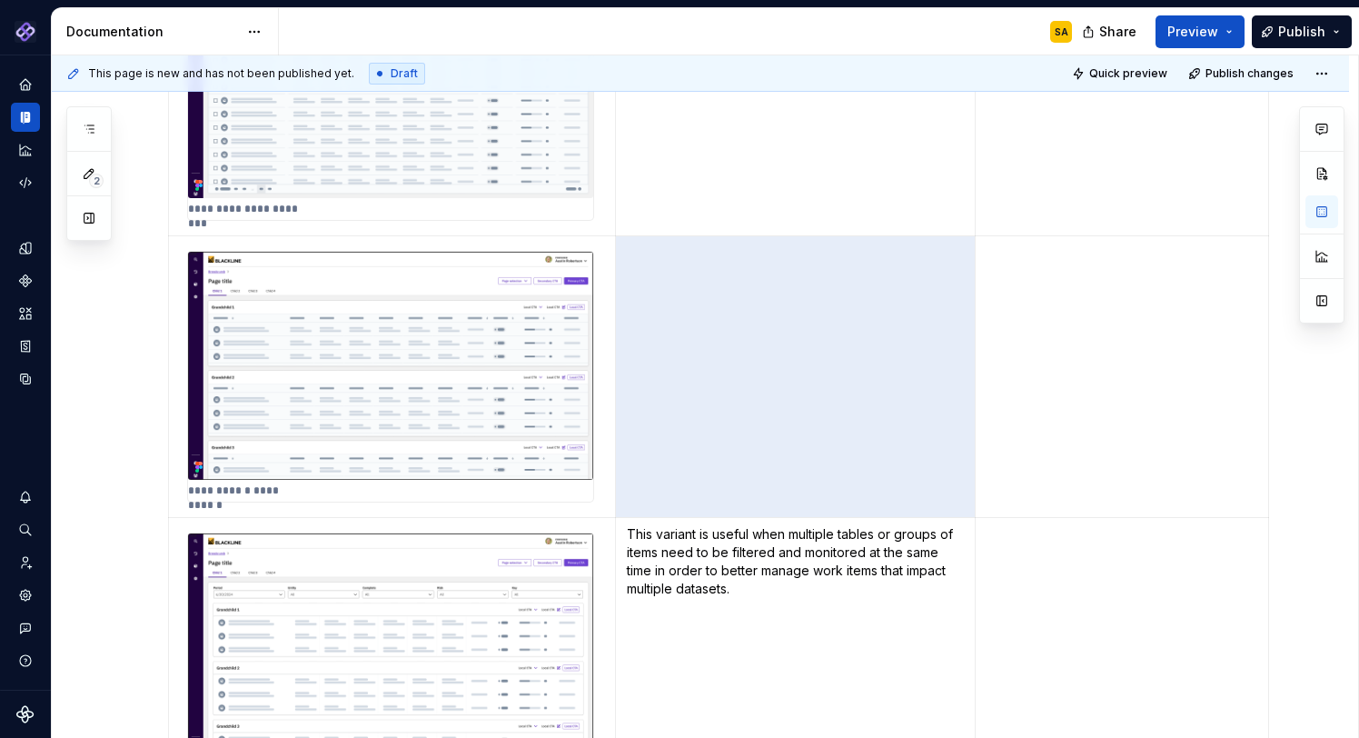
scroll to position [824, 0]
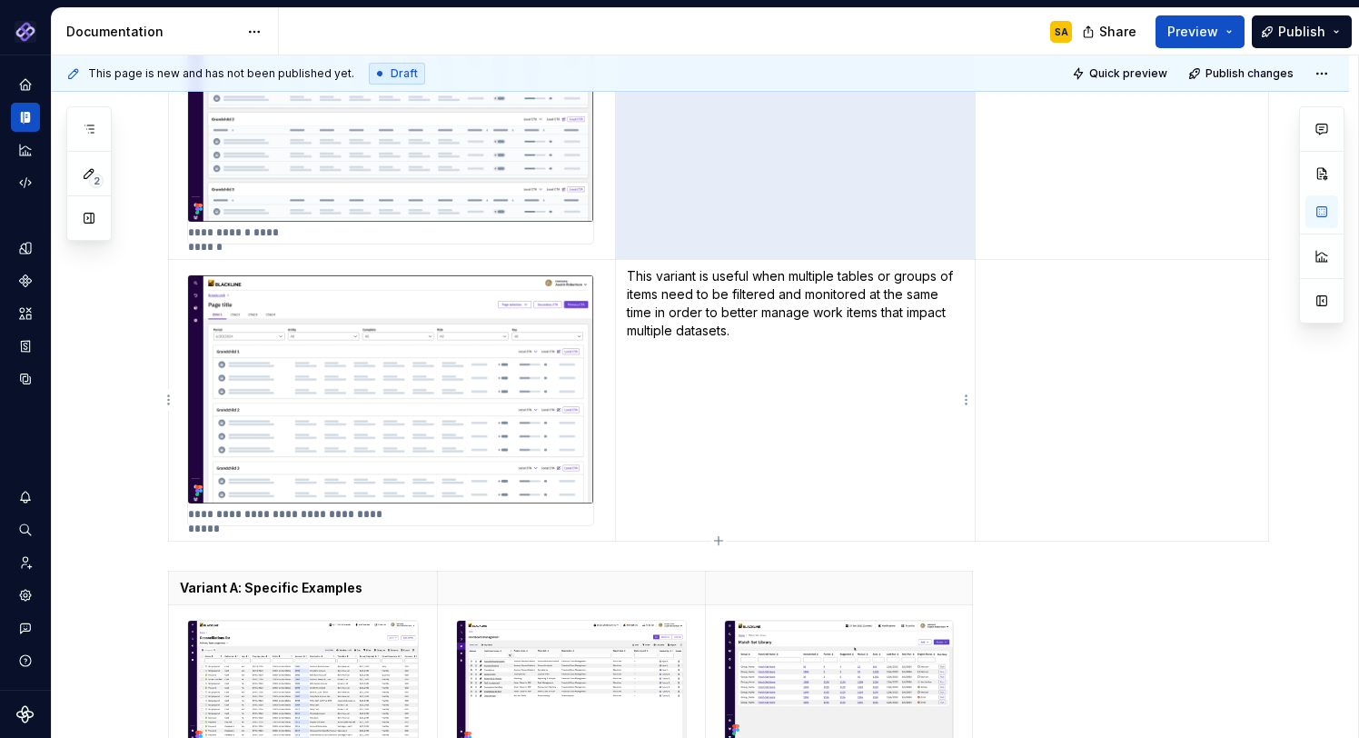
click at [713, 304] on p "This variant is useful when multiple tables or groups of items need to be filte…" at bounding box center [795, 303] width 337 height 73
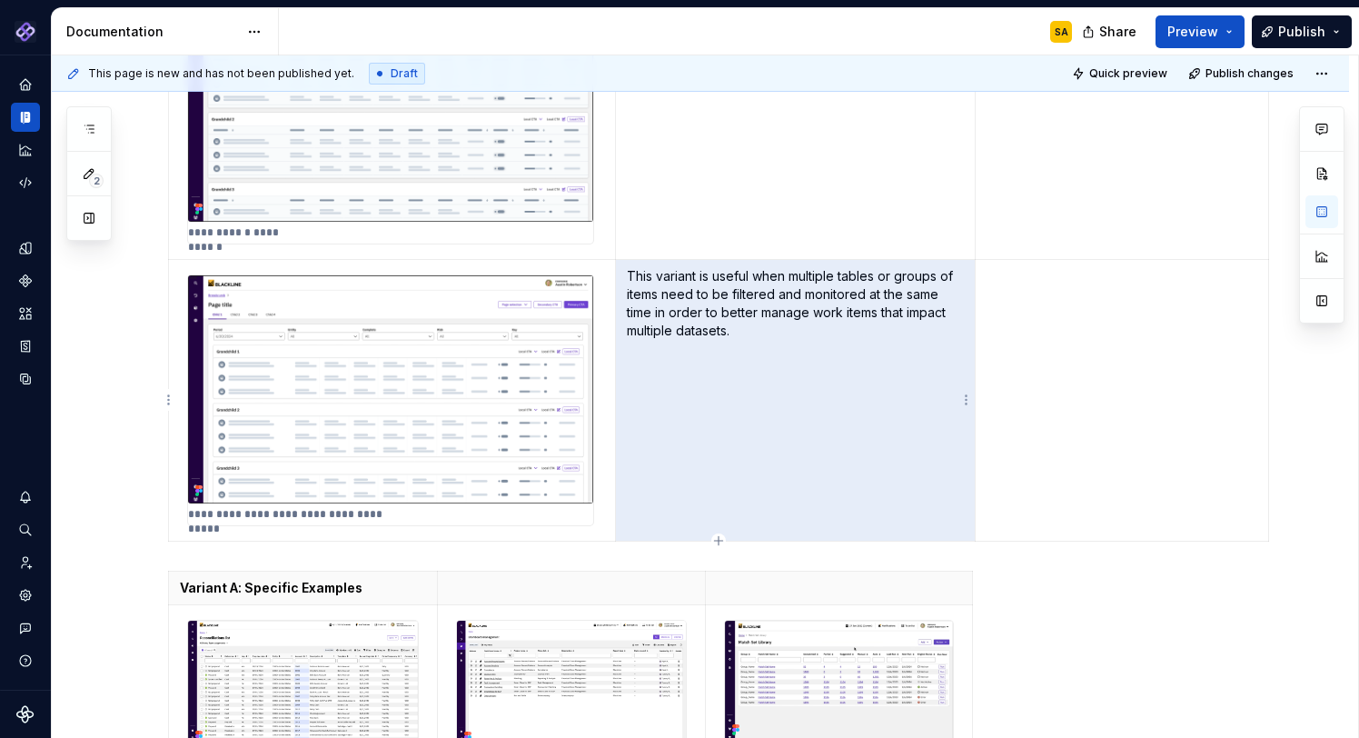
click at [713, 304] on p "This variant is useful when multiple tables or groups of items need to be filte…" at bounding box center [795, 303] width 337 height 73
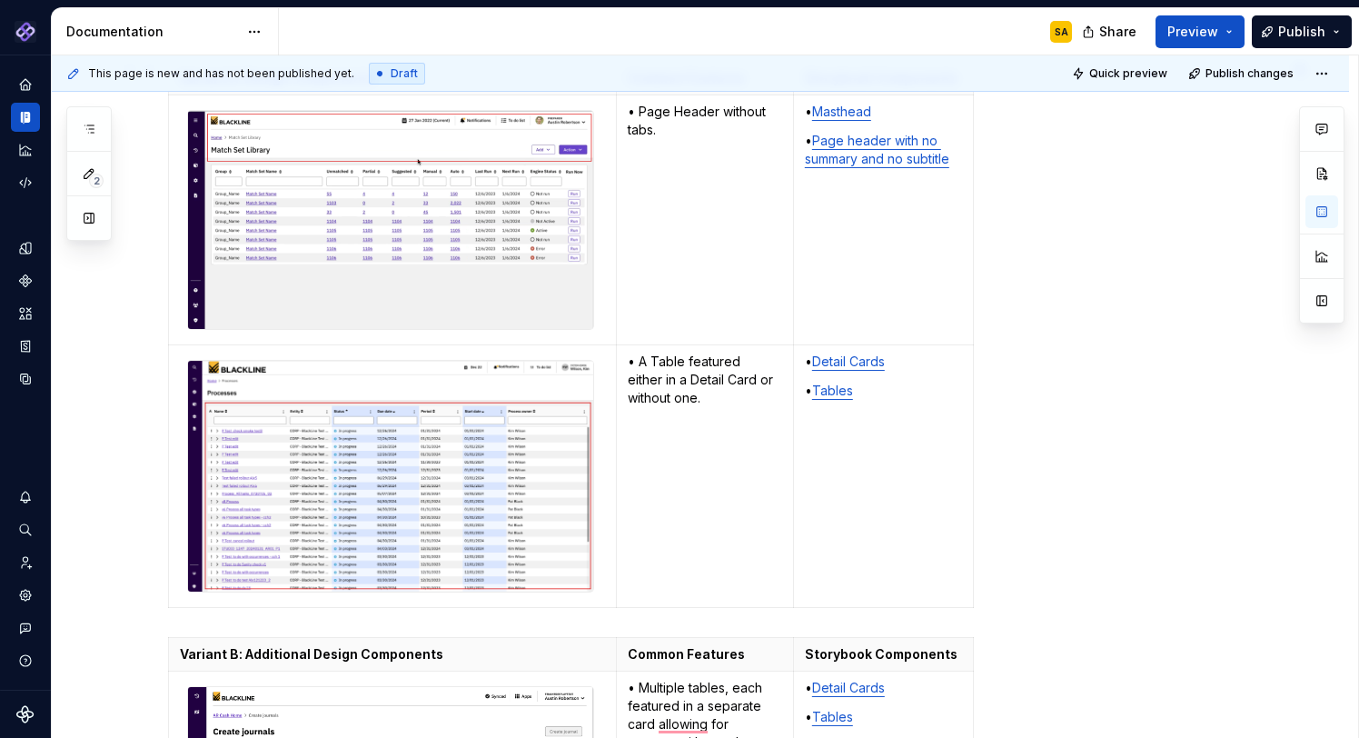
scroll to position [2065, 0]
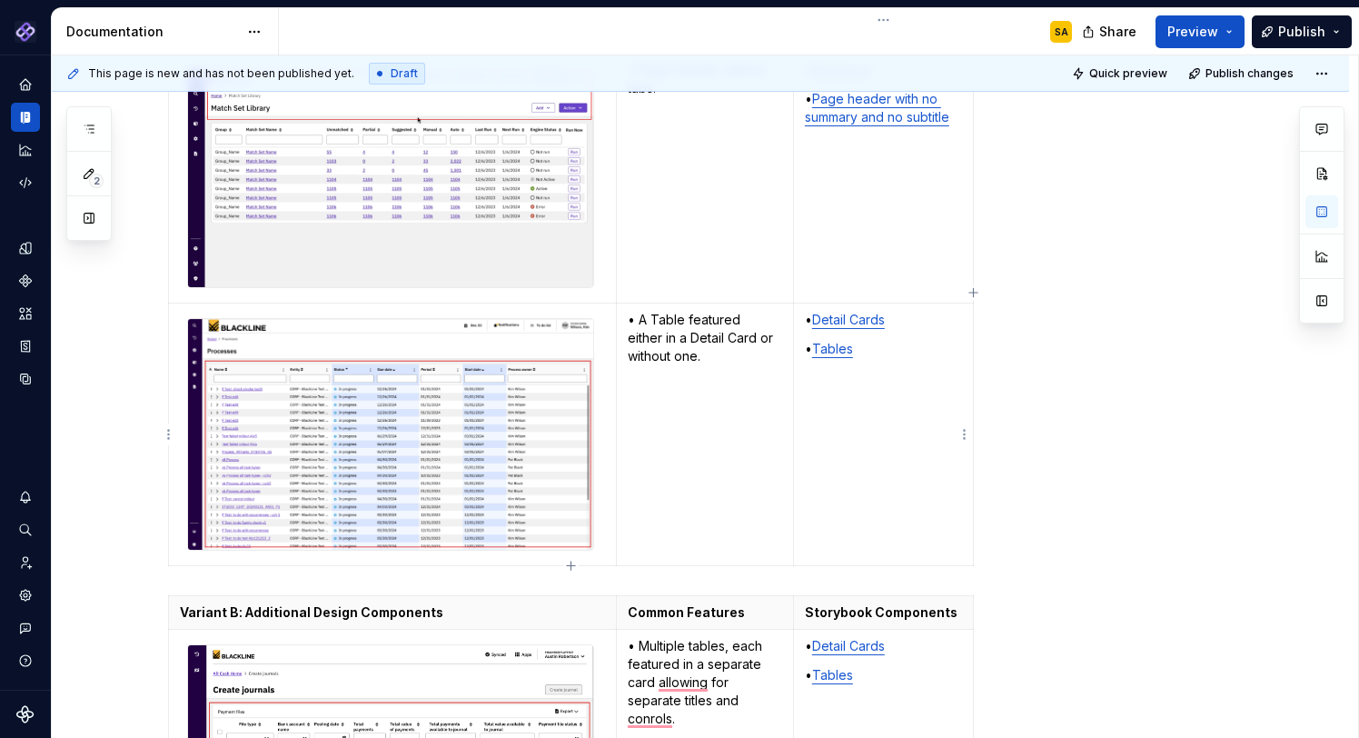
click at [858, 318] on link "Detail Cards" at bounding box center [848, 319] width 73 height 15
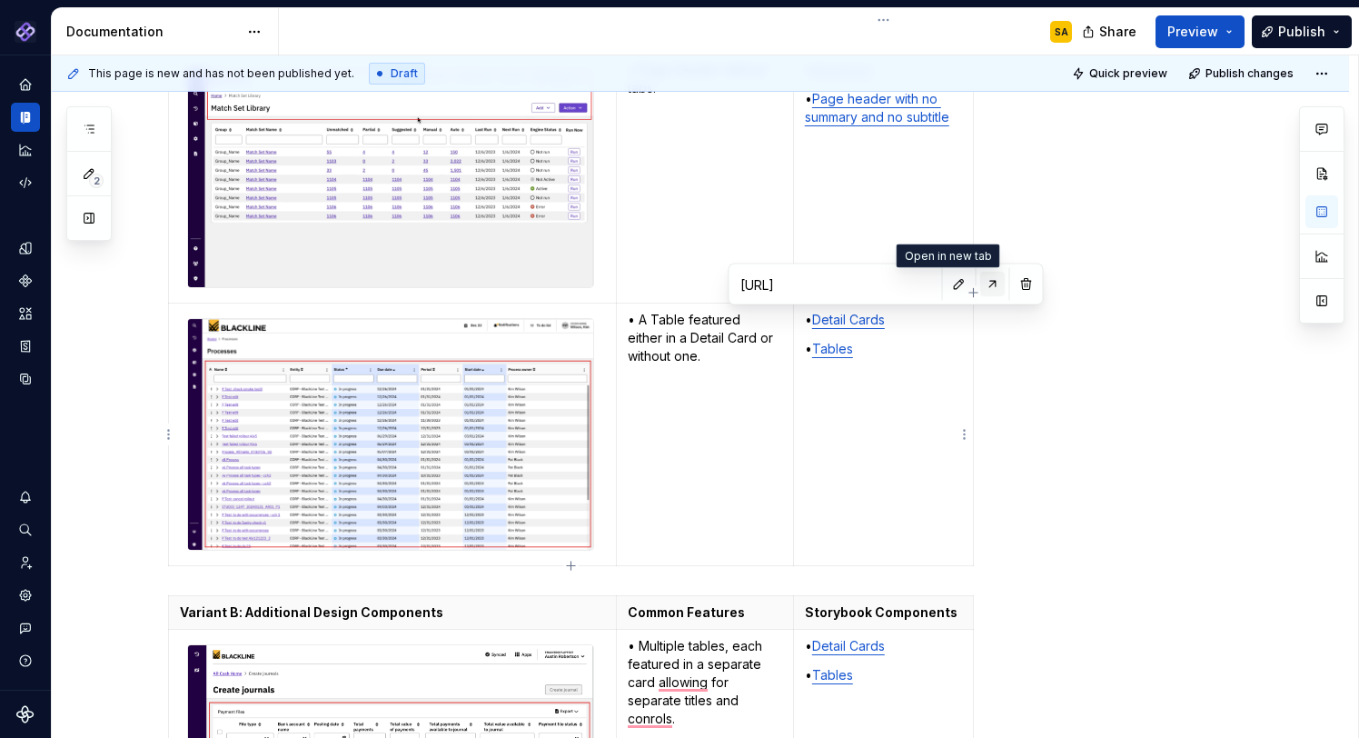
click at [980, 287] on button "button" at bounding box center [992, 284] width 25 height 25
type textarea "*"
click at [839, 350] on link "Tables" at bounding box center [832, 348] width 41 height 15
type input "[URL]"
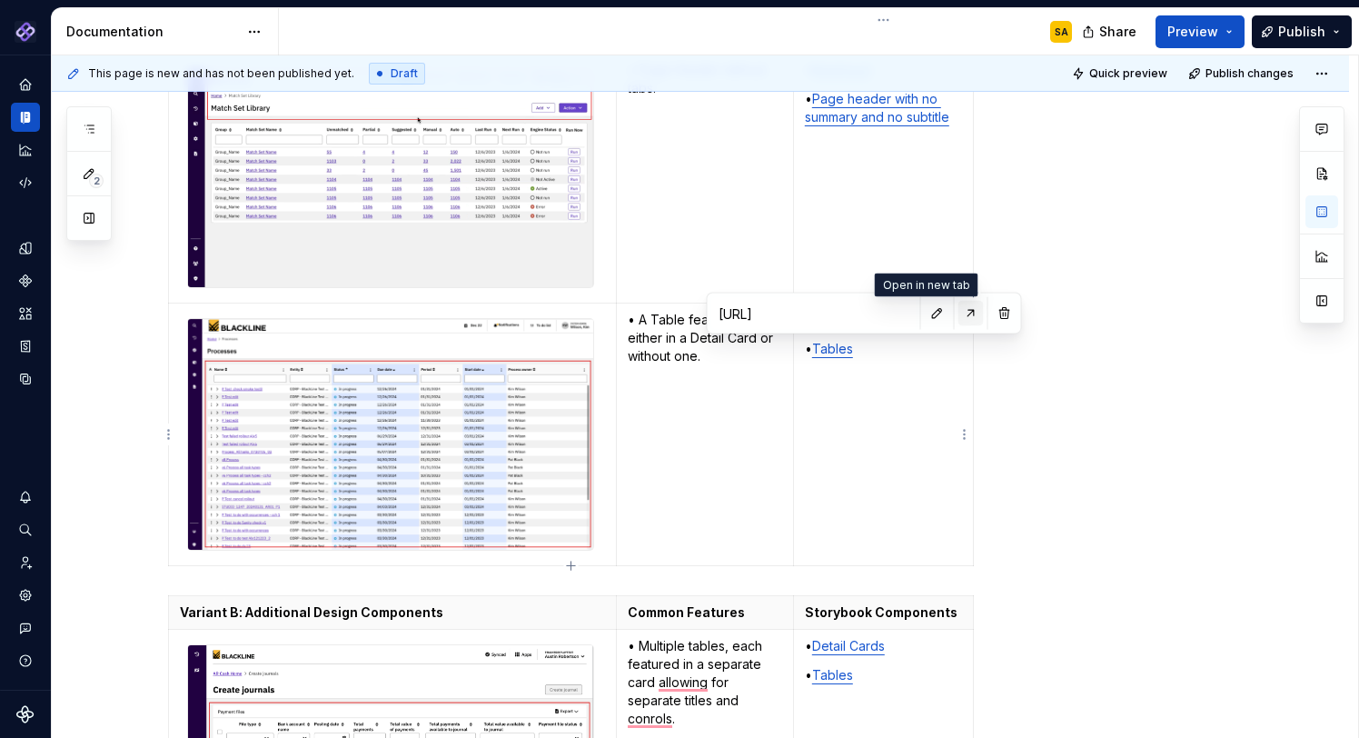
click at [958, 312] on button "button" at bounding box center [970, 313] width 25 height 25
click at [701, 429] on td "• A Table featured either in a Detail Card or without one." at bounding box center [705, 434] width 176 height 263
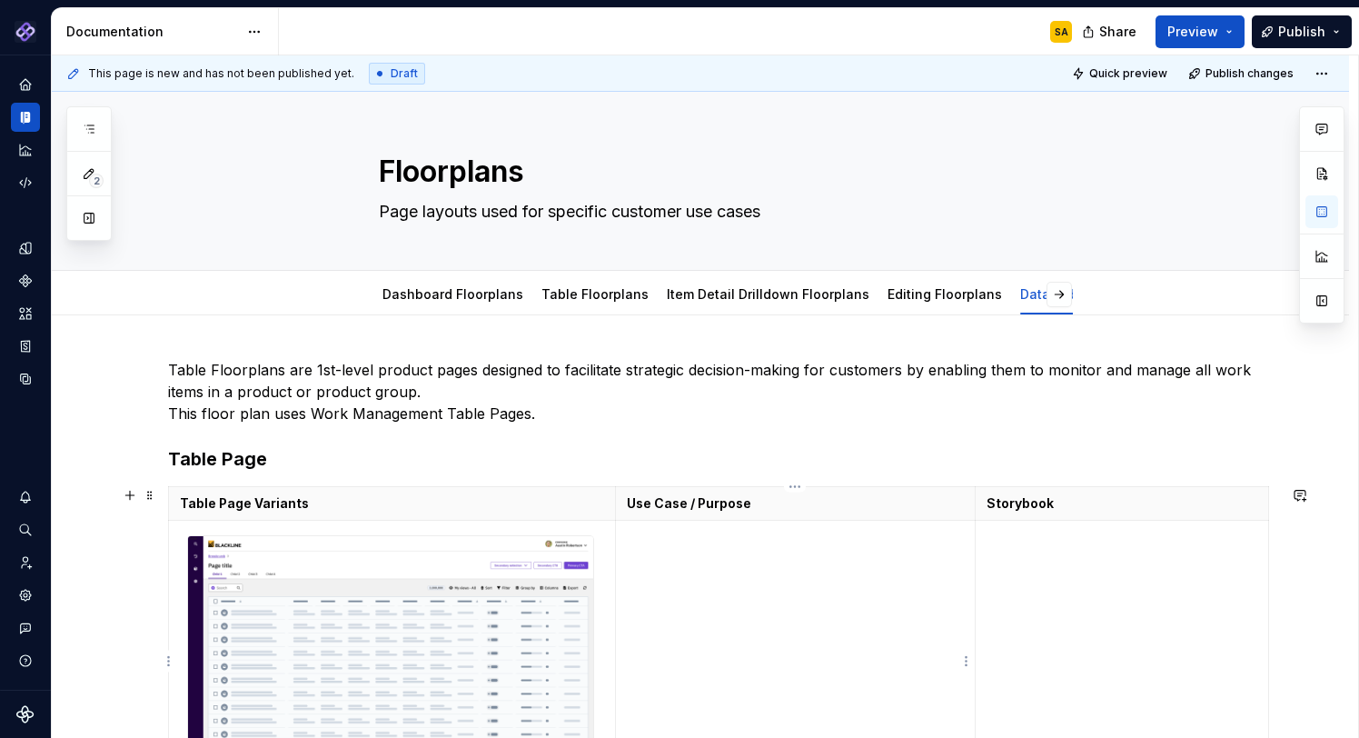
scroll to position [50, 0]
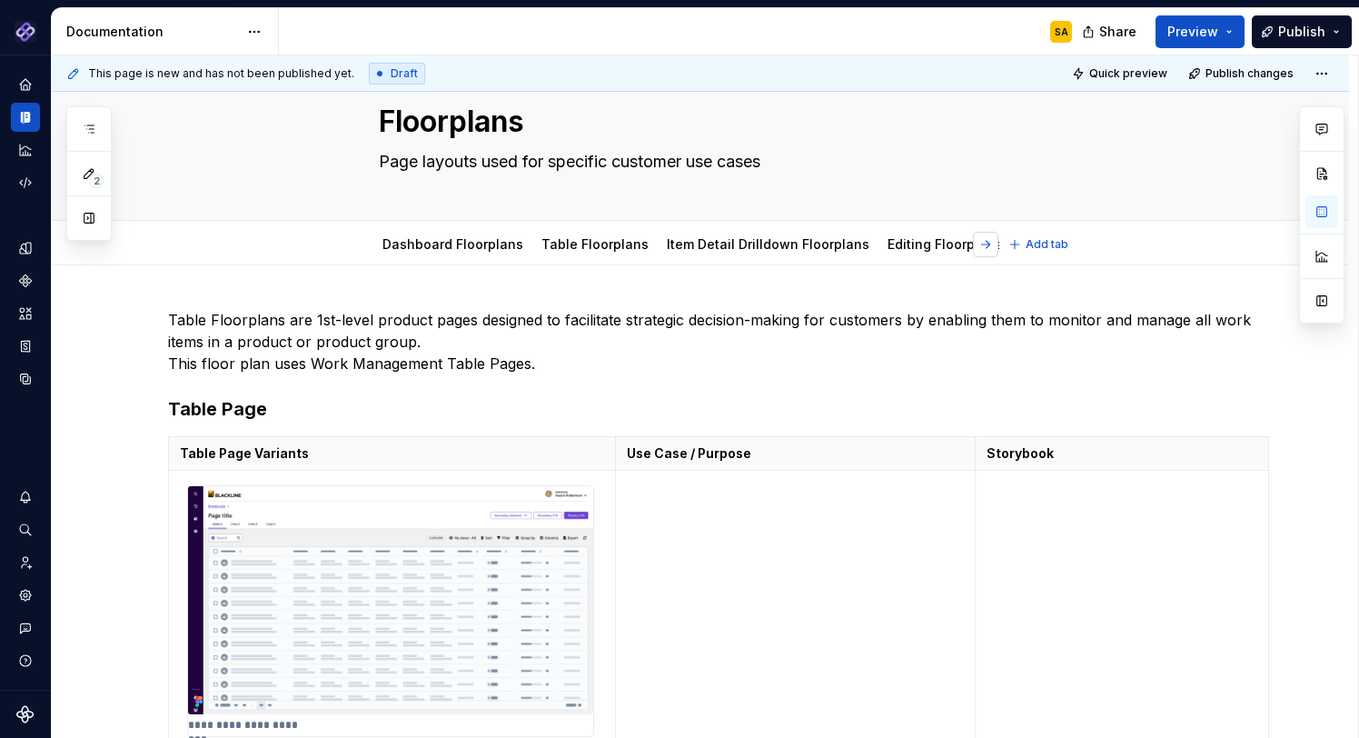
click at [994, 240] on button "button" at bounding box center [985, 244] width 25 height 25
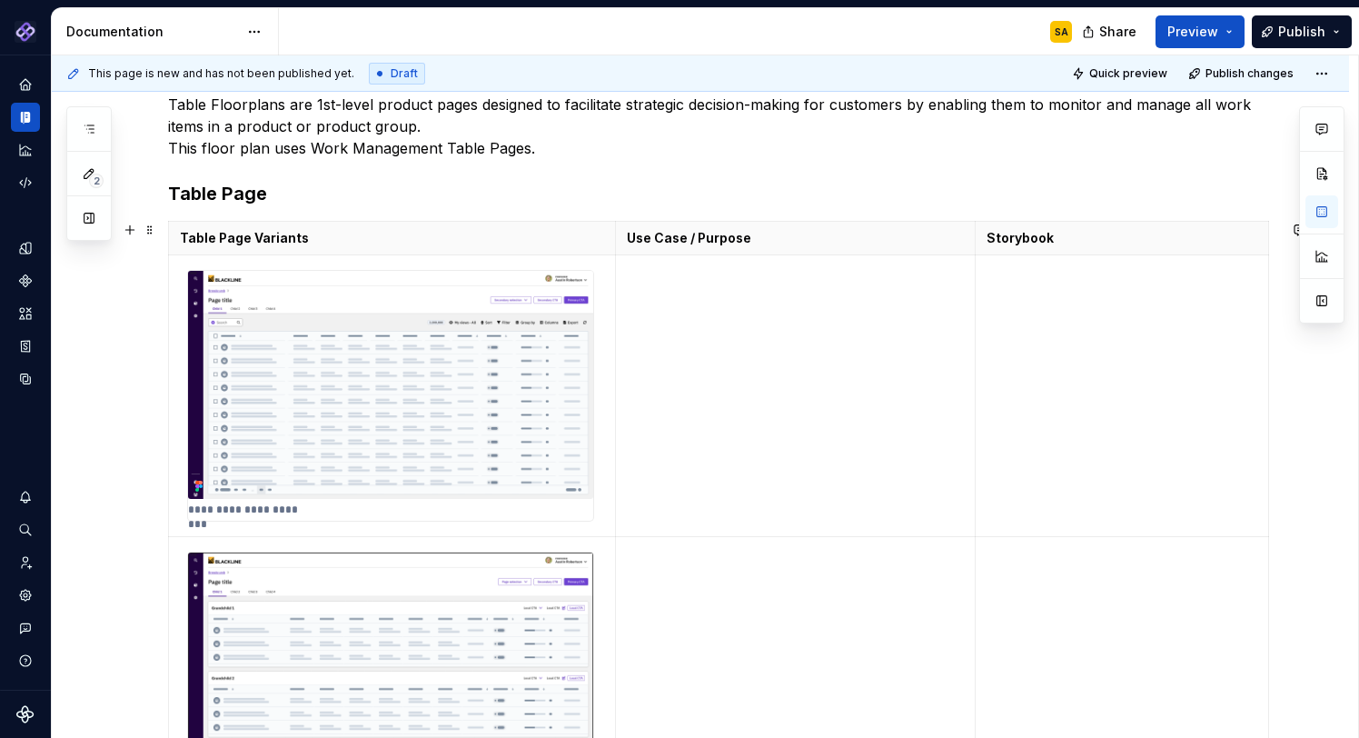
scroll to position [291, 0]
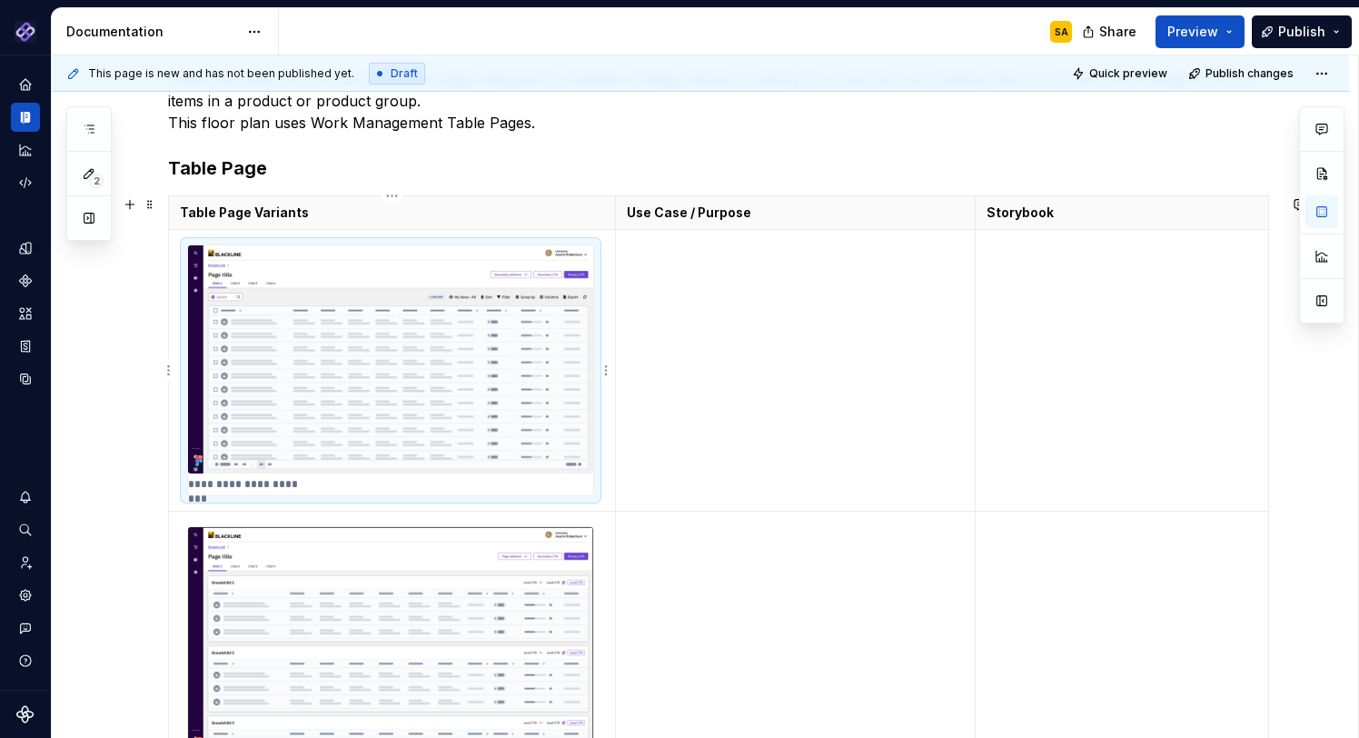
click at [491, 355] on img "To enrich screen reader interactions, please activate Accessibility in Grammarl…" at bounding box center [390, 359] width 405 height 228
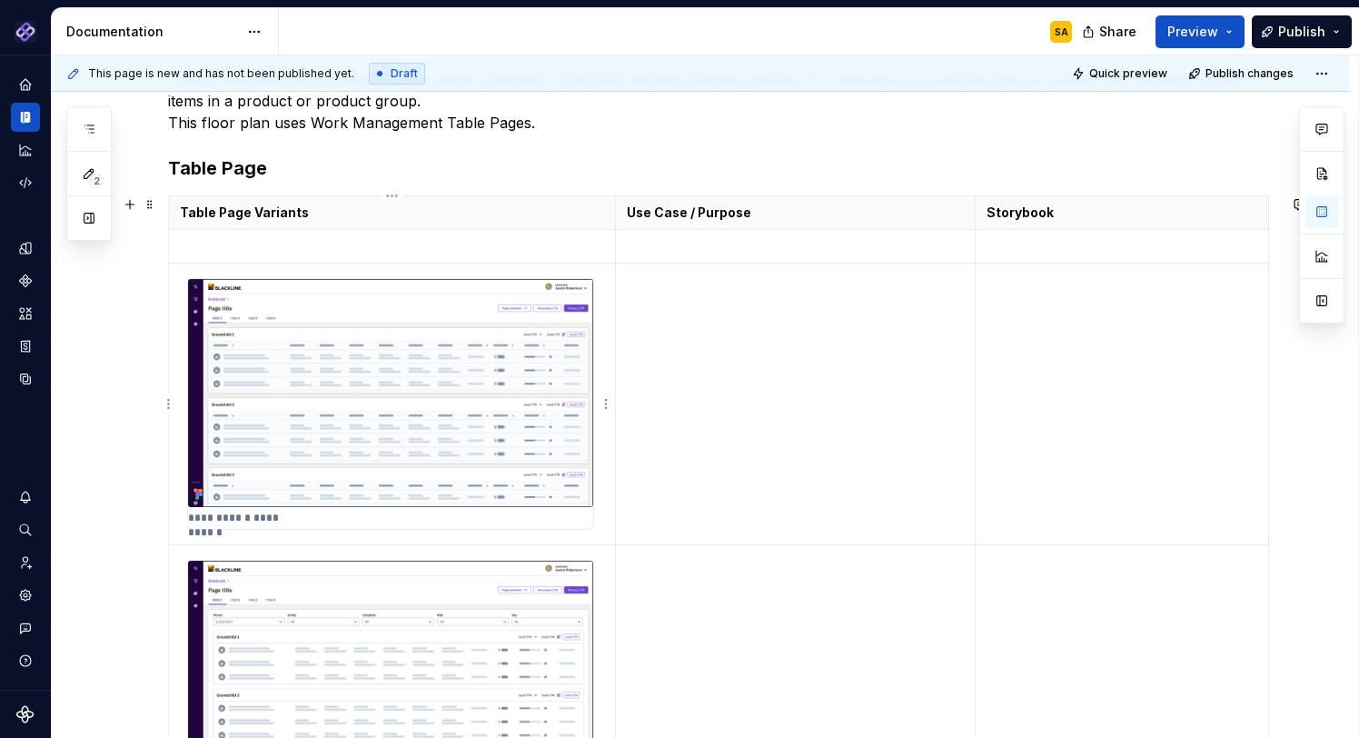
click at [429, 437] on img "To enrich screen reader interactions, please activate Accessibility in Grammarl…" at bounding box center [390, 393] width 405 height 228
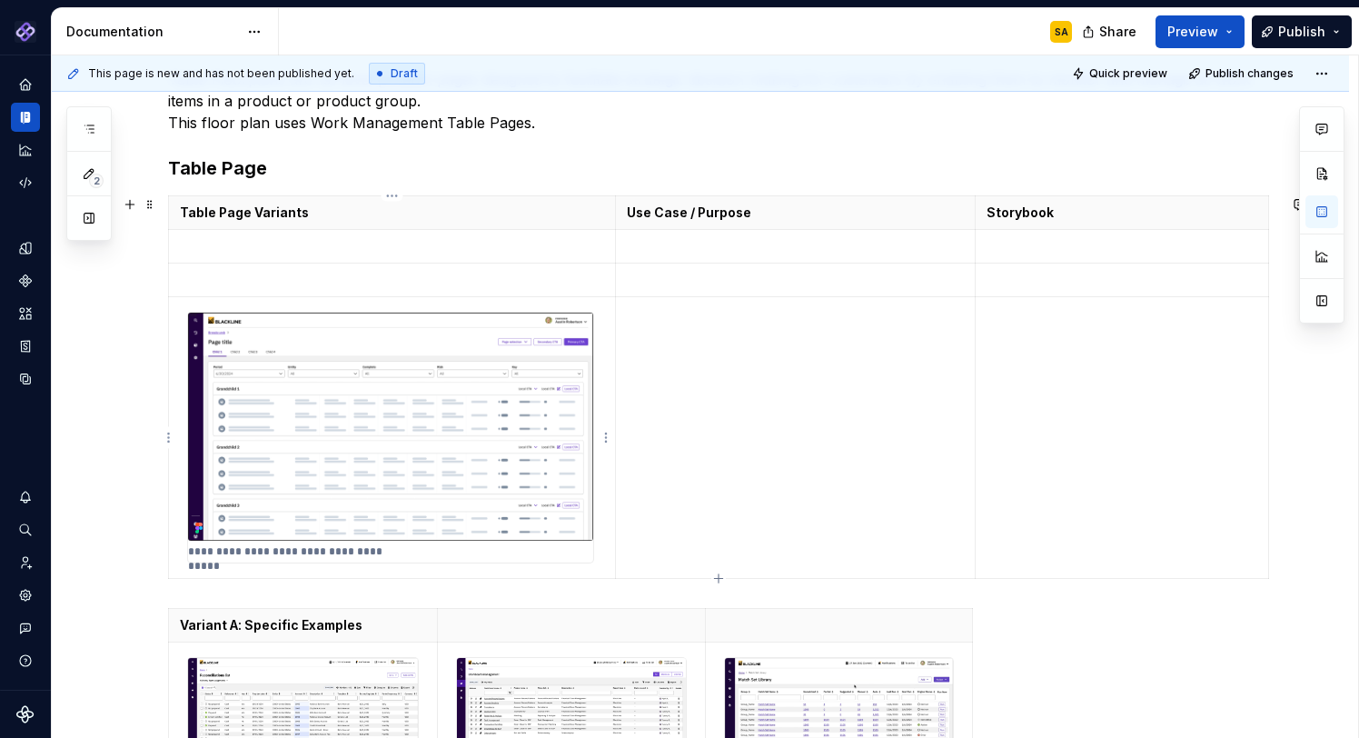
click at [434, 517] on img "To enrich screen reader interactions, please activate Accessibility in Grammarl…" at bounding box center [390, 426] width 405 height 228
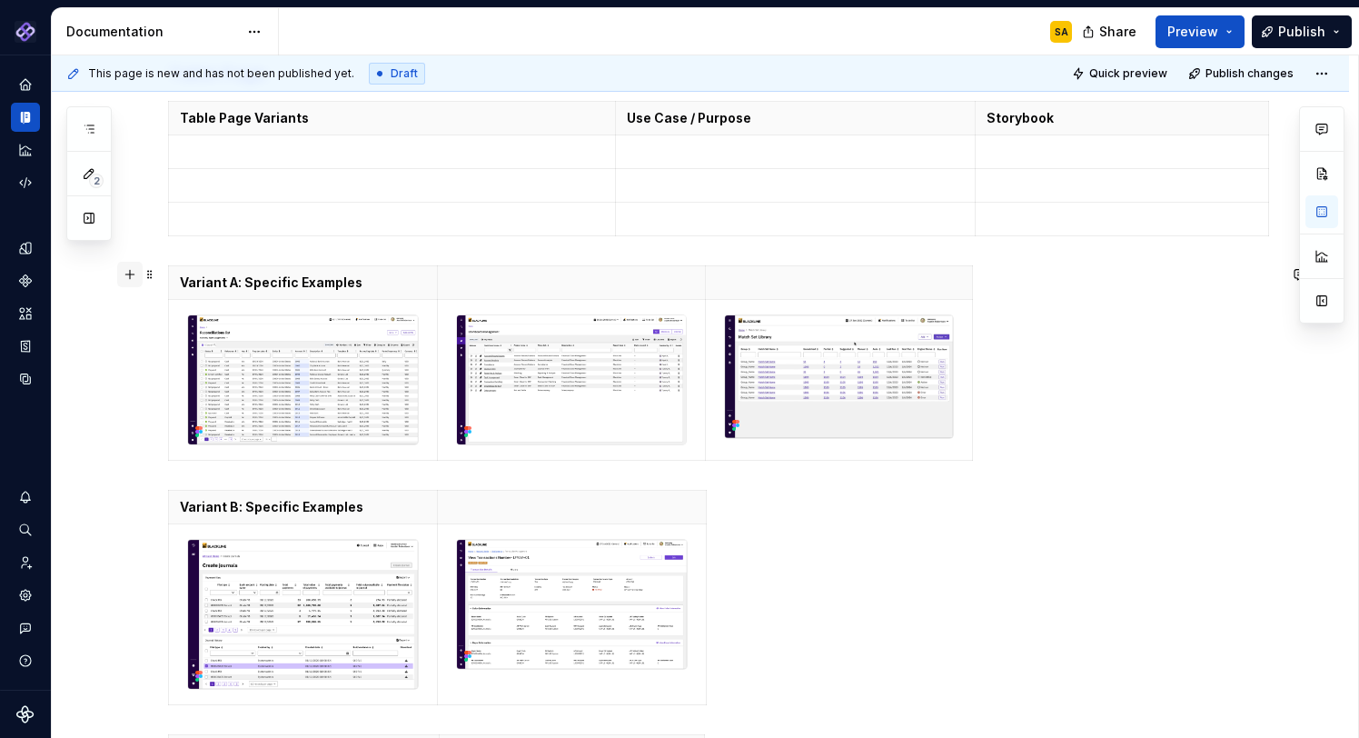
click at [134, 274] on button "button" at bounding box center [129, 274] width 25 height 25
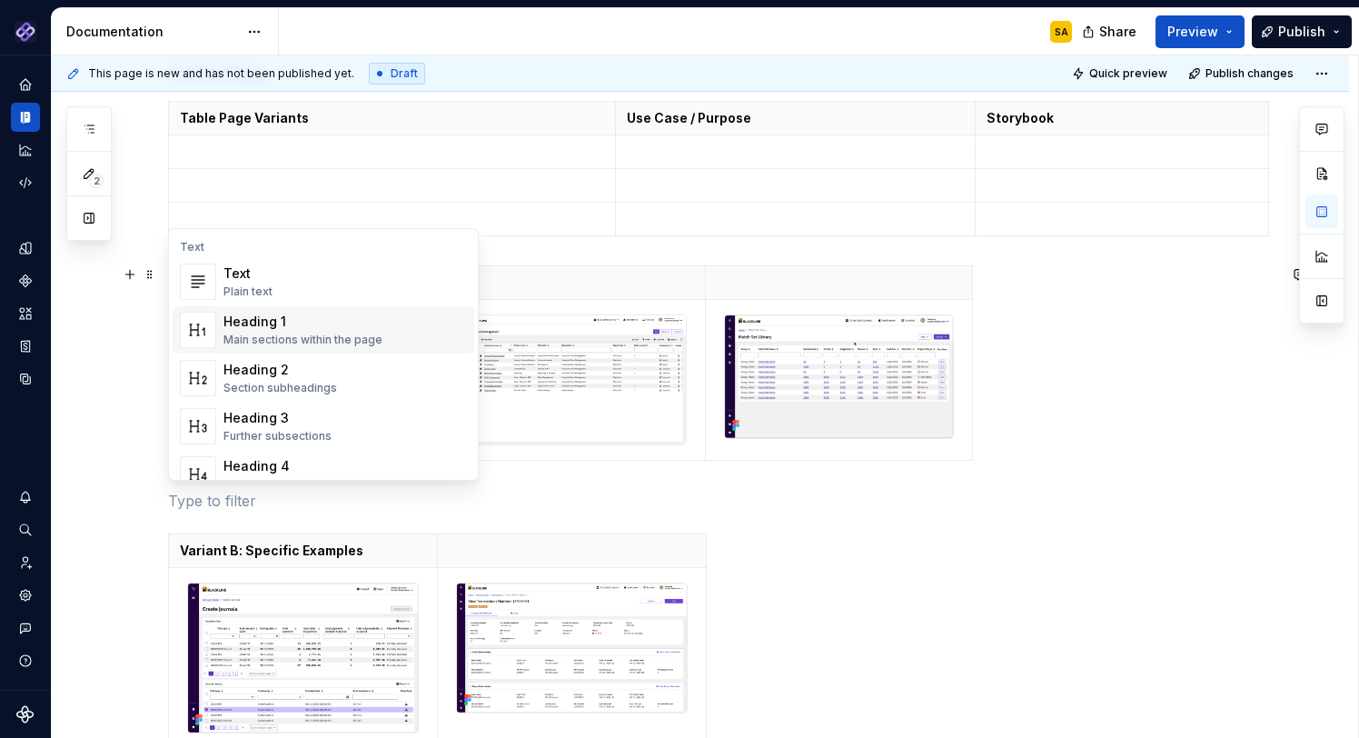
click at [127, 273] on button "button" at bounding box center [129, 274] width 25 height 25
click at [661, 391] on img "To enrich screen reader interactions, please activate Accessibility in Grammarl…" at bounding box center [571, 379] width 229 height 129
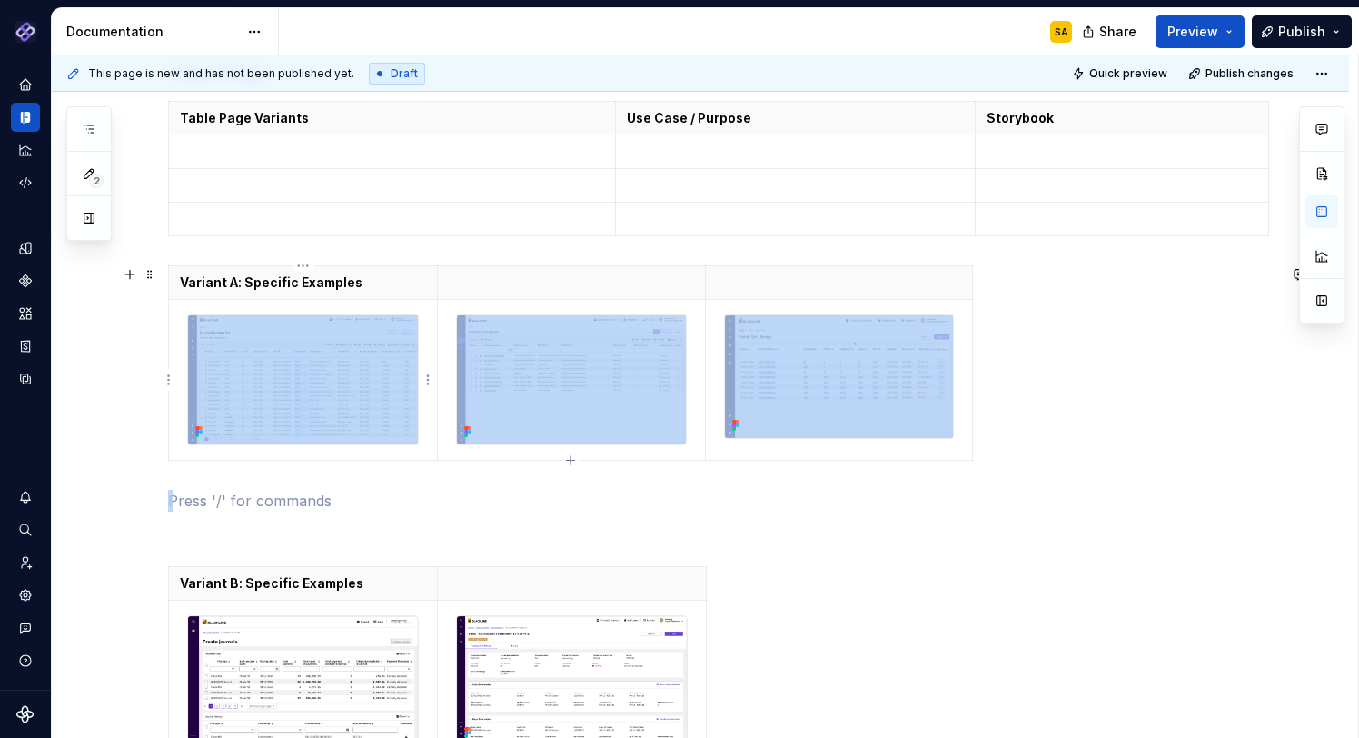
drag, startPoint x: 232, startPoint y: 484, endPoint x: 183, endPoint y: 298, distance: 192.3
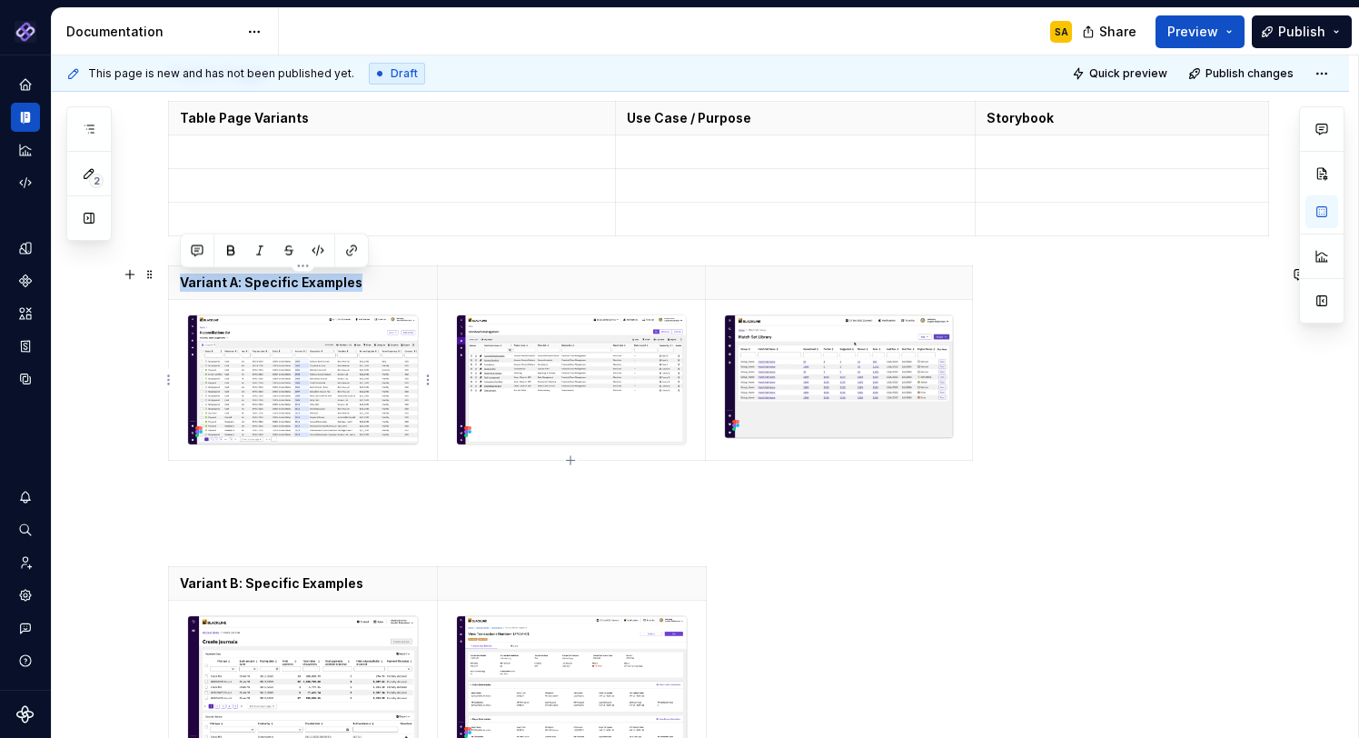
click at [178, 453] on td "To enrich screen reader interactions, please activate Accessibility in Grammarl…" at bounding box center [303, 380] width 269 height 161
click at [171, 347] on td "To enrich screen reader interactions, please activate Accessibility in Grammarl…" at bounding box center [303, 380] width 269 height 161
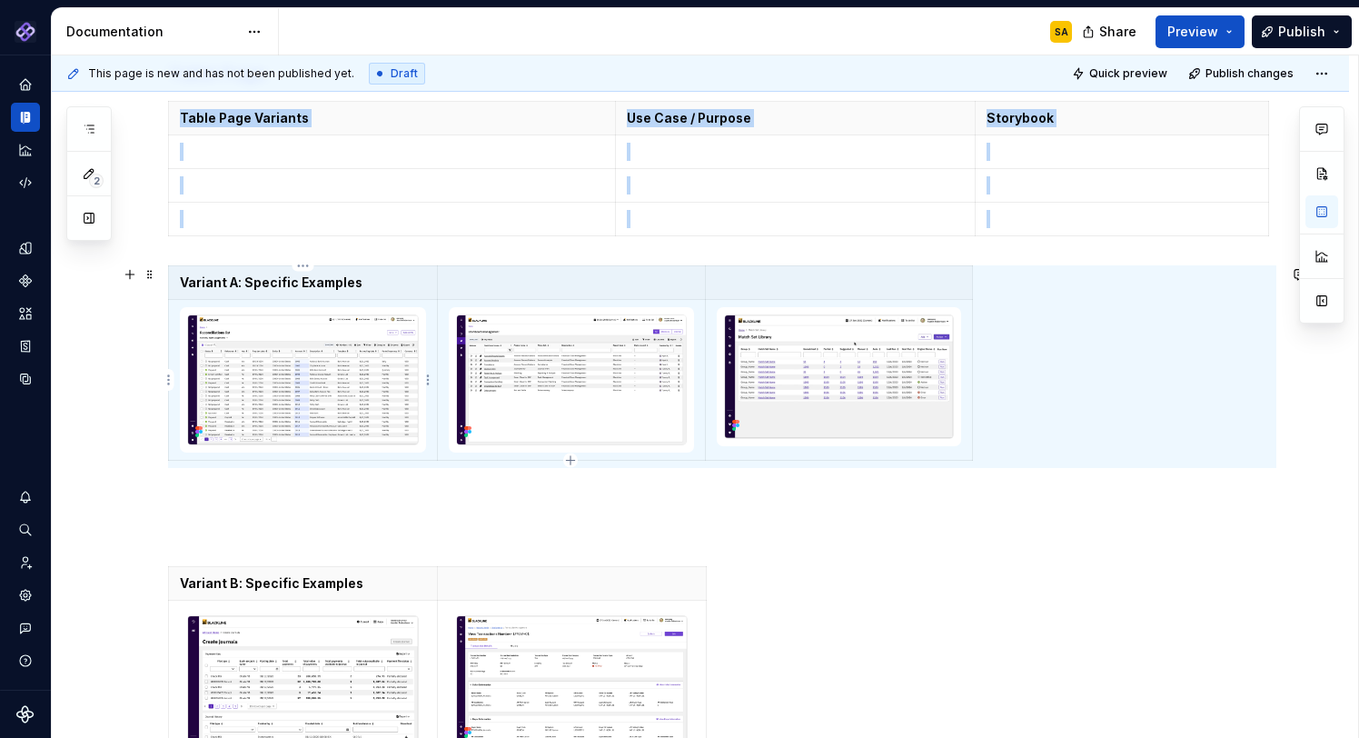
click at [281, 281] on p "Variant A: Specific Examples" at bounding box center [303, 282] width 246 height 18
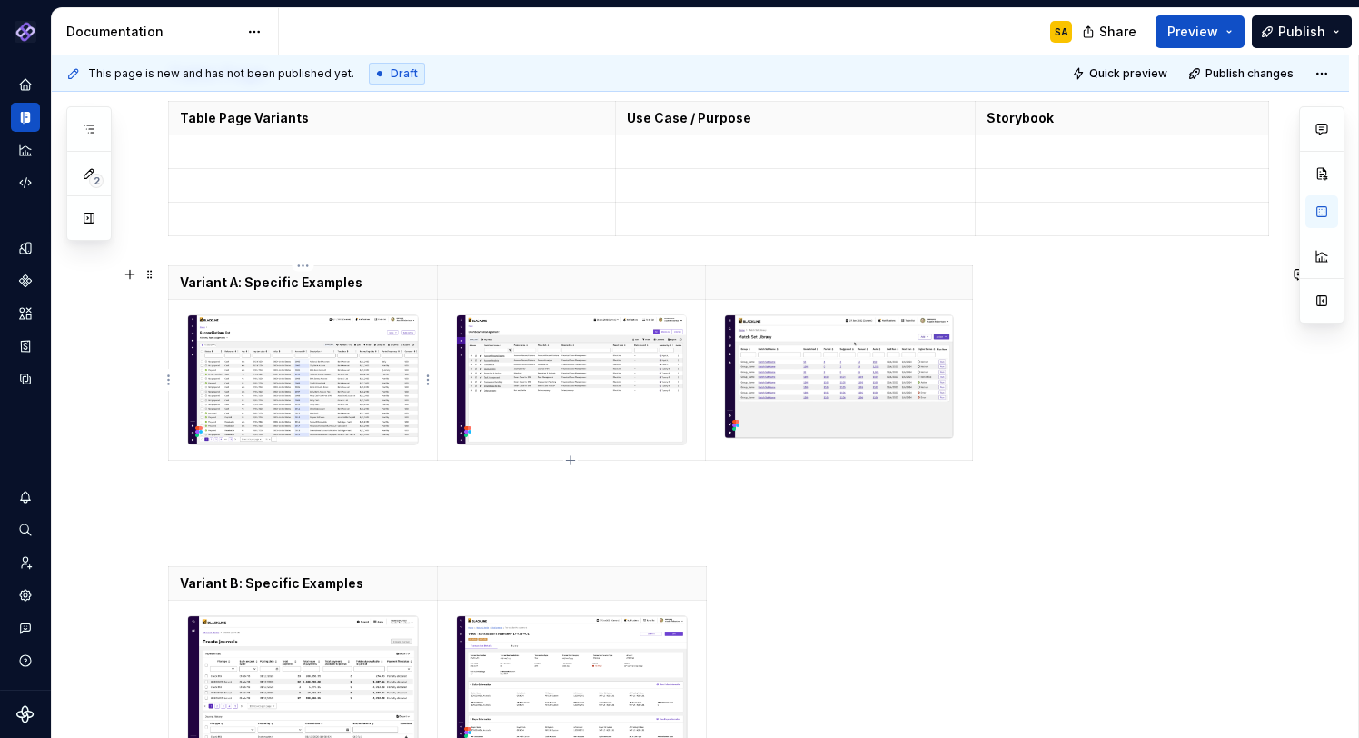
click at [299, 343] on img "To enrich screen reader interactions, please activate Accessibility in Grammarl…" at bounding box center [303, 379] width 230 height 129
click at [181, 275] on p "Variant A: Specific Examples" at bounding box center [303, 282] width 246 height 18
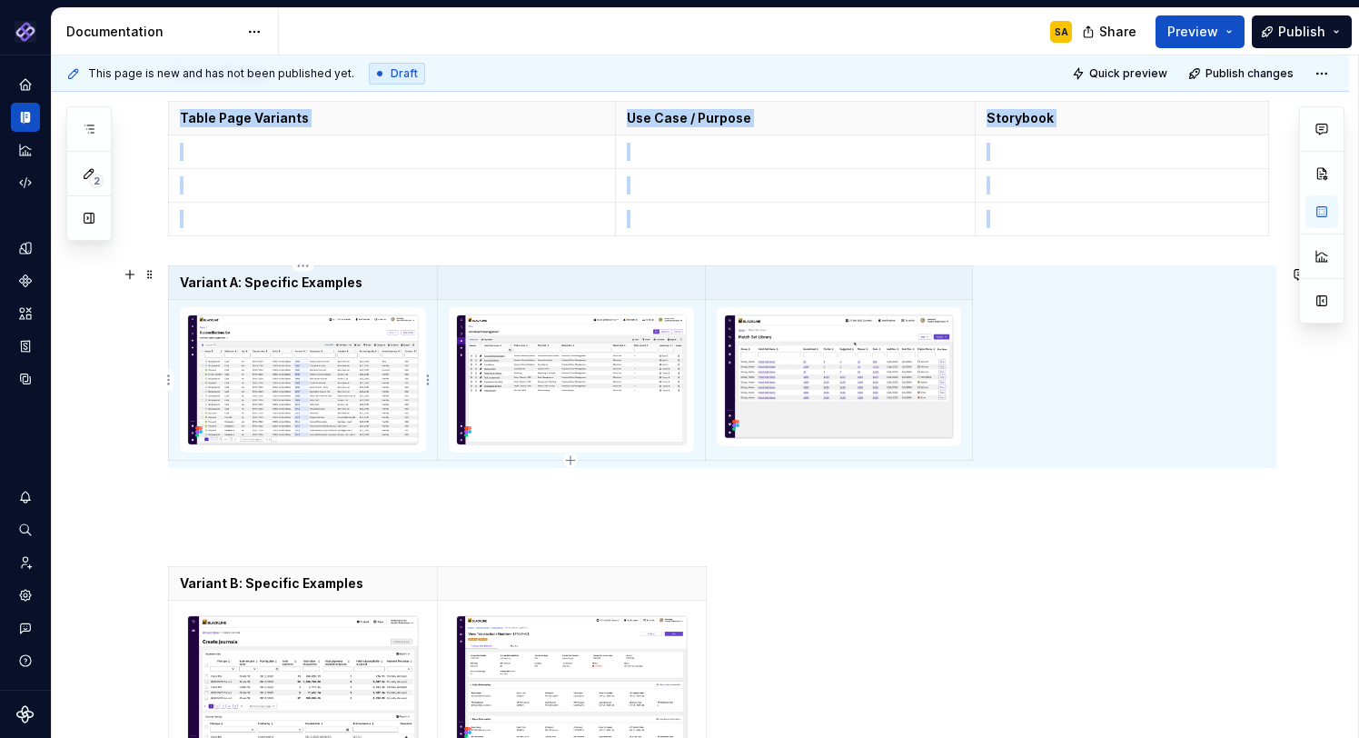
click at [177, 308] on td "To enrich screen reader interactions, please activate Accessibility in Grammarl…" at bounding box center [303, 380] width 269 height 161
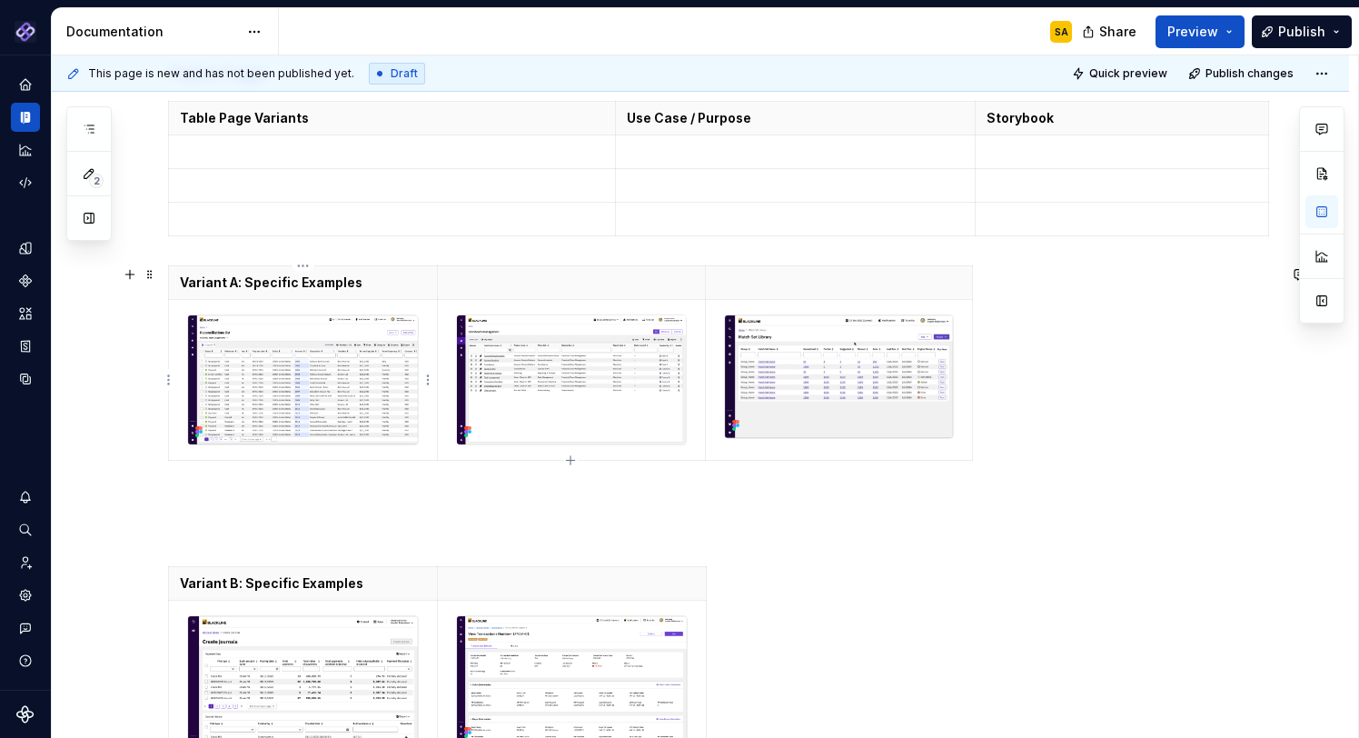
click at [177, 308] on td "To enrich screen reader interactions, please activate Accessibility in Grammarl…" at bounding box center [303, 380] width 269 height 161
click at [197, 393] on img "To enrich screen reader interactions, please activate Accessibility in Grammarl…" at bounding box center [303, 379] width 230 height 129
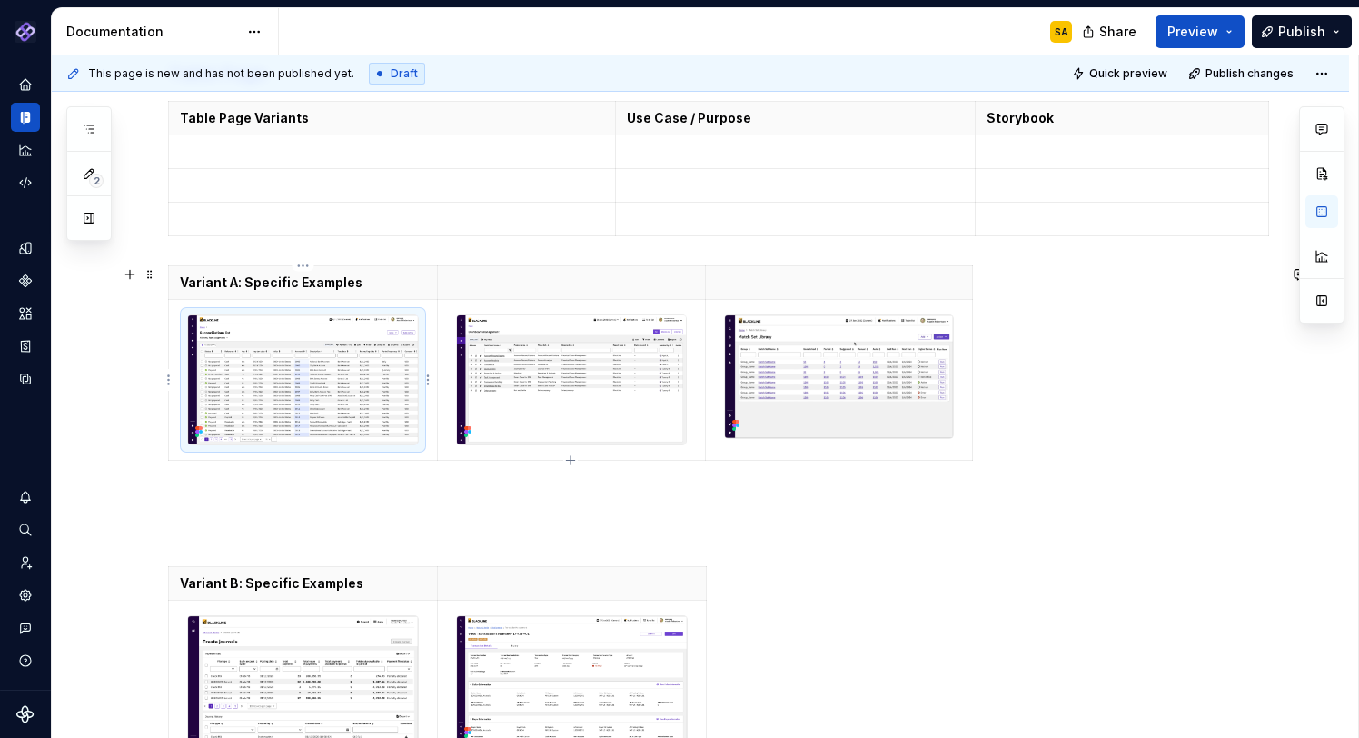
click at [171, 357] on td "To enrich screen reader interactions, please activate Accessibility in Grammarl…" at bounding box center [303, 380] width 269 height 161
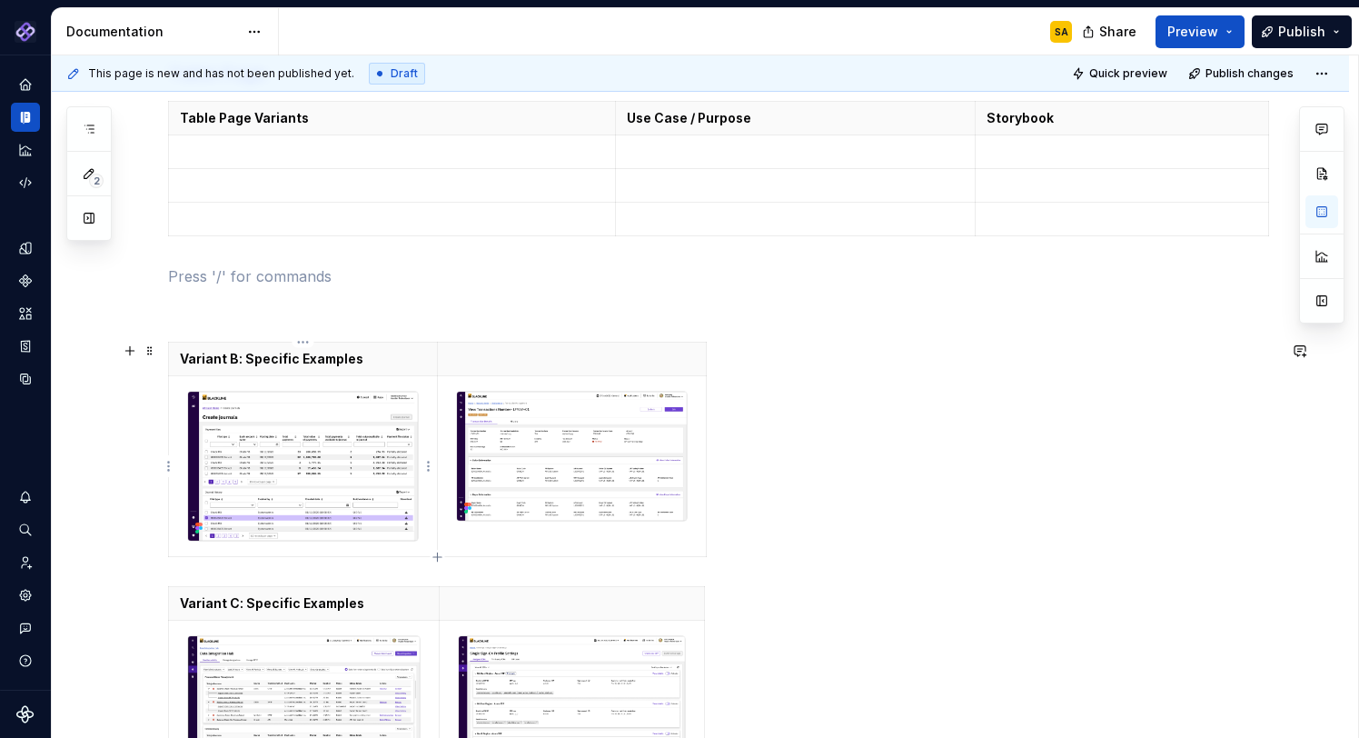
click at [175, 385] on td "To enrich screen reader interactions, please activate Accessibility in Grammarl…" at bounding box center [303, 466] width 269 height 181
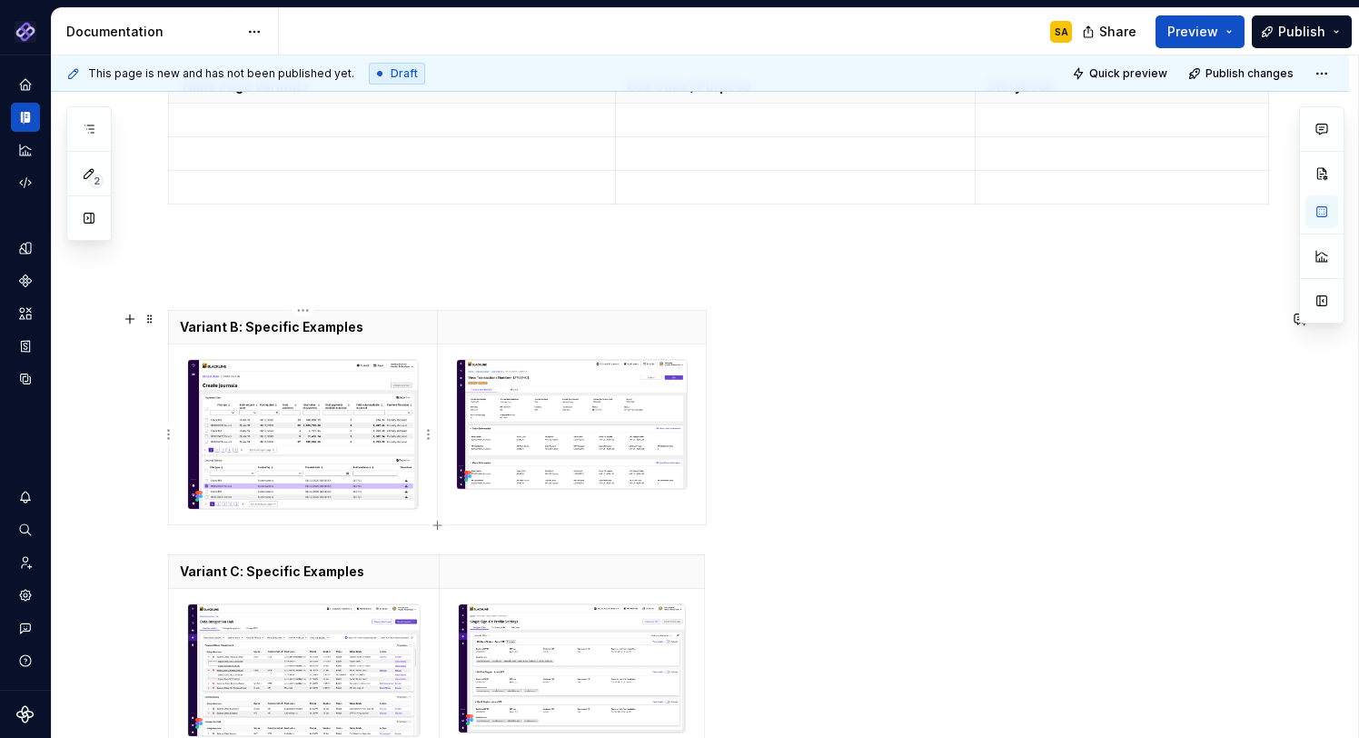
click at [173, 378] on td "To enrich screen reader interactions, please activate Accessibility in Grammarl…" at bounding box center [303, 434] width 269 height 181
click at [175, 340] on th "Variant B: Specific Examples" at bounding box center [303, 328] width 269 height 34
click at [173, 311] on th "Variant B: Specific Examples" at bounding box center [303, 328] width 269 height 34
click at [598, 519] on td "To enrich screen reader interactions, please activate Accessibility in Grammarl…" at bounding box center [572, 434] width 269 height 181
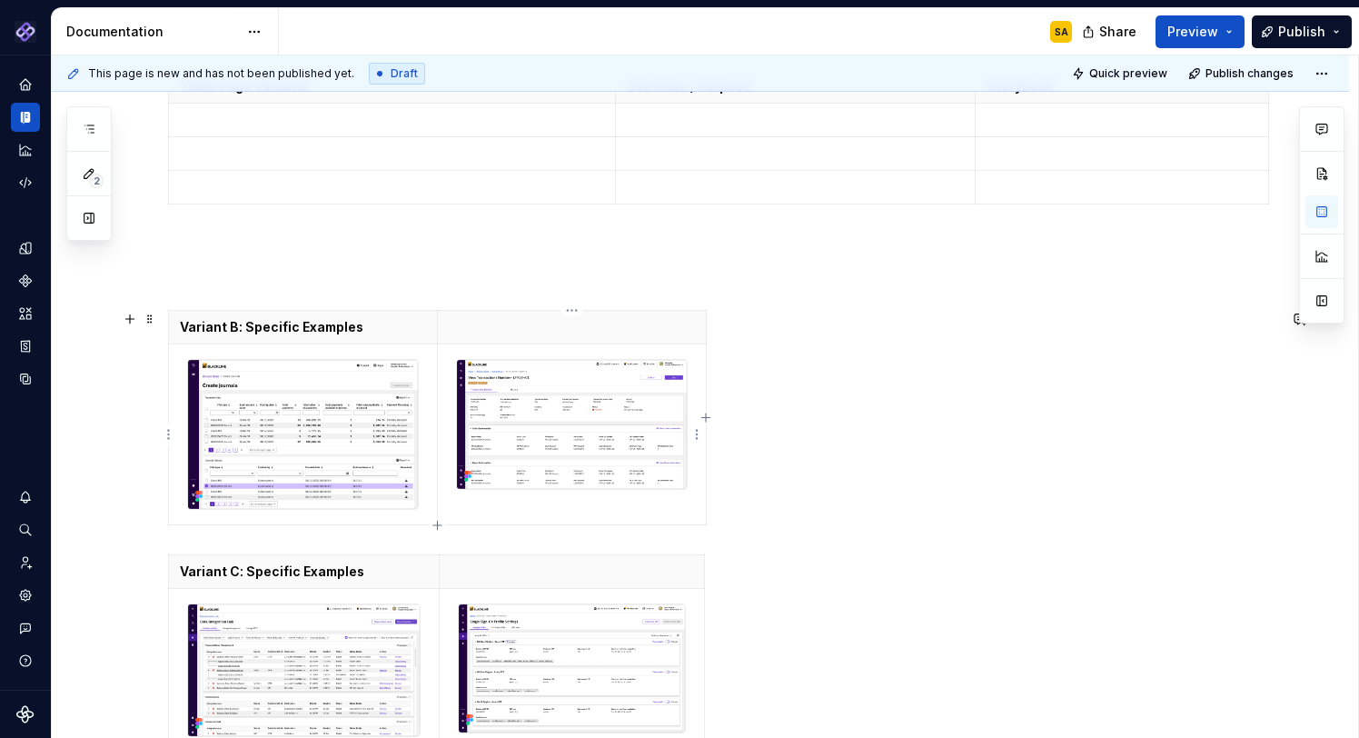
click at [598, 519] on td "To enrich screen reader interactions, please activate Accessibility in Grammarl…" at bounding box center [572, 434] width 269 height 181
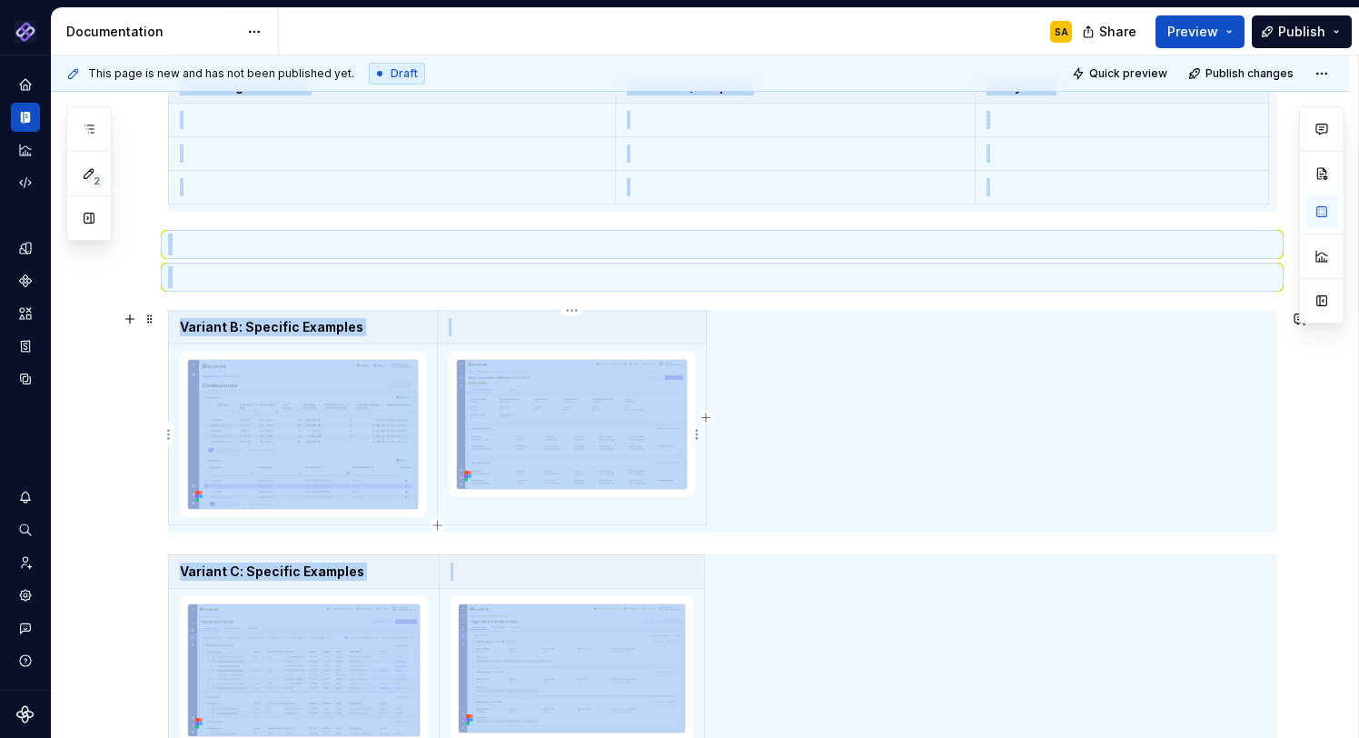
click at [577, 519] on td "To enrich screen reader interactions, please activate Accessibility in Grammarl…" at bounding box center [572, 434] width 269 height 181
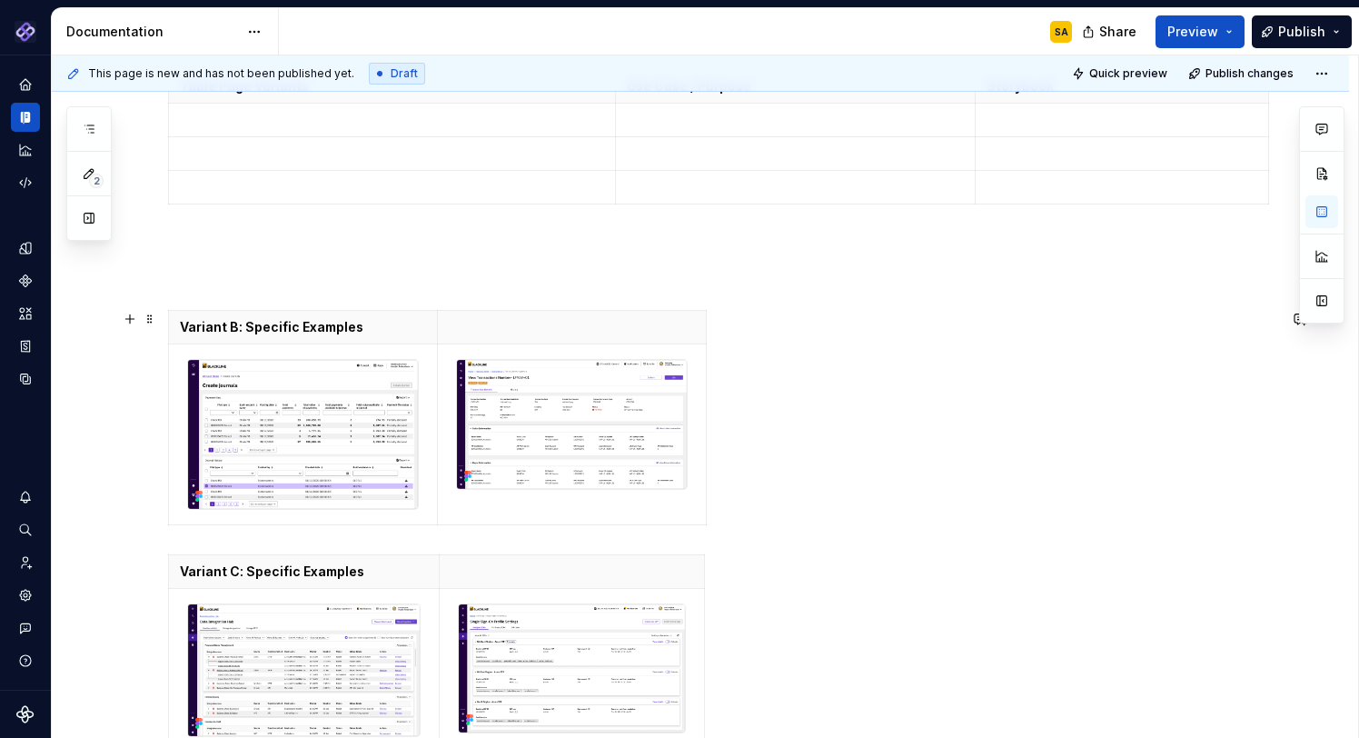
drag, startPoint x: 732, startPoint y: 429, endPoint x: 371, endPoint y: 381, distance: 364.7
click at [370, 381] on div "Variant B: Specific Examples" at bounding box center [722, 421] width 1108 height 223
click at [775, 512] on div "Variant B: Specific Examples" at bounding box center [722, 421] width 1108 height 223
click at [722, 519] on div "Variant B: Specific Examples" at bounding box center [722, 421] width 1108 height 223
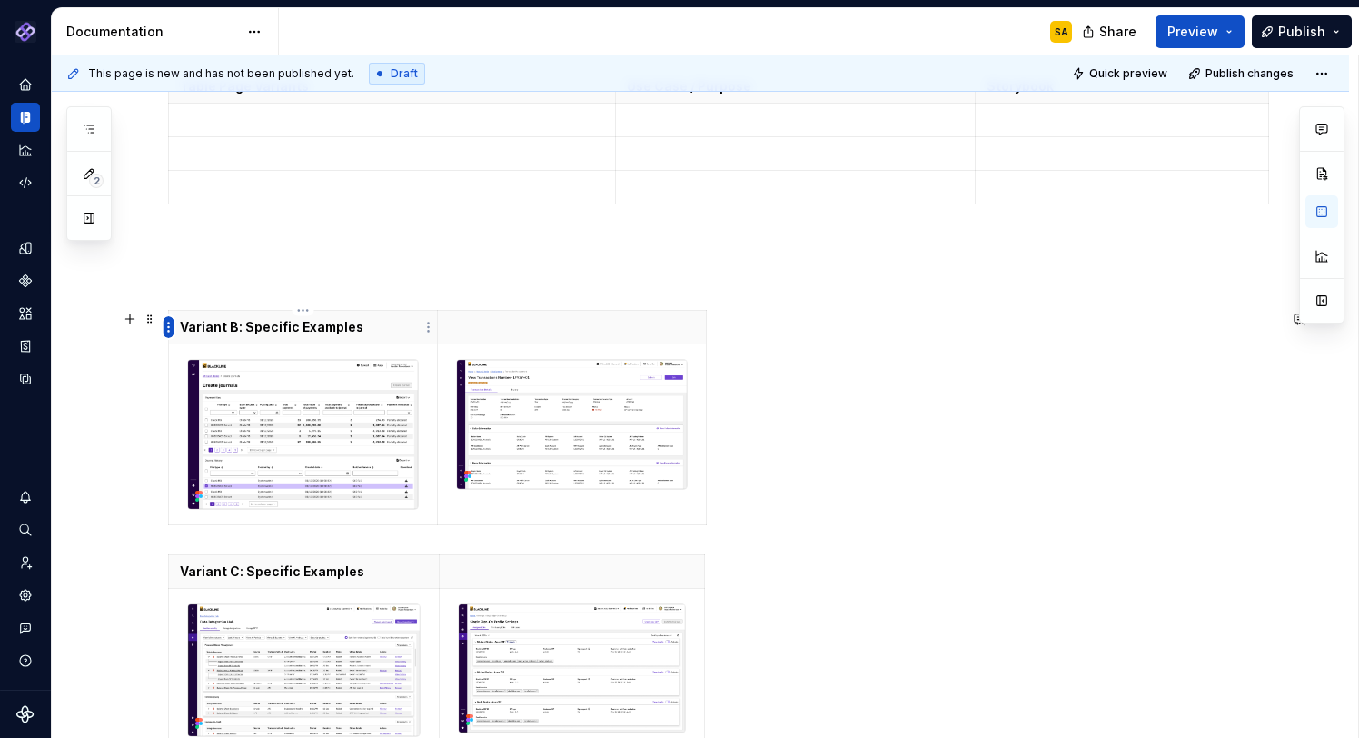
click at [169, 320] on html "Pantheon SA Design system data Documentation SA Share Preview Publish 2 Pages A…" at bounding box center [679, 369] width 1359 height 738
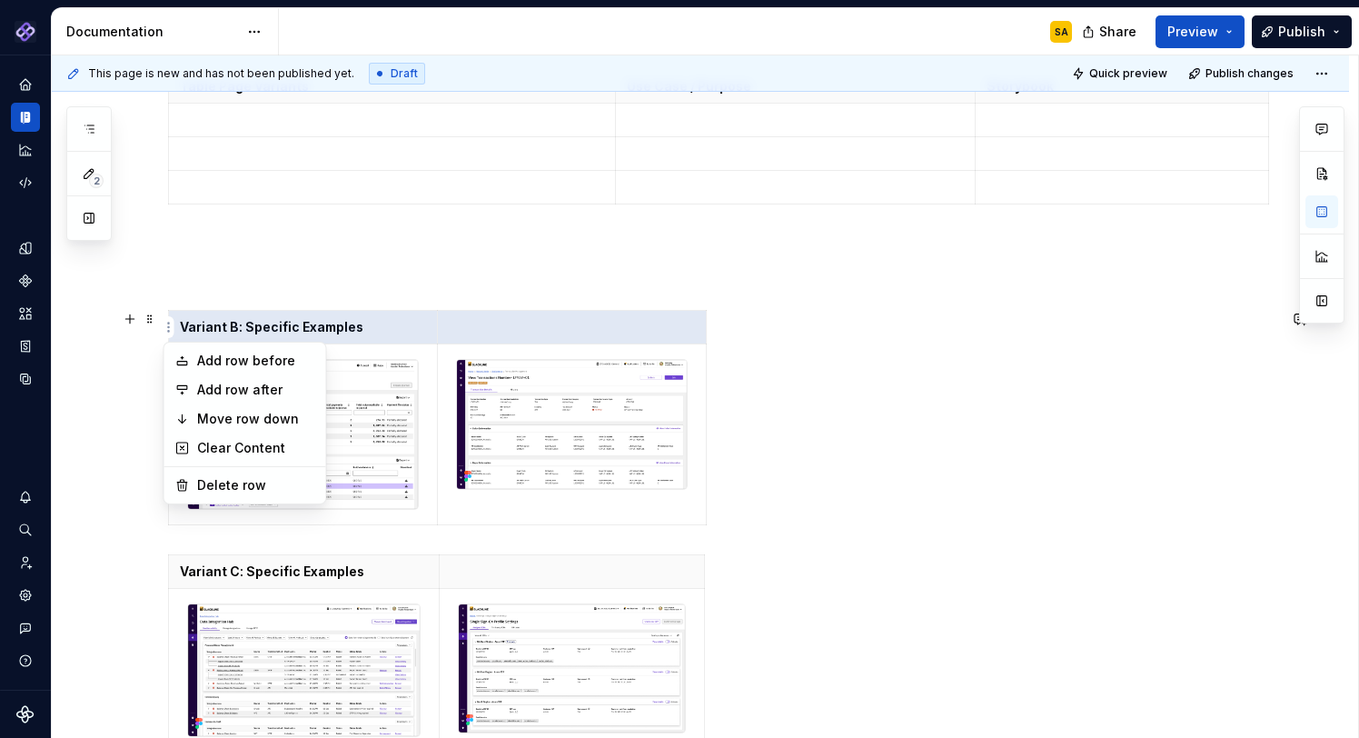
click at [179, 273] on html "Pantheon SA Design system data Documentation SA Share Preview Publish 2 Pages A…" at bounding box center [679, 369] width 1359 height 738
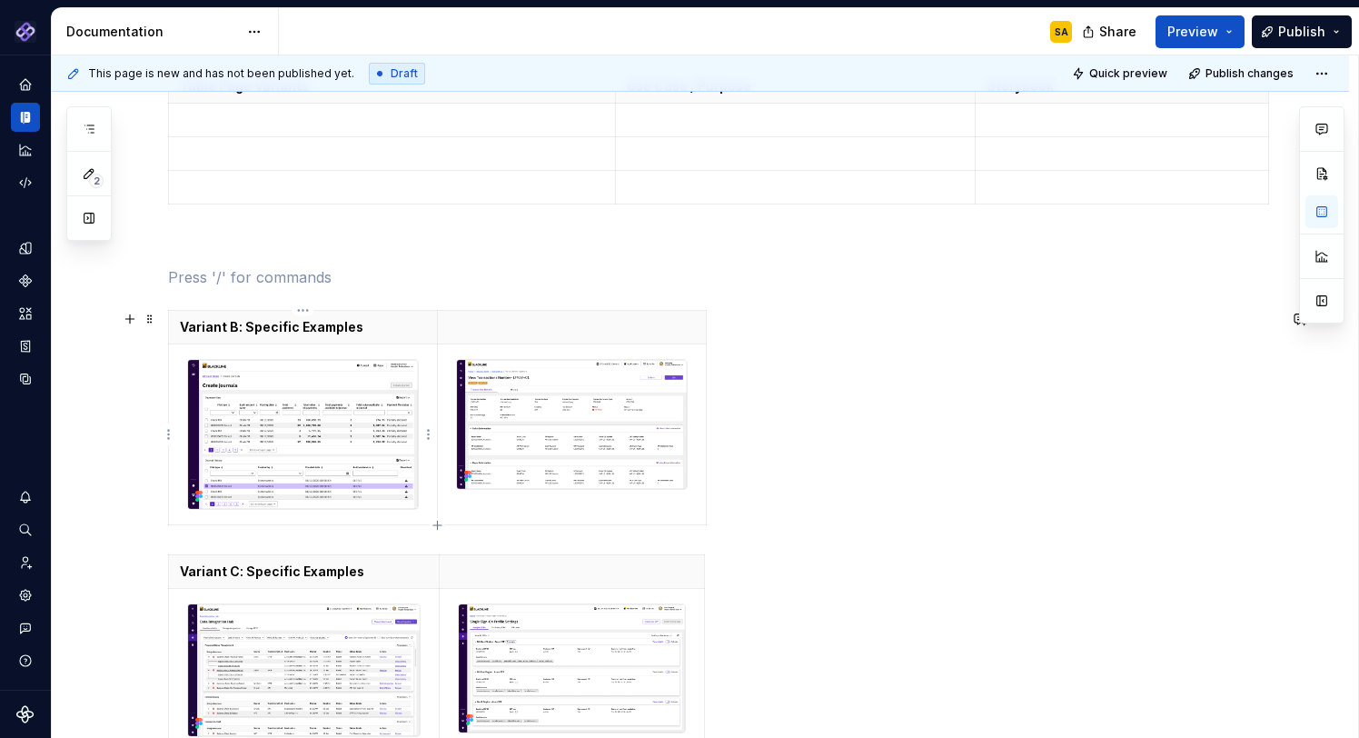
click at [172, 361] on td "To enrich screen reader interactions, please activate Accessibility in Grammarl…" at bounding box center [303, 434] width 269 height 181
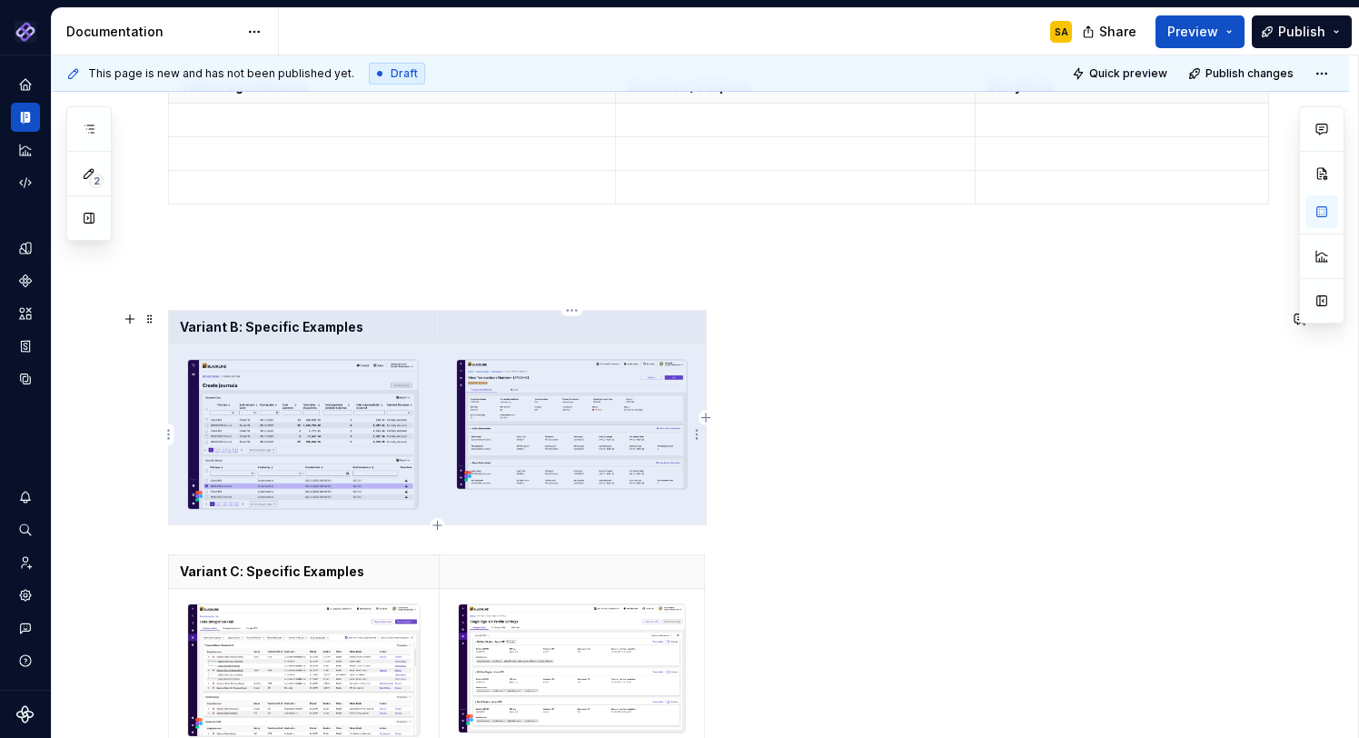
drag, startPoint x: 180, startPoint y: 319, endPoint x: 684, endPoint y: 504, distance: 537.1
click at [684, 504] on tbody "Variant B: Specific Examples" at bounding box center [438, 418] width 538 height 214
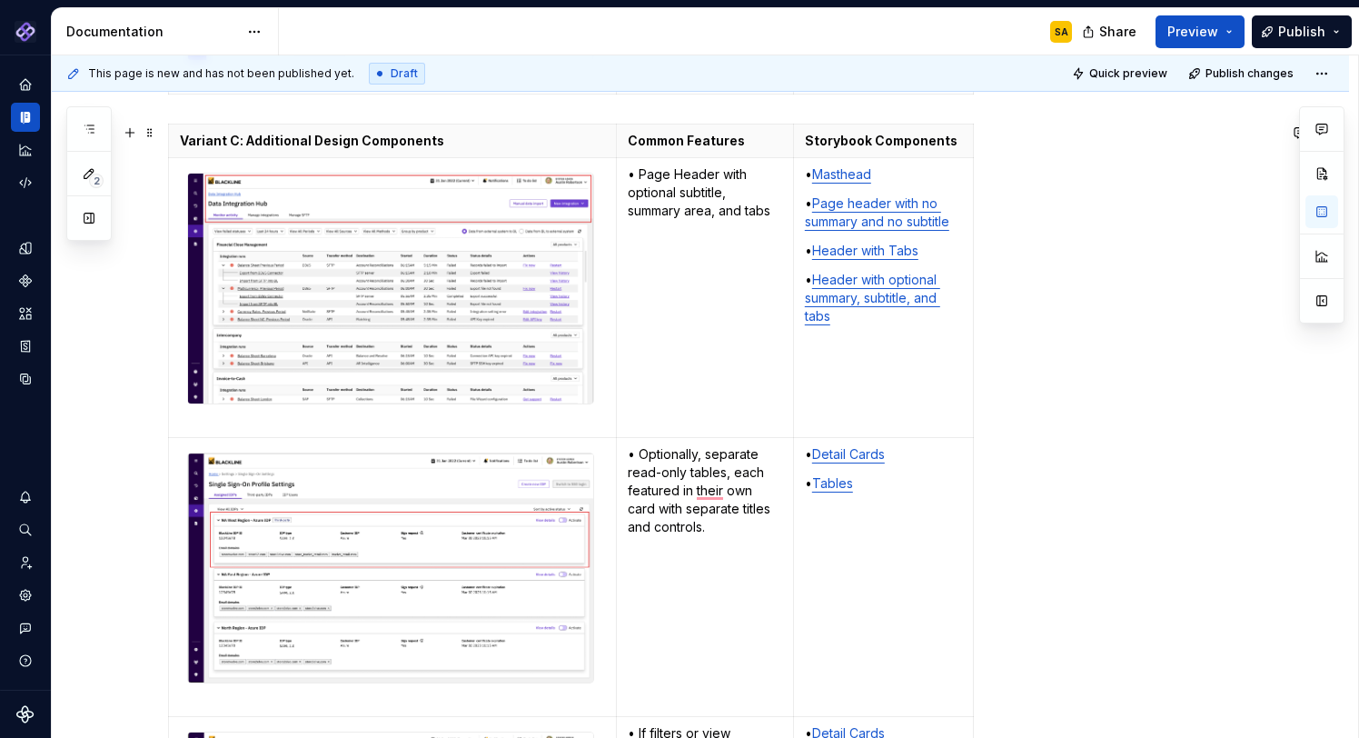
scroll to position [1597, 0]
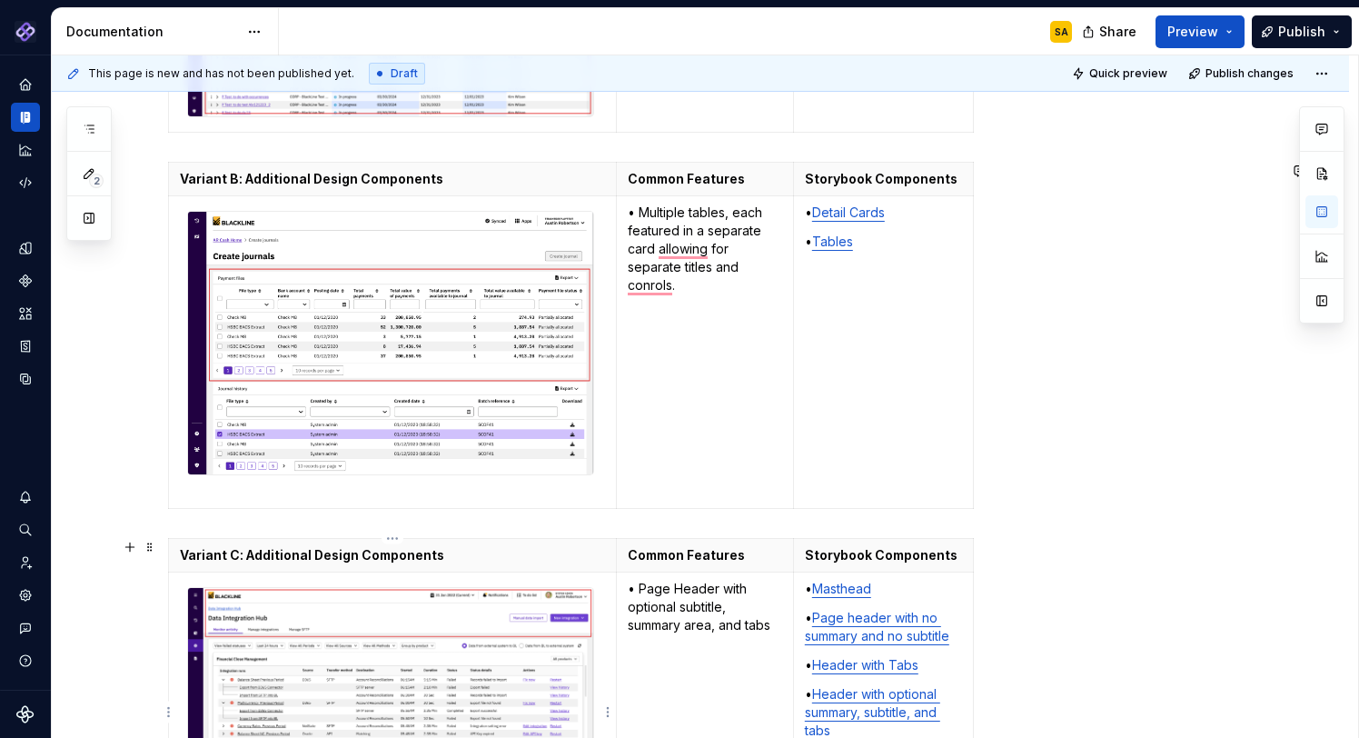
drag, startPoint x: 179, startPoint y: 307, endPoint x: 382, endPoint y: 560, distance: 323.7
click at [382, 560] on div "Table Floorplans are 1st-level product pages designed to facilitate strategic d…" at bounding box center [722, 203] width 1108 height 2480
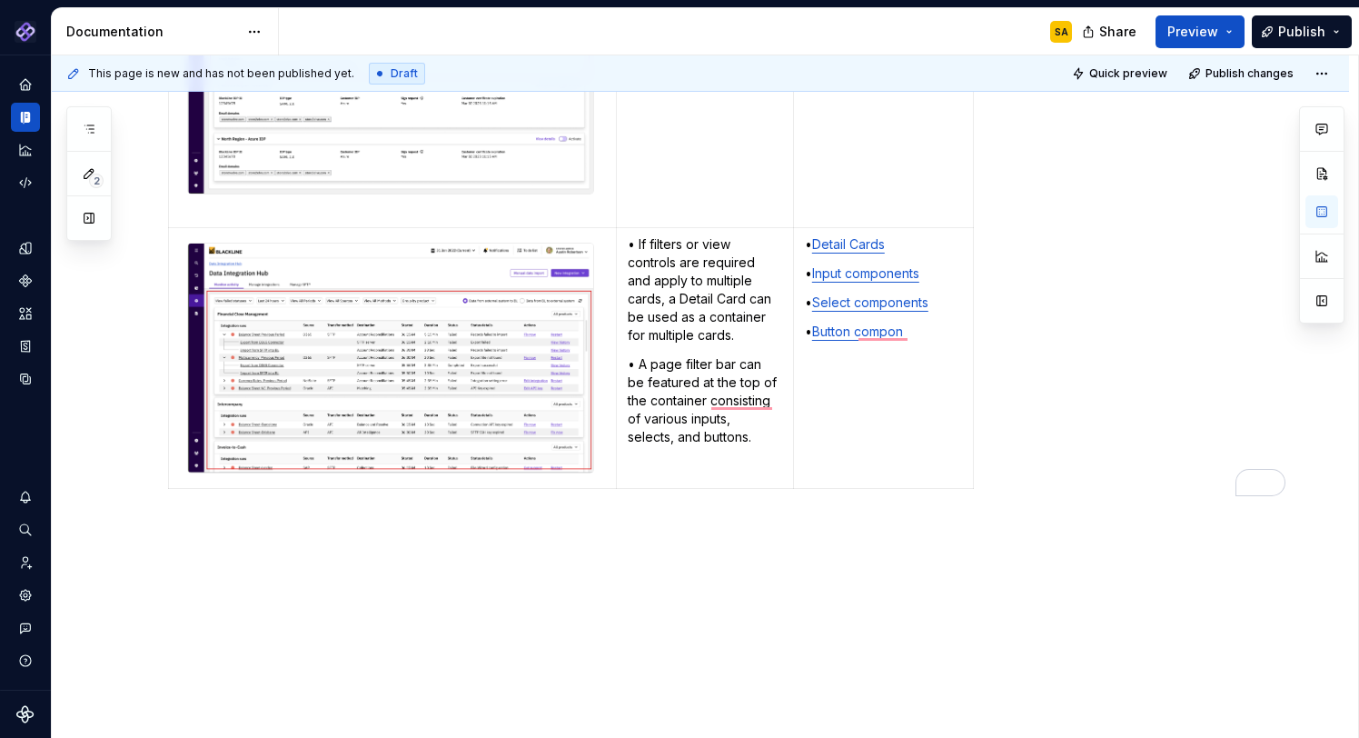
drag, startPoint x: 180, startPoint y: 342, endPoint x: 760, endPoint y: 641, distance: 653.3
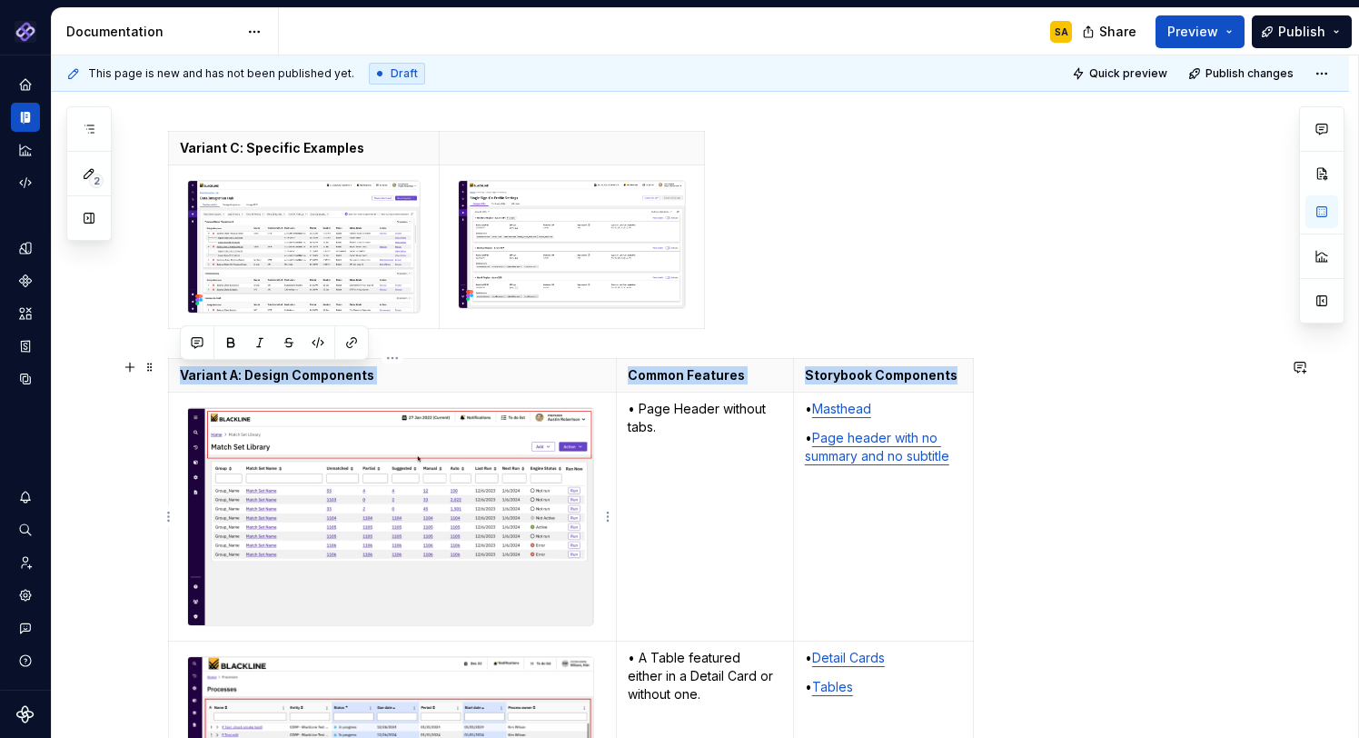
drag, startPoint x: 170, startPoint y: 348, endPoint x: 341, endPoint y: 528, distance: 248.0
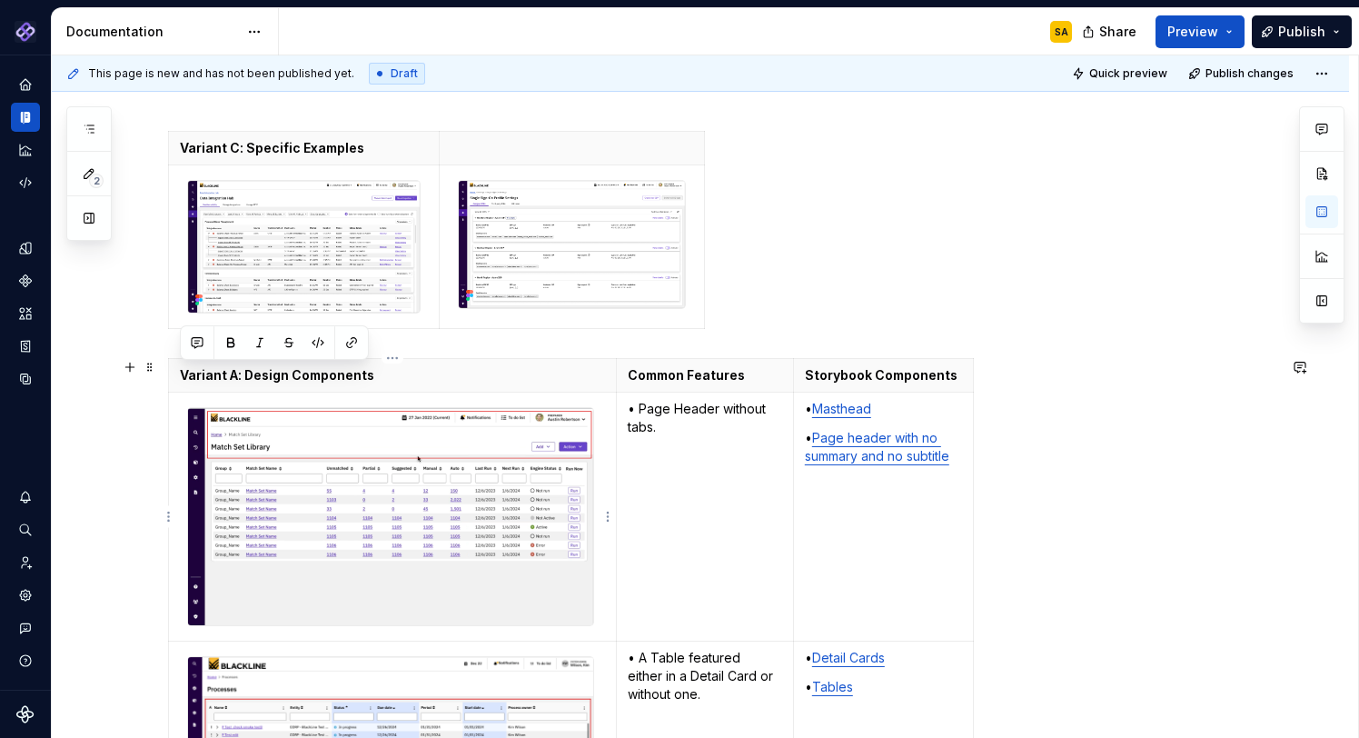
click at [171, 472] on td "To enrich screen reader interactions, please activate Accessibility in Grammarl…" at bounding box center [393, 516] width 448 height 250
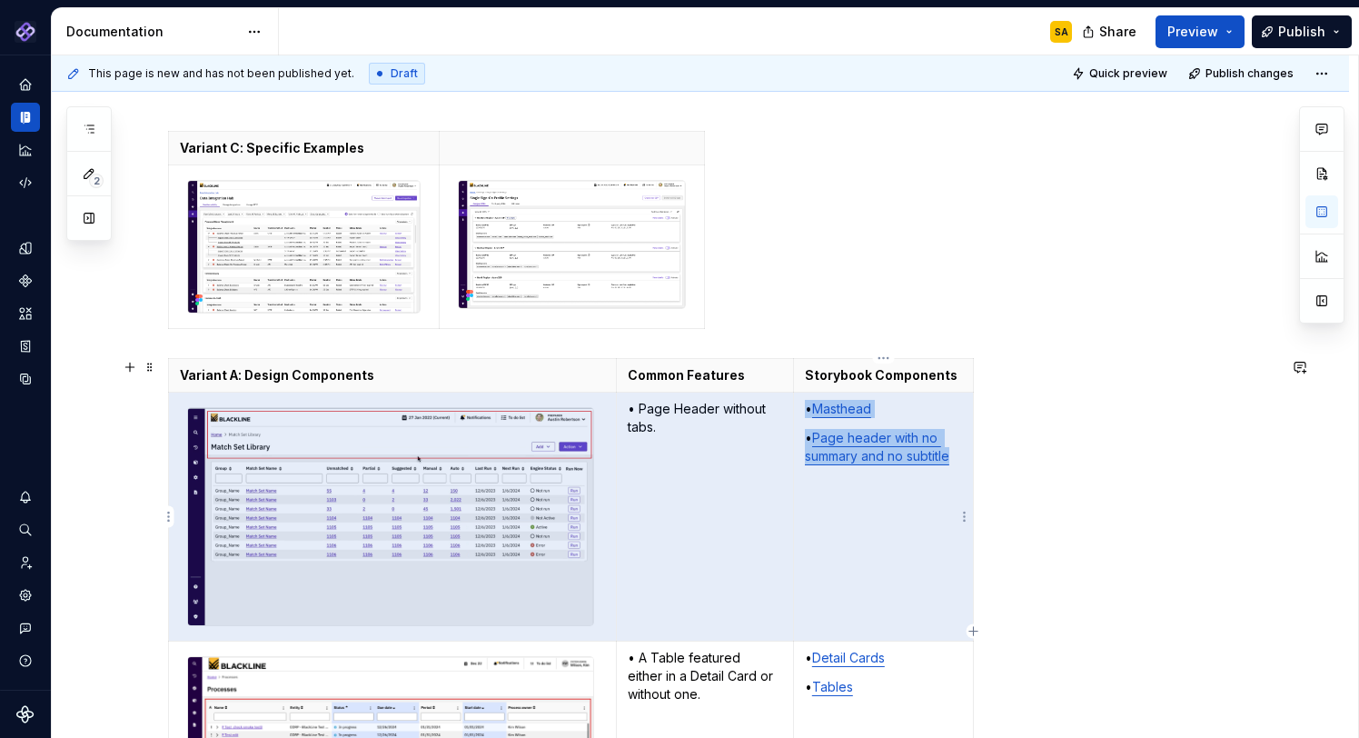
drag, startPoint x: 176, startPoint y: 450, endPoint x: 914, endPoint y: 564, distance: 746.4
click at [914, 567] on tr "• Page Header without tabs. • Masthead • Page header with no summary and no sub…" at bounding box center [571, 516] width 805 height 250
click at [171, 369] on html "Pantheon SA Design system data Documentation SA Share Preview Publish 2 Pages A…" at bounding box center [679, 369] width 1359 height 738
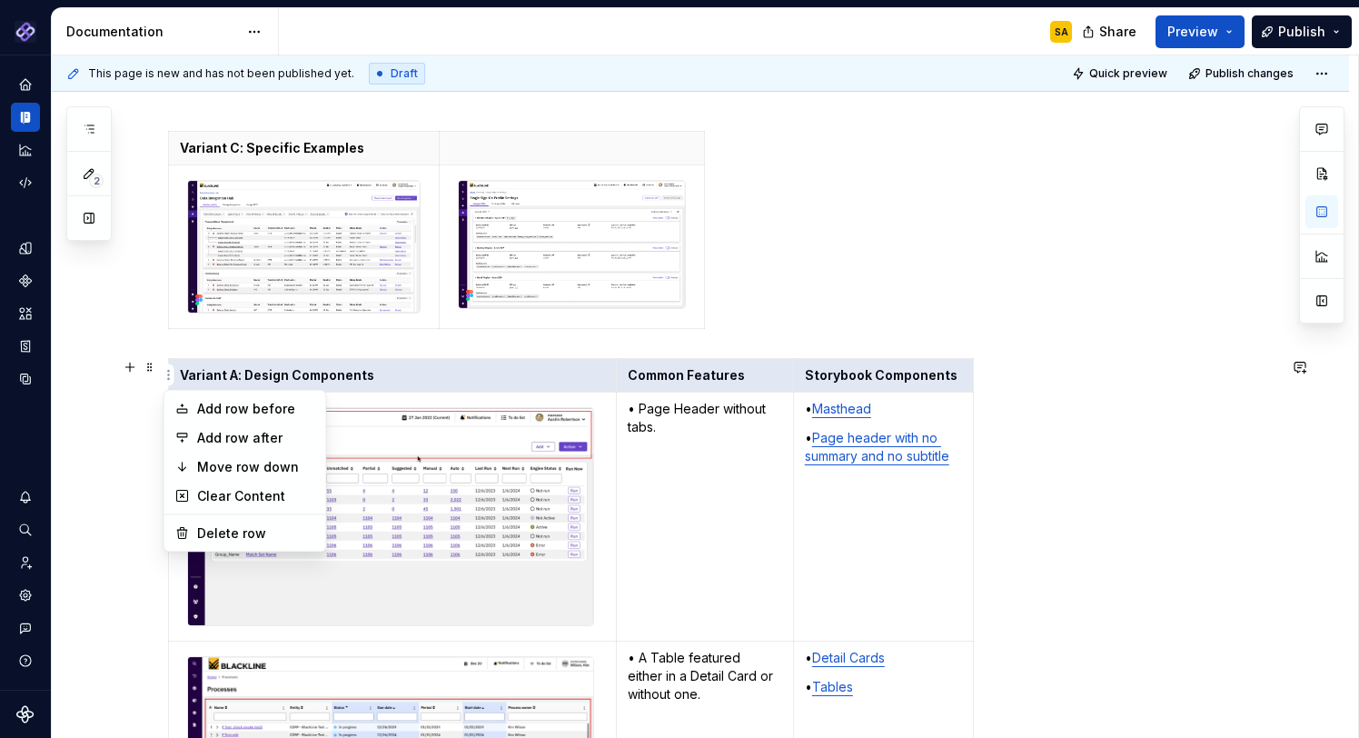
click at [229, 364] on html "Pantheon SA Design system data Documentation SA Share Preview Publish 2 Pages A…" at bounding box center [679, 369] width 1359 height 738
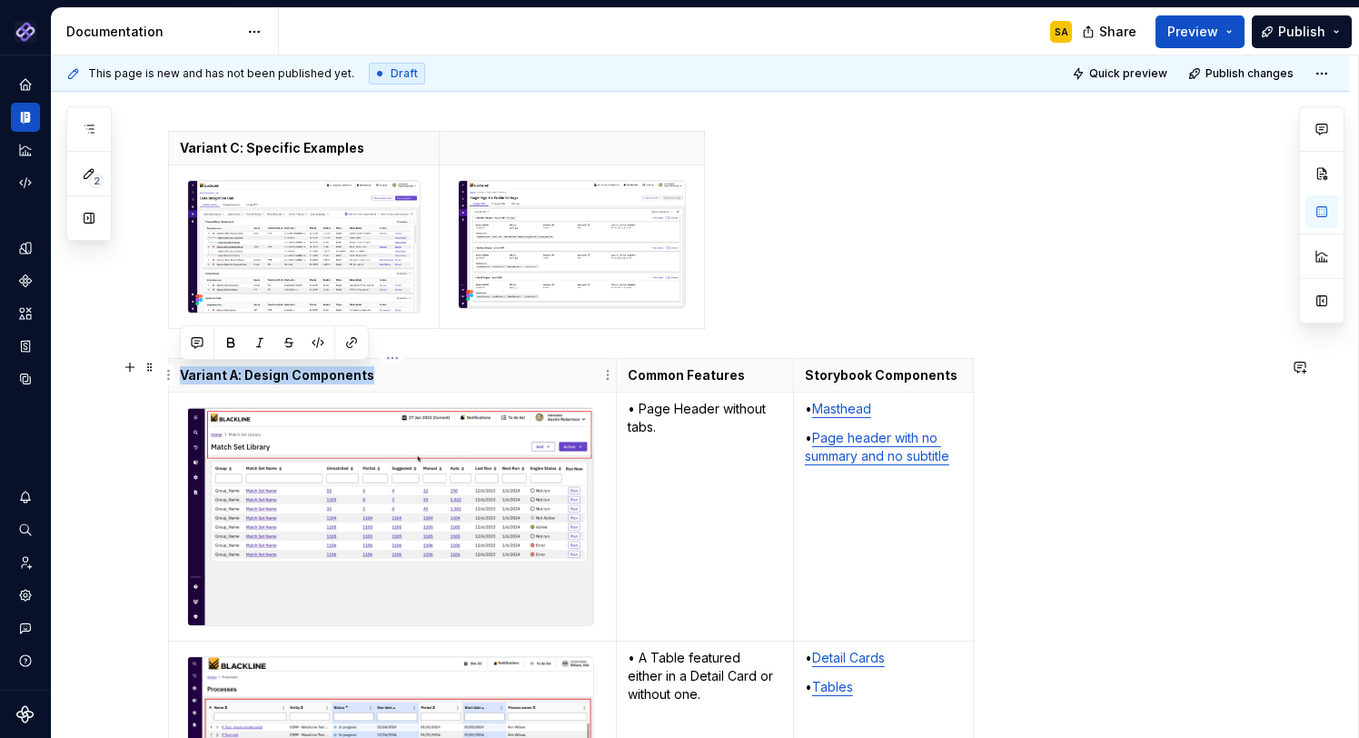
drag, startPoint x: 169, startPoint y: 344, endPoint x: 214, endPoint y: 384, distance: 60.5
click at [168, 367] on html "Pantheon SA Design system data Documentation SA Share Preview Publish 2 Pages A…" at bounding box center [679, 369] width 1359 height 738
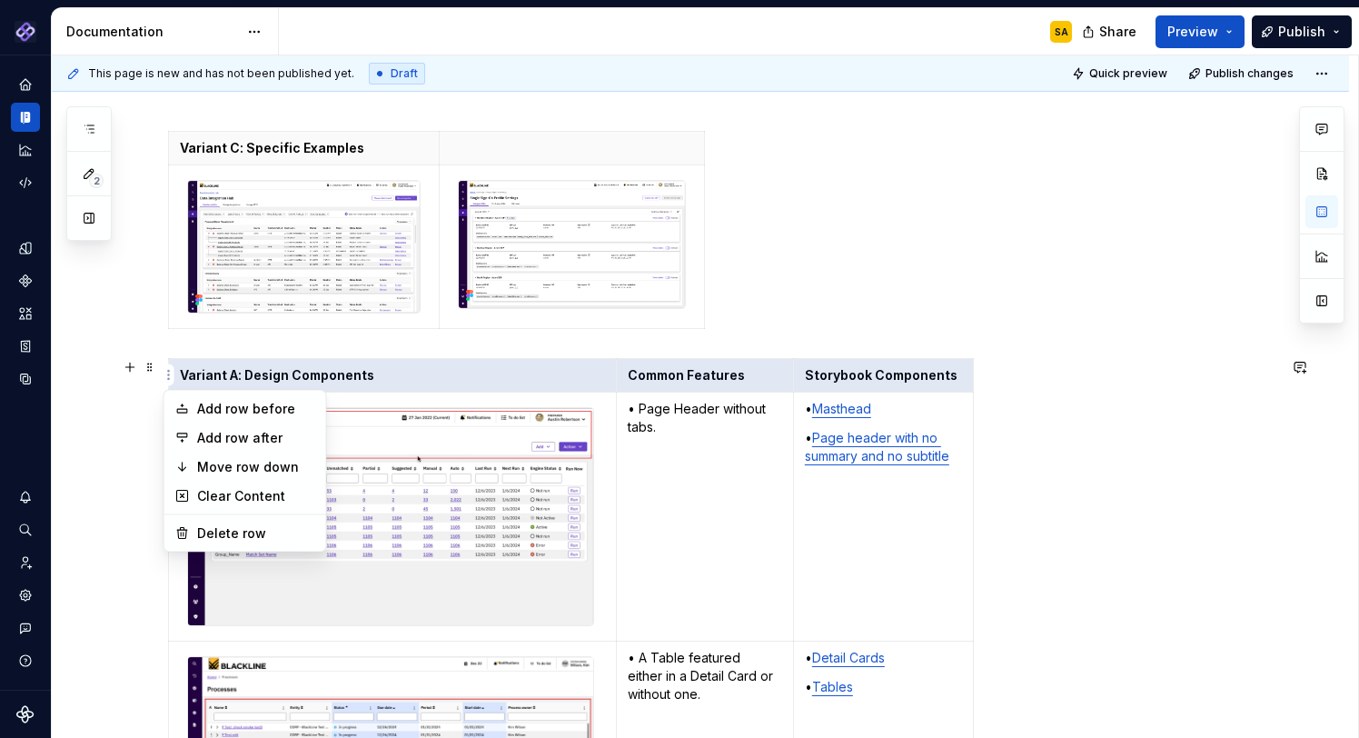
click at [413, 381] on html "Pantheon SA Design system data Documentation SA Share Preview Publish 2 Pages A…" at bounding box center [679, 369] width 1359 height 738
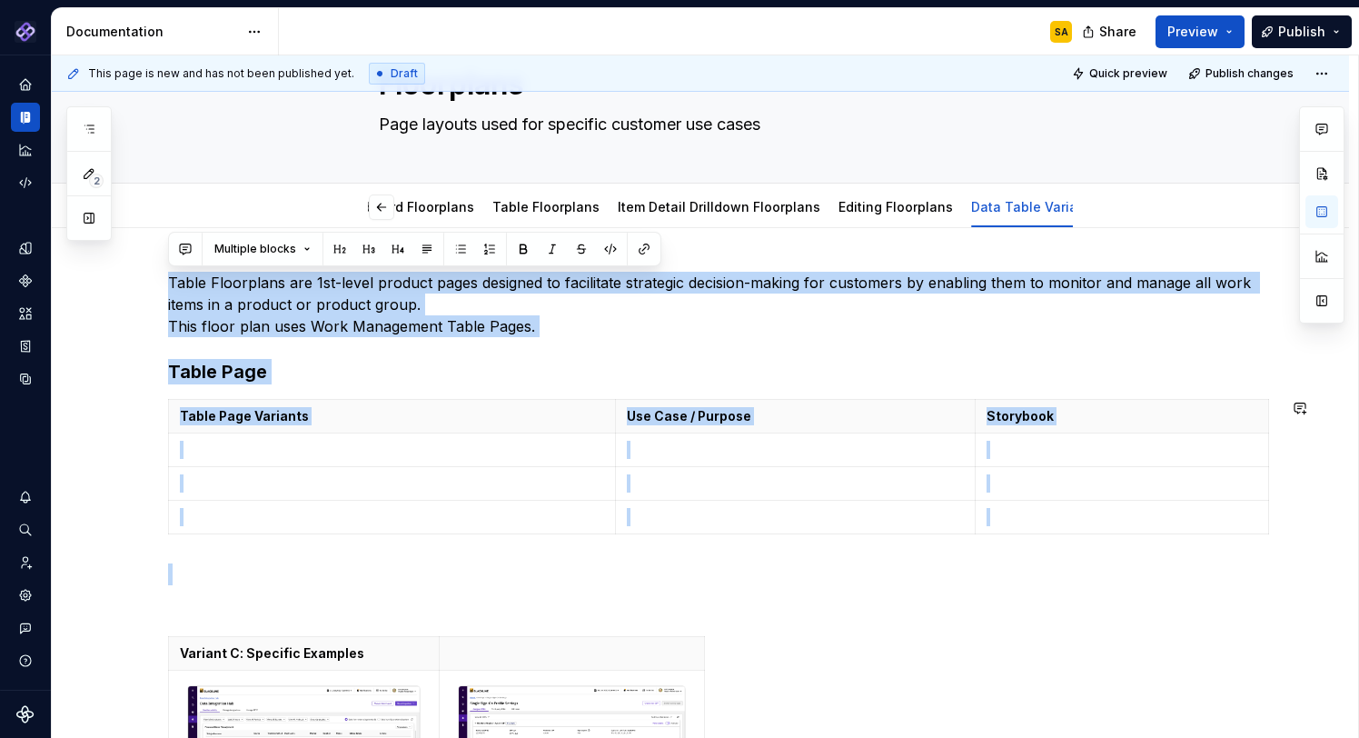
drag, startPoint x: 169, startPoint y: 276, endPoint x: 585, endPoint y: 590, distance: 520.8
click at [343, 448] on p "To enrich screen reader interactions, please activate Accessibility in Grammarl…" at bounding box center [392, 450] width 424 height 18
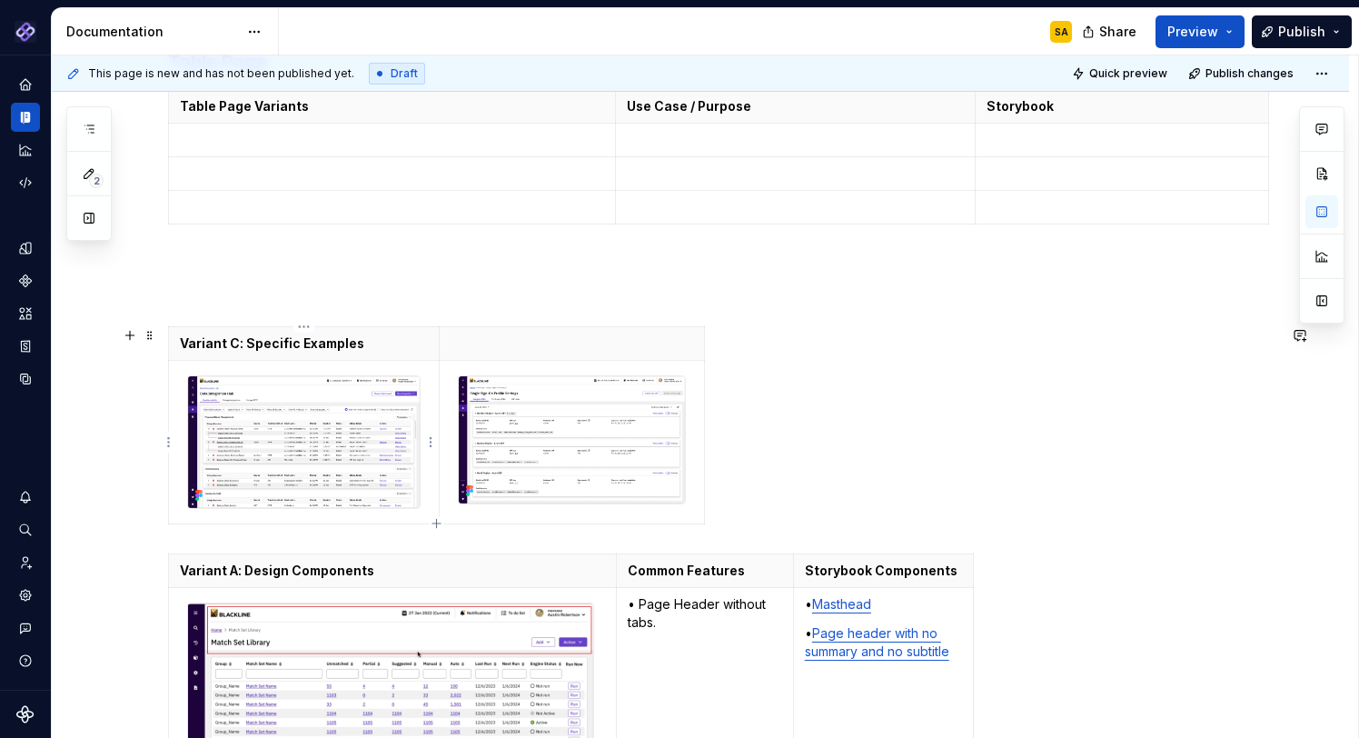
click at [173, 401] on td "To enrich screen reader interactions, please activate Accessibility in Grammarl…" at bounding box center [304, 443] width 271 height 164
click at [168, 438] on html "Pantheon SA Design system data Documentation SA Share Preview Publish 2 Pages A…" at bounding box center [679, 369] width 1359 height 738
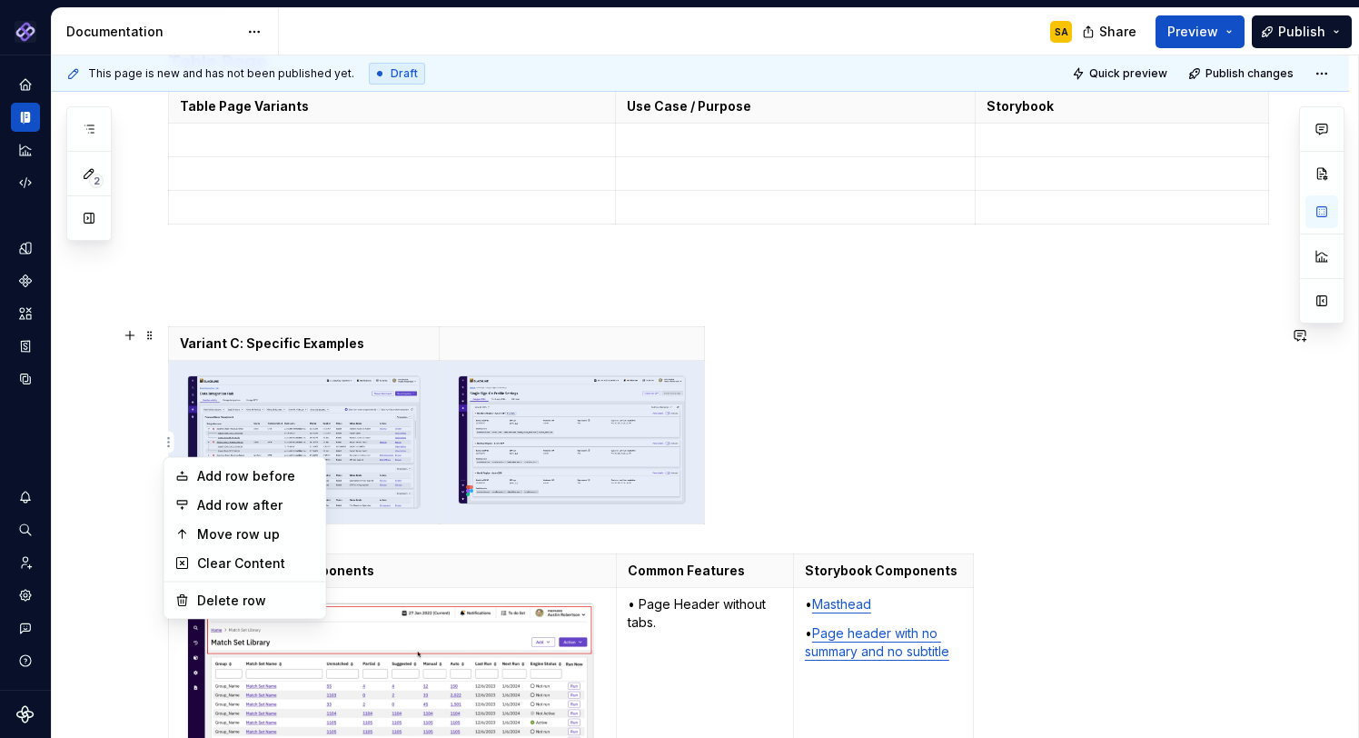
click at [161, 431] on html "Pantheon SA Design system data Documentation SA Share Preview Publish 2 Pages A…" at bounding box center [679, 369] width 1359 height 738
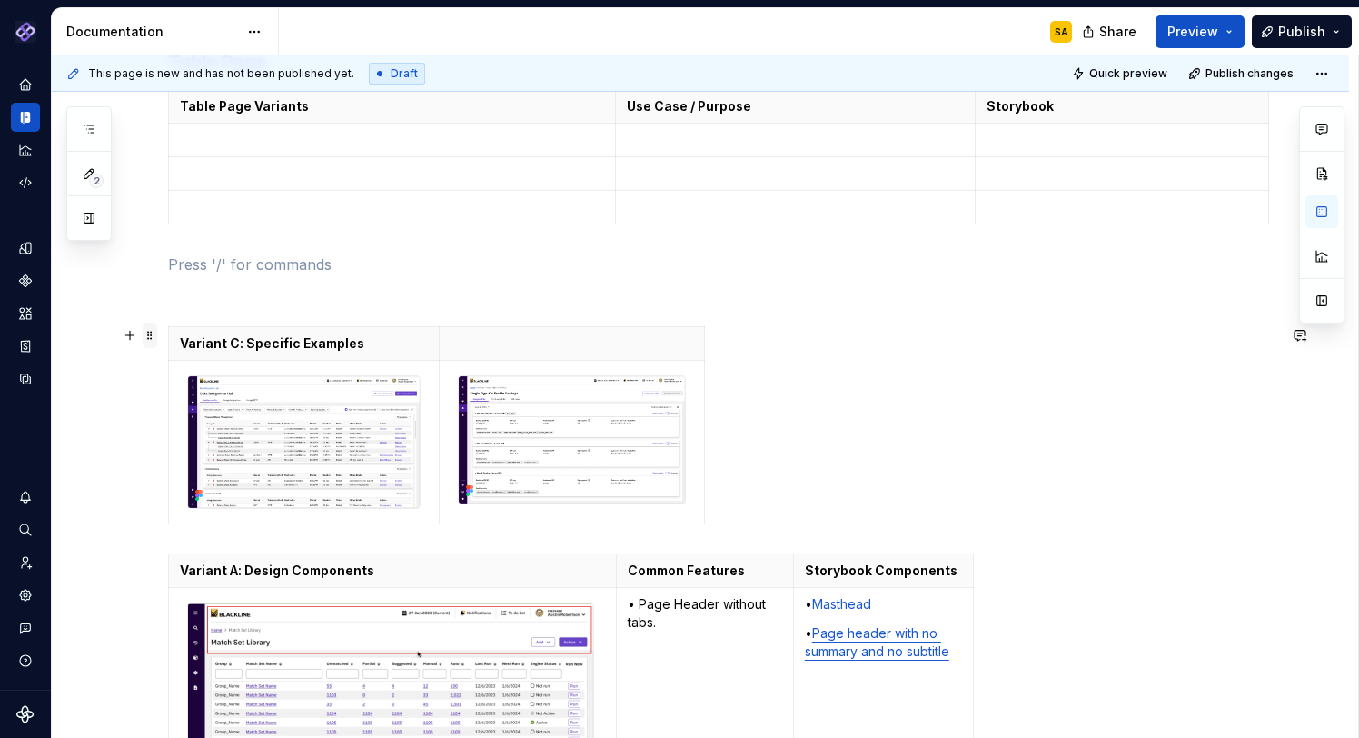
click at [151, 336] on span at bounding box center [150, 334] width 15 height 25
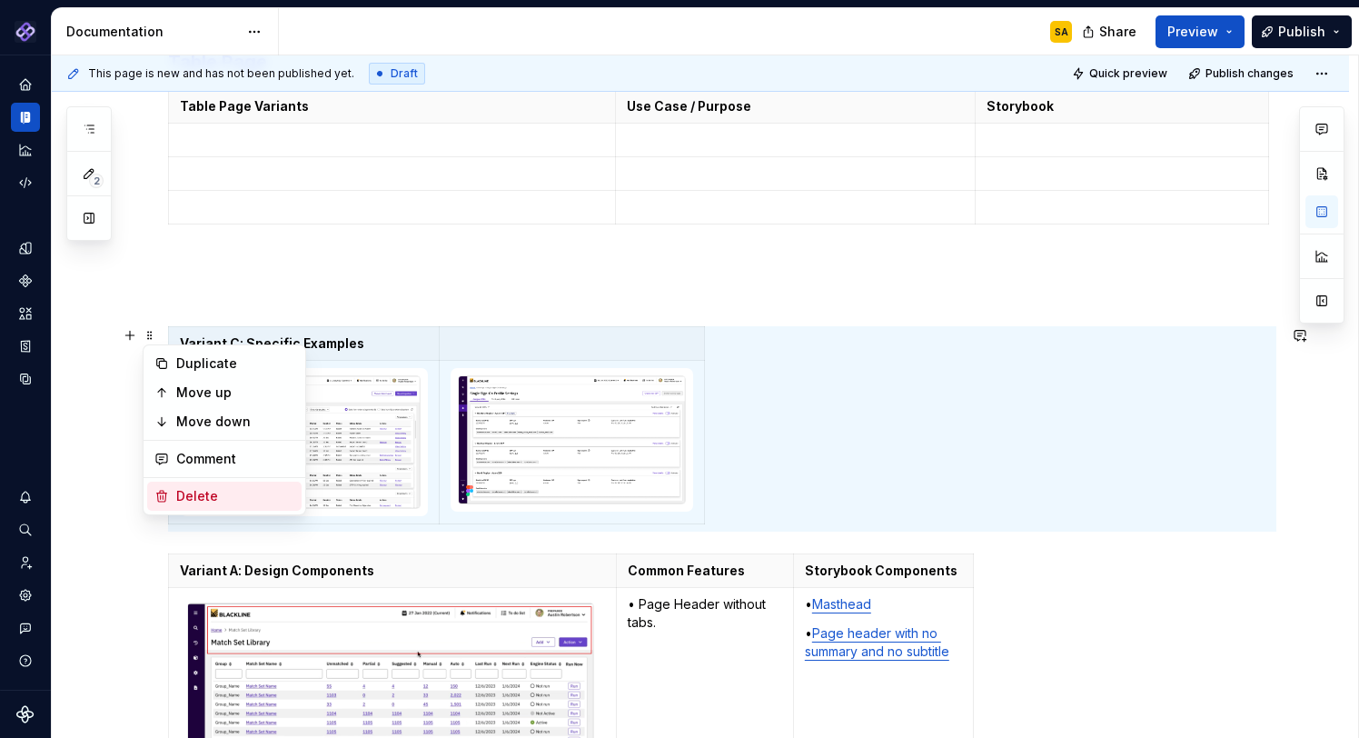
click at [213, 494] on div "Delete" at bounding box center [235, 496] width 118 height 18
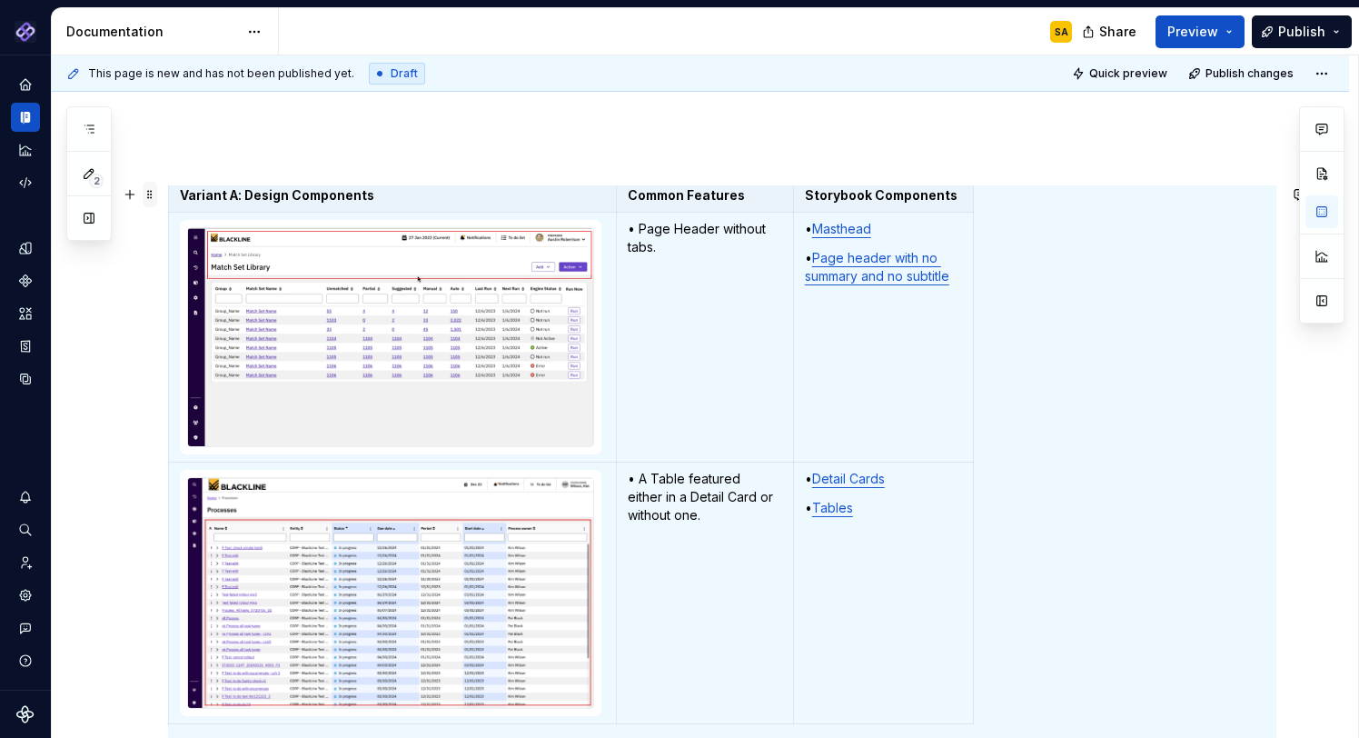
click at [146, 199] on span at bounding box center [150, 194] width 15 height 25
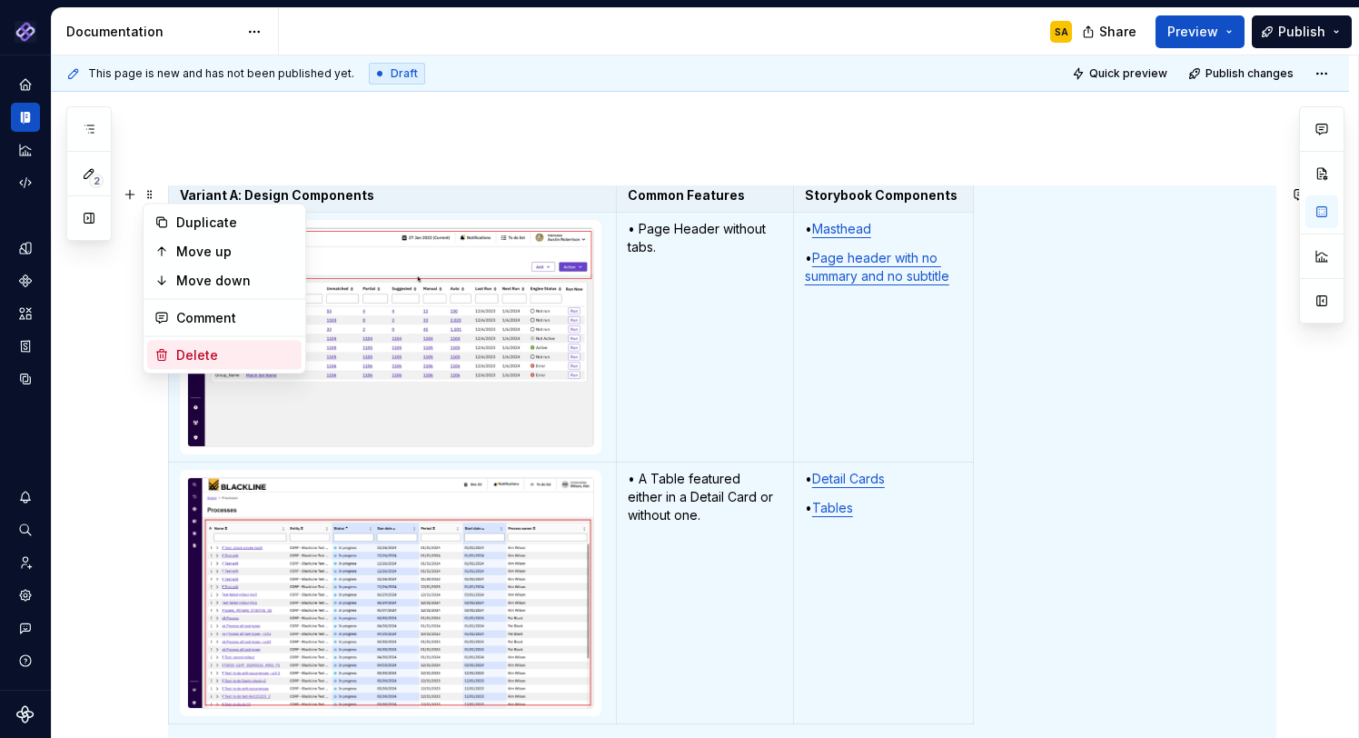
click at [208, 344] on div "Delete" at bounding box center [224, 355] width 154 height 29
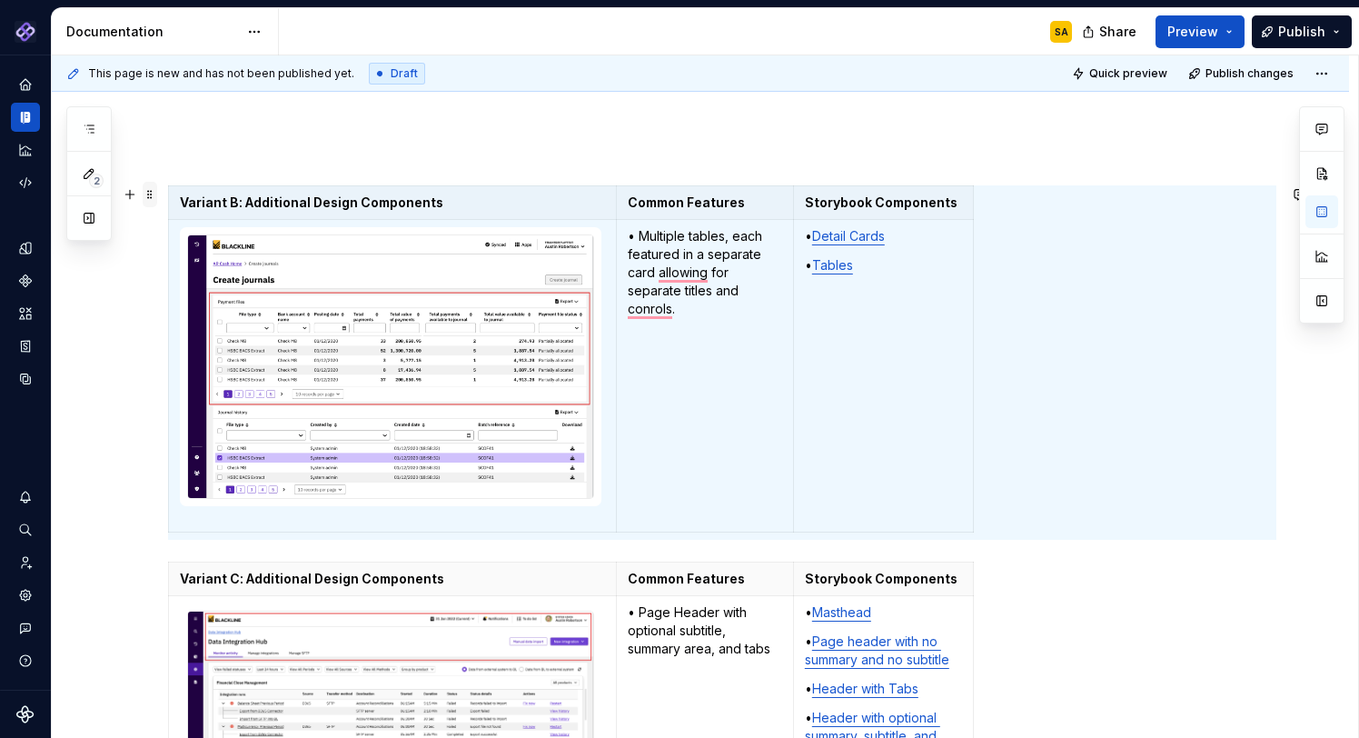
click at [151, 187] on span at bounding box center [150, 194] width 15 height 25
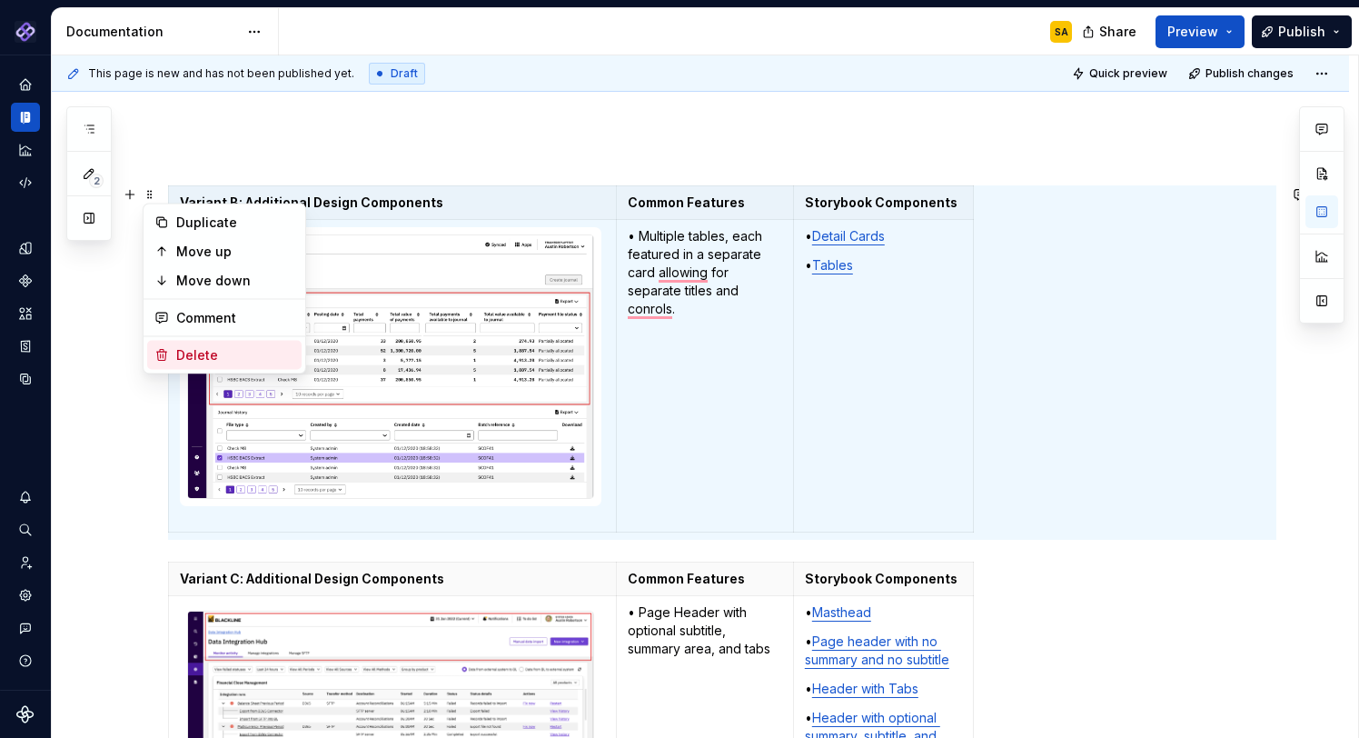
click at [189, 354] on div "Delete" at bounding box center [235, 355] width 118 height 18
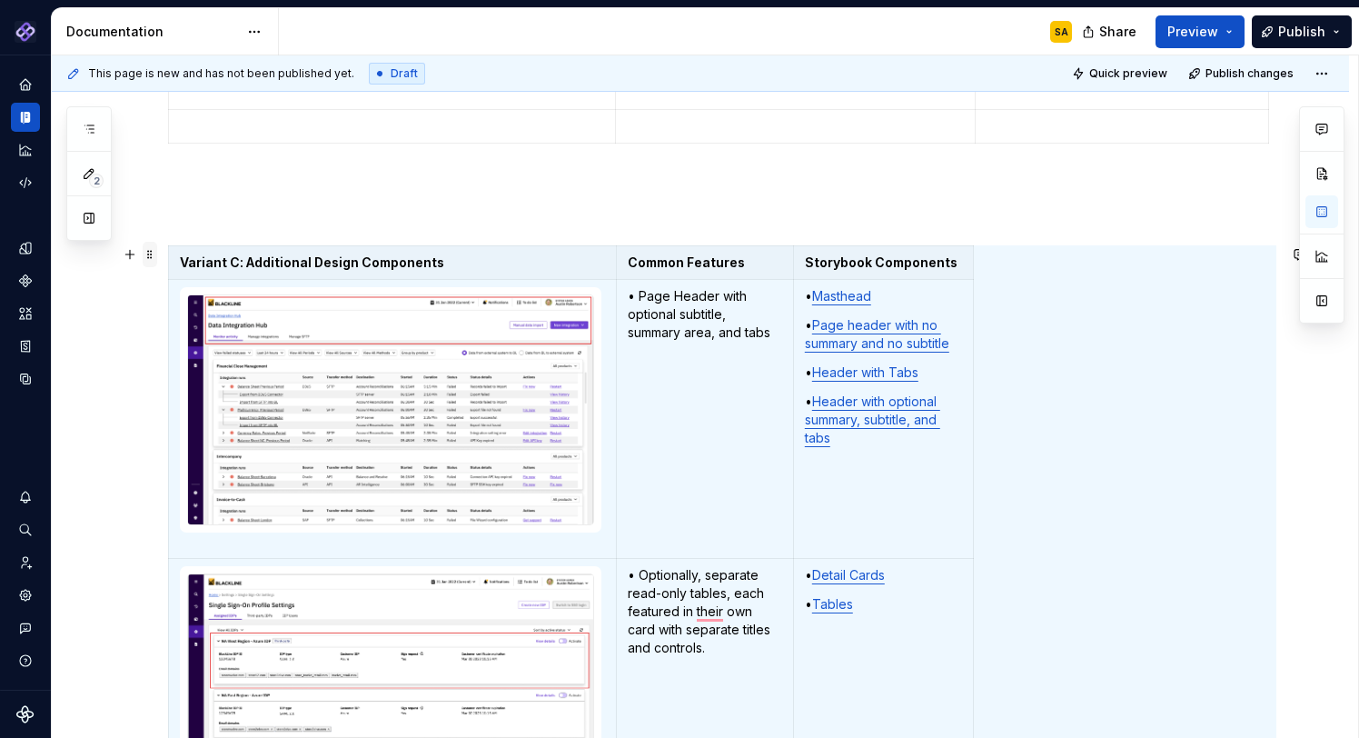
click at [151, 251] on span at bounding box center [150, 254] width 15 height 25
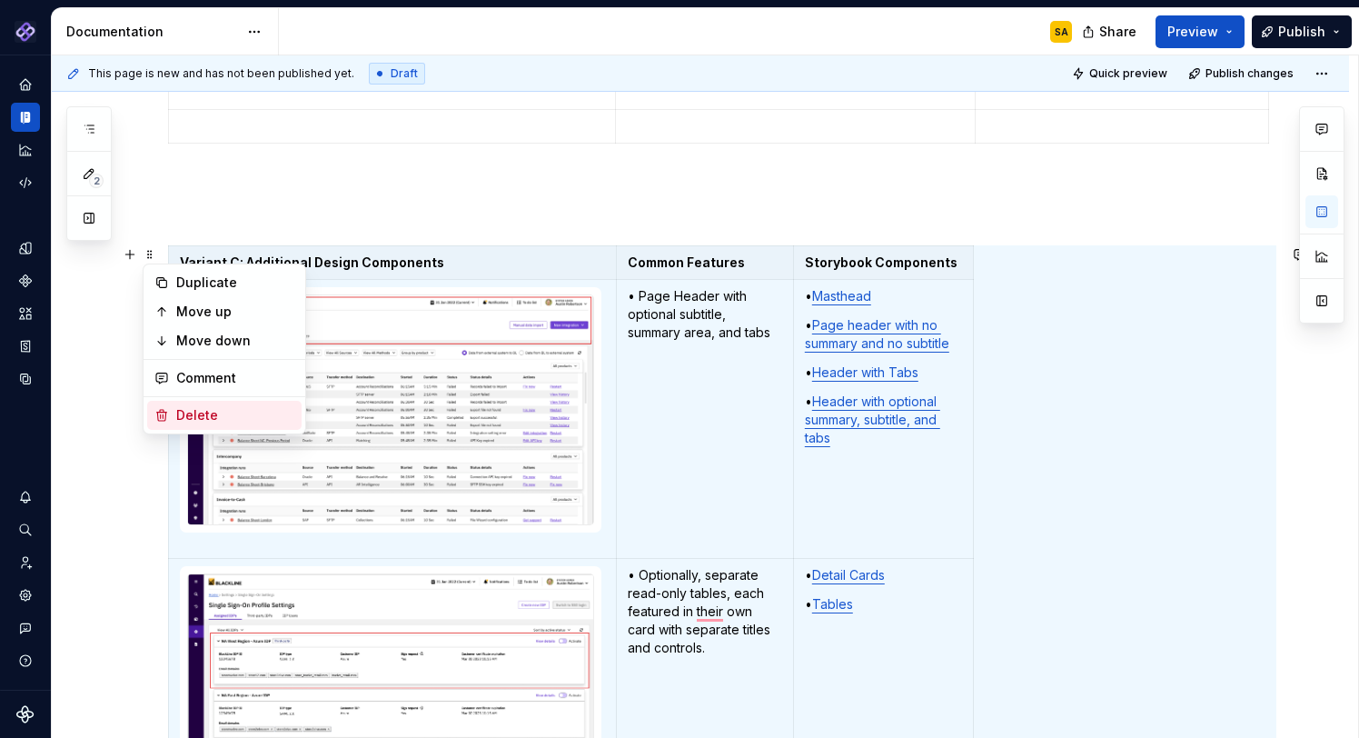
click at [199, 403] on div "Delete" at bounding box center [224, 415] width 154 height 29
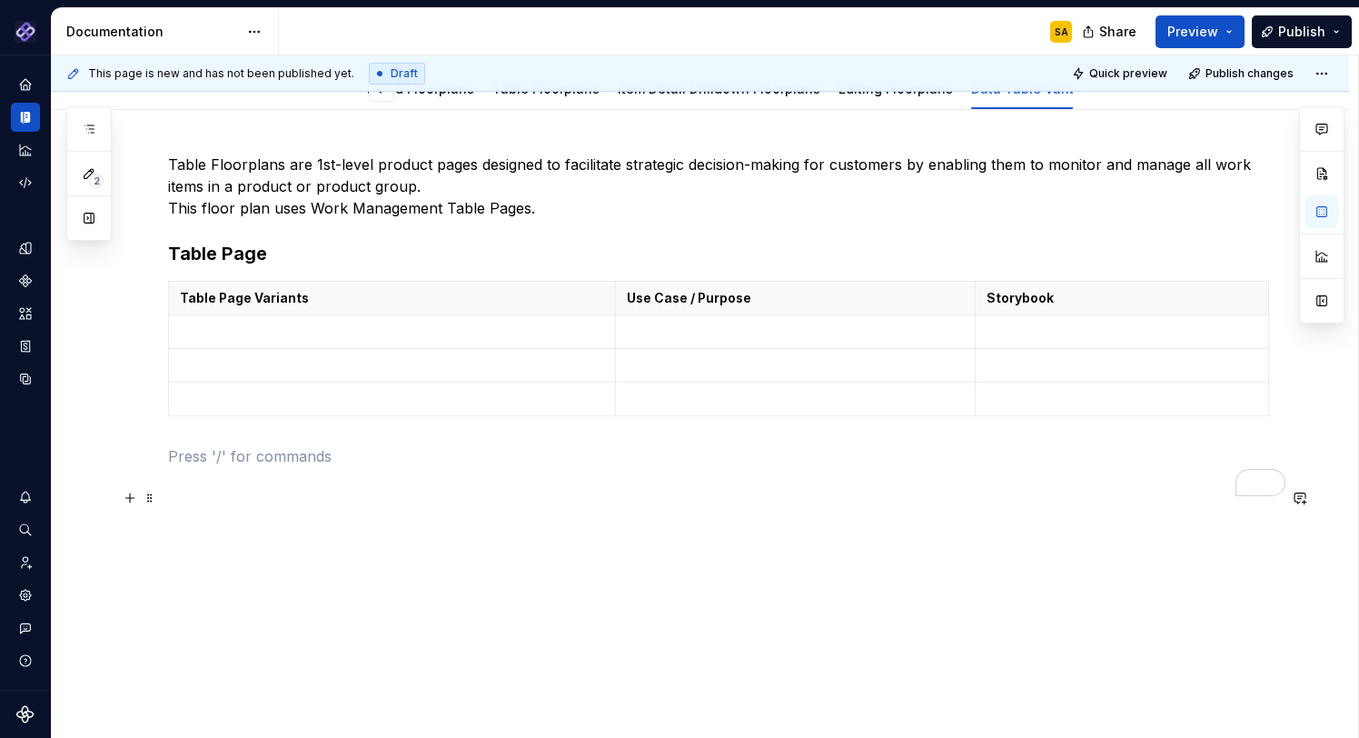
click at [191, 494] on div "To enrich screen reader interactions, please activate Accessibility in Grammarl…" at bounding box center [722, 492] width 1108 height 7
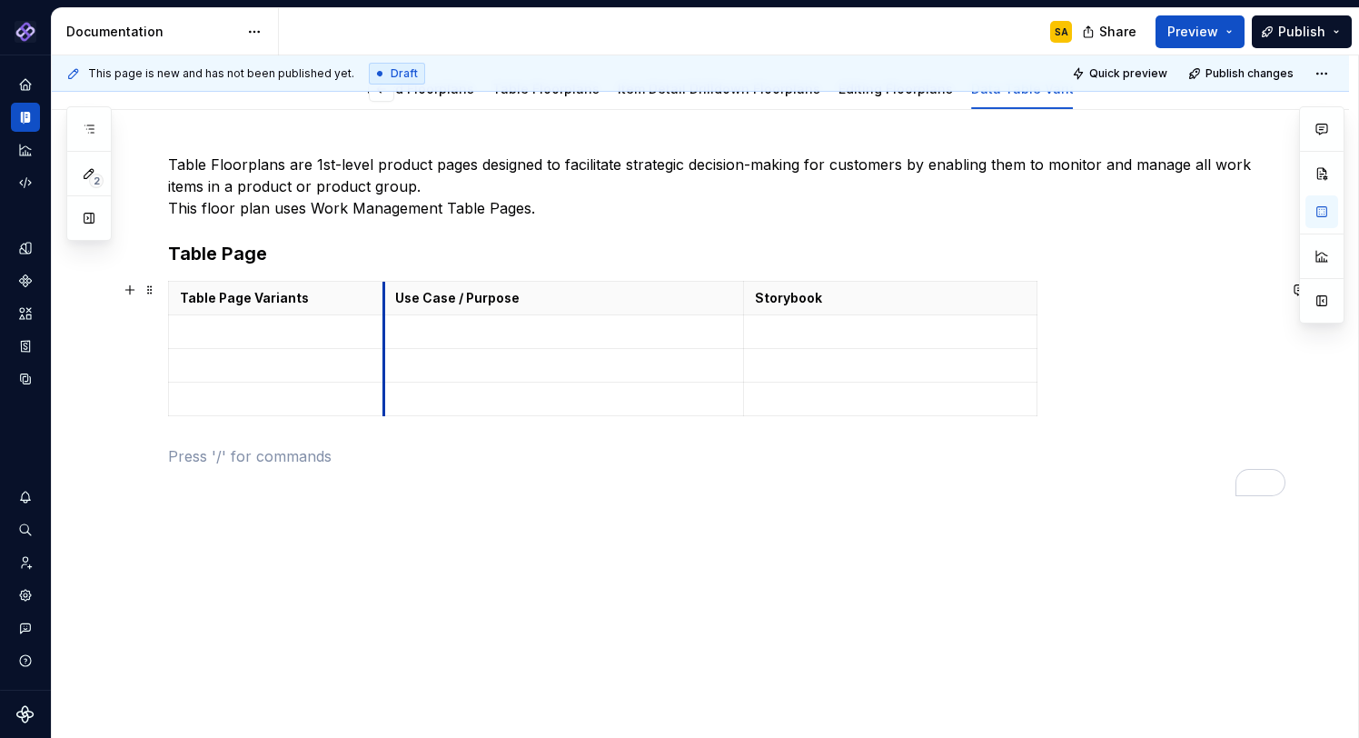
drag, startPoint x: 614, startPoint y: 288, endPoint x: 384, endPoint y: 286, distance: 229.8
click at [384, 286] on th "Use Case / Purpose" at bounding box center [563, 299] width 360 height 34
drag, startPoint x: 1035, startPoint y: 295, endPoint x: 1337, endPoint y: 322, distance: 303.6
click at [633, 301] on p "Use Case / Purpose" at bounding box center [563, 298] width 337 height 18
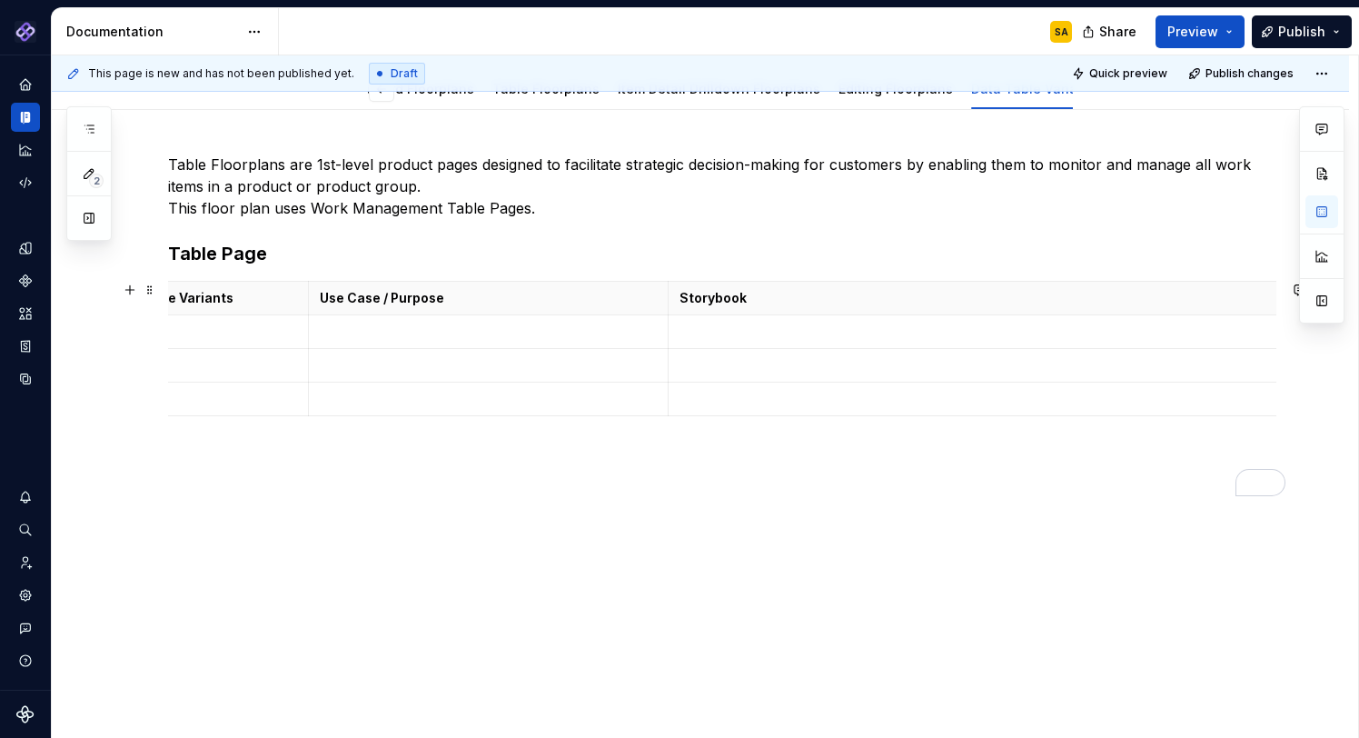
scroll to position [0, 0]
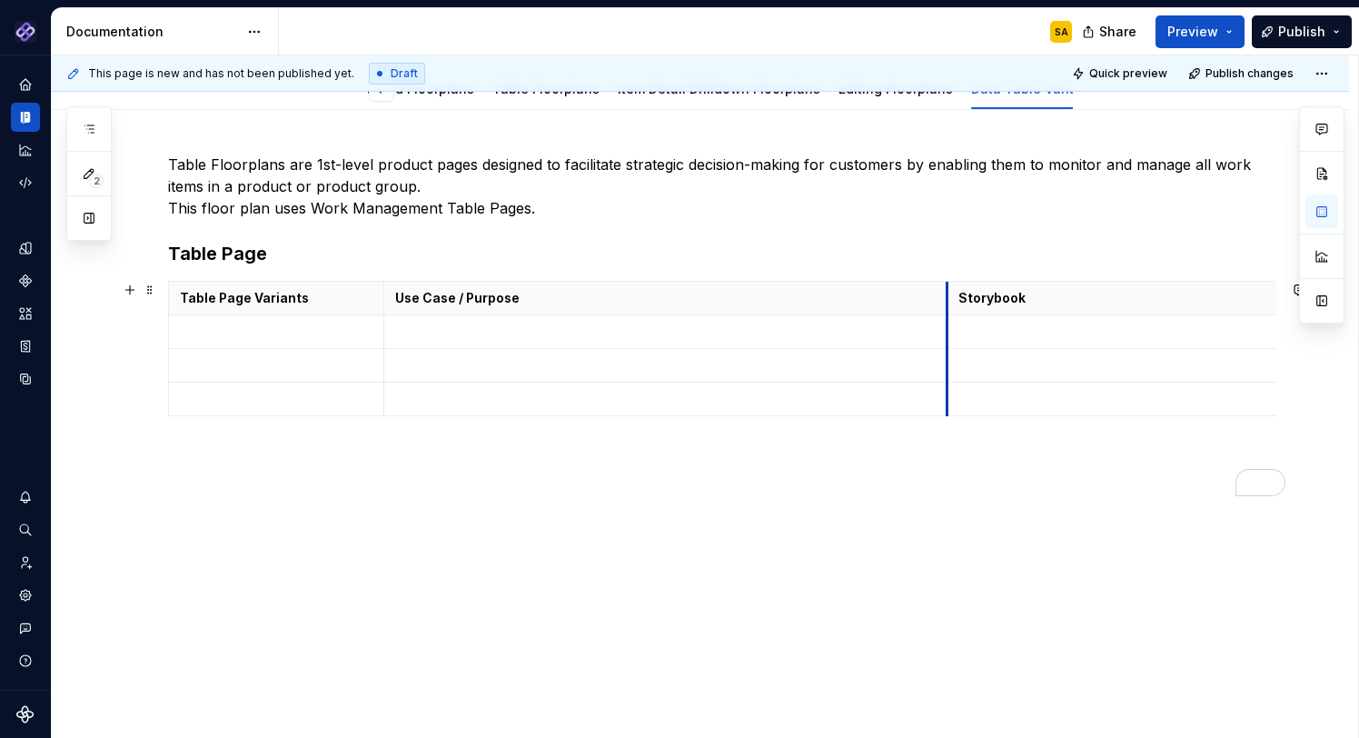
drag, startPoint x: 744, startPoint y: 294, endPoint x: 947, endPoint y: 303, distance: 203.7
click at [947, 303] on th "Storybook" at bounding box center [1255, 299] width 617 height 34
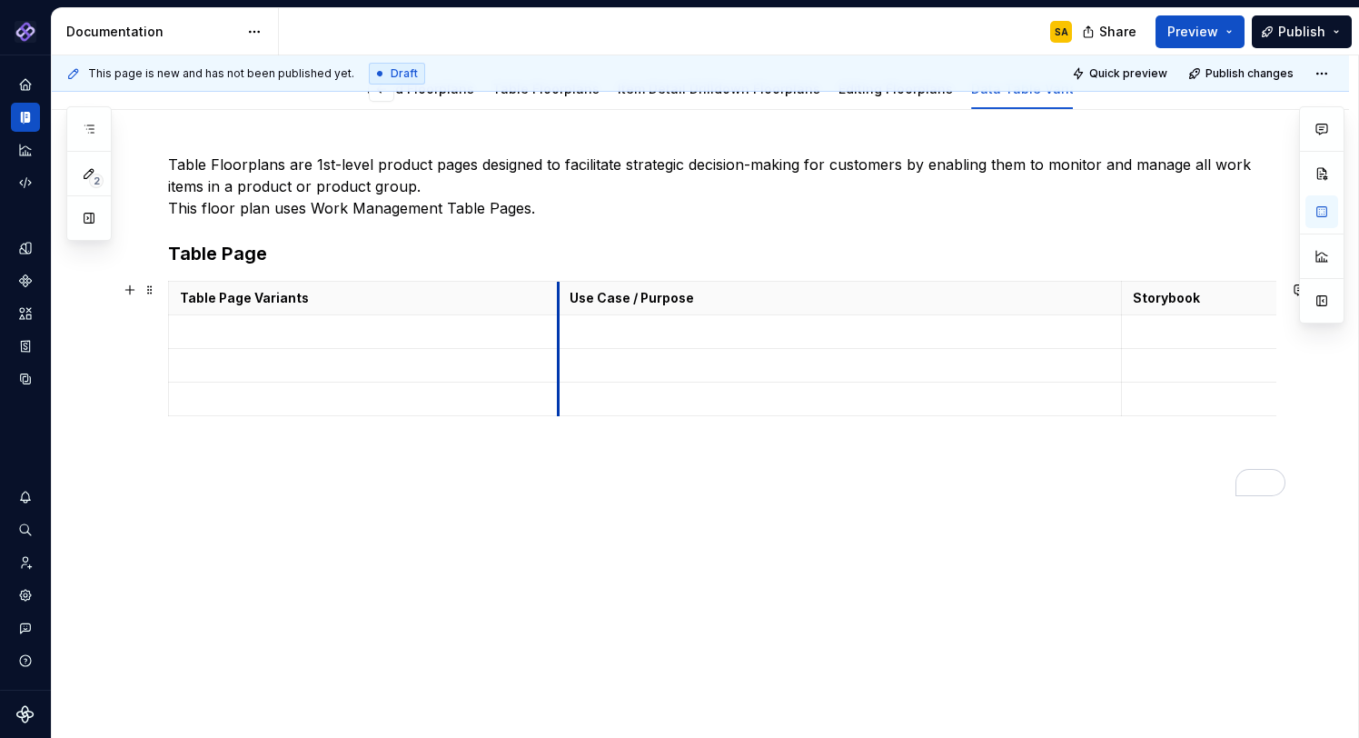
drag, startPoint x: 386, startPoint y: 294, endPoint x: 552, endPoint y: 302, distance: 166.4
click at [558, 302] on th "Use Case / Purpose" at bounding box center [839, 299] width 563 height 34
drag, startPoint x: 1047, startPoint y: 297, endPoint x: 946, endPoint y: 298, distance: 101.7
click at [983, 298] on th "Storybook" at bounding box center [1291, 299] width 617 height 34
click at [927, 501] on div "Table Floorplans are 1st-level product pages designed to facilitate strategic d…" at bounding box center [722, 336] width 1108 height 364
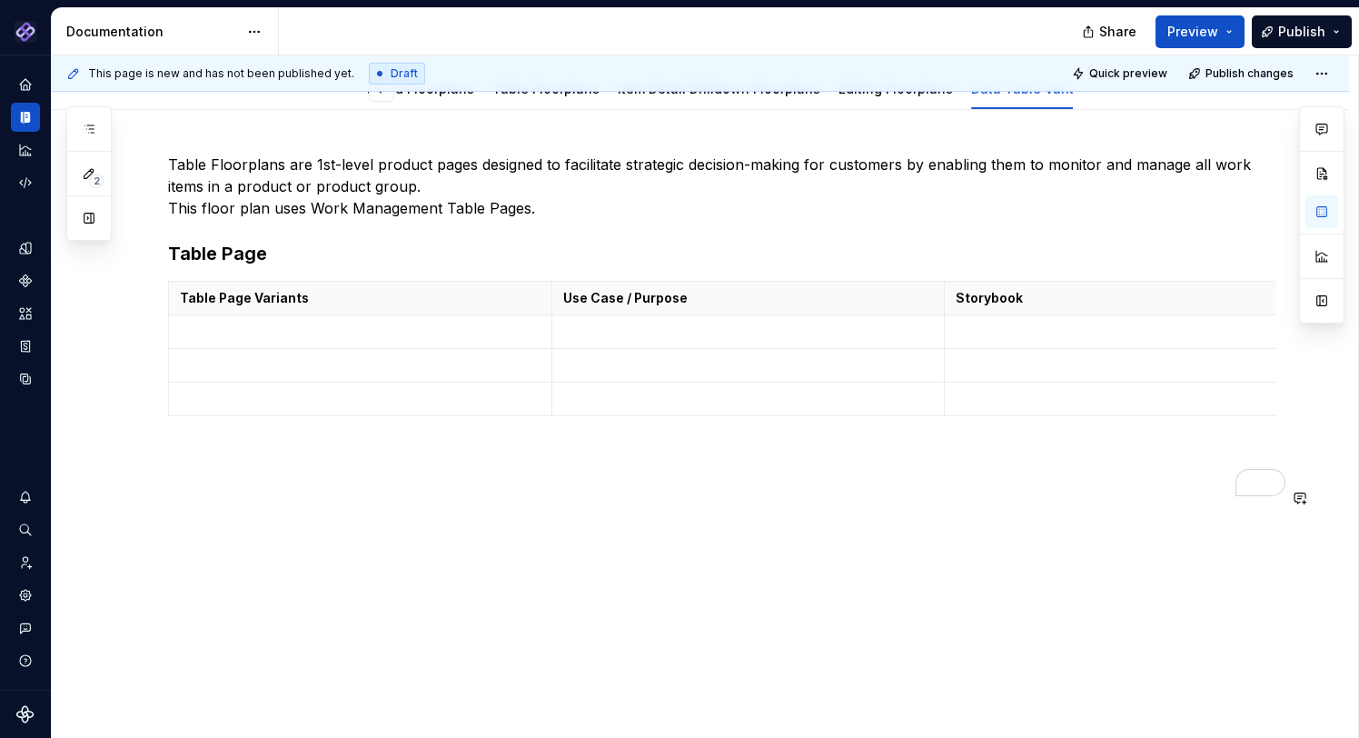
type textarea "*"
